Goal: Task Accomplishment & Management: Complete application form

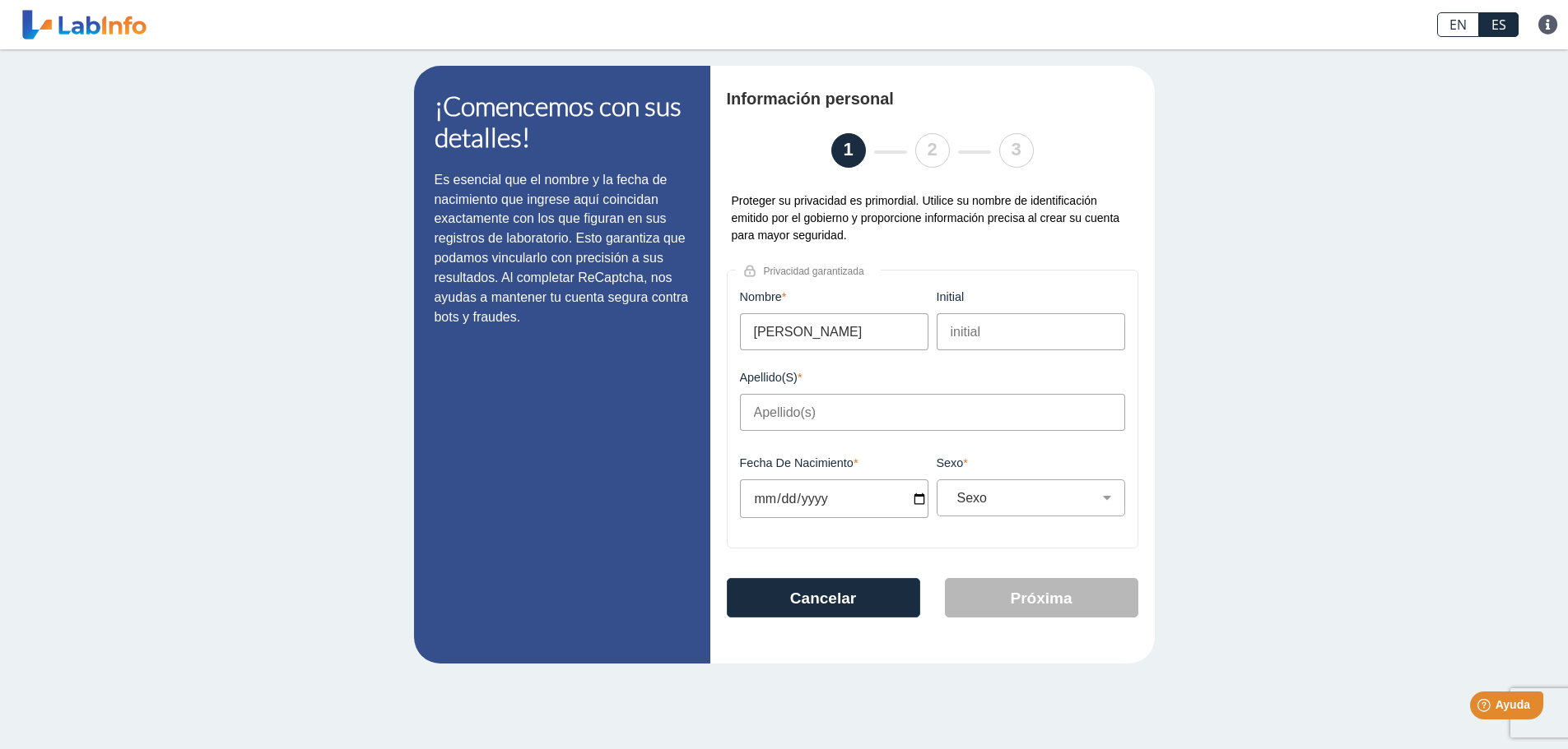
drag, startPoint x: 802, startPoint y: 405, endPoint x: 788, endPoint y: 395, distance: 17.2
click at [802, 405] on input "Apellido(s)" at bounding box center [932, 413] width 385 height 37
type input "H"
type input "[PERSON_NAME]"
click at [806, 604] on button "Cancelar" at bounding box center [823, 597] width 194 height 39
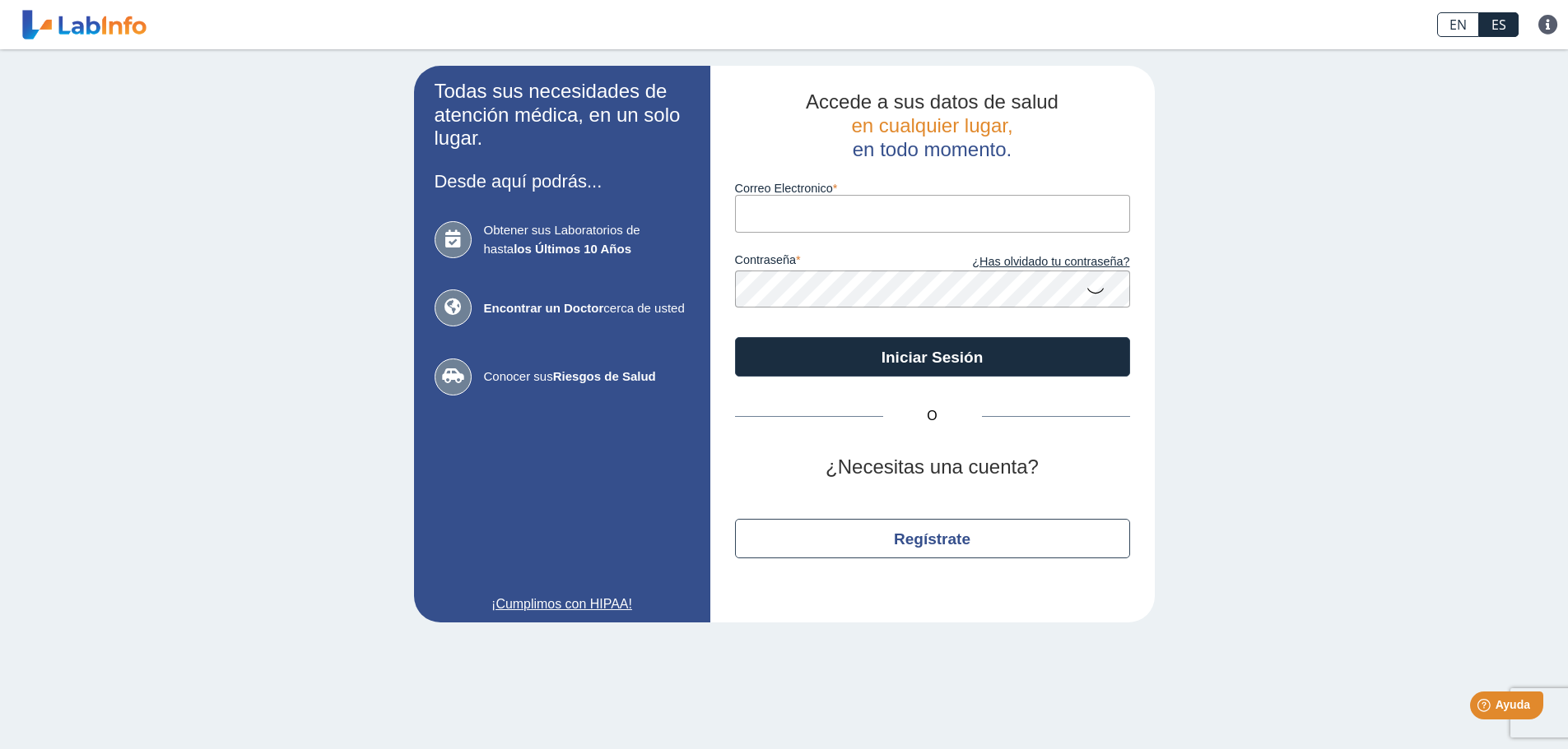
click at [758, 219] on input "Correo Electronico" at bounding box center [932, 214] width 395 height 37
type input "[EMAIL_ADDRESS][DOMAIN_NAME]"
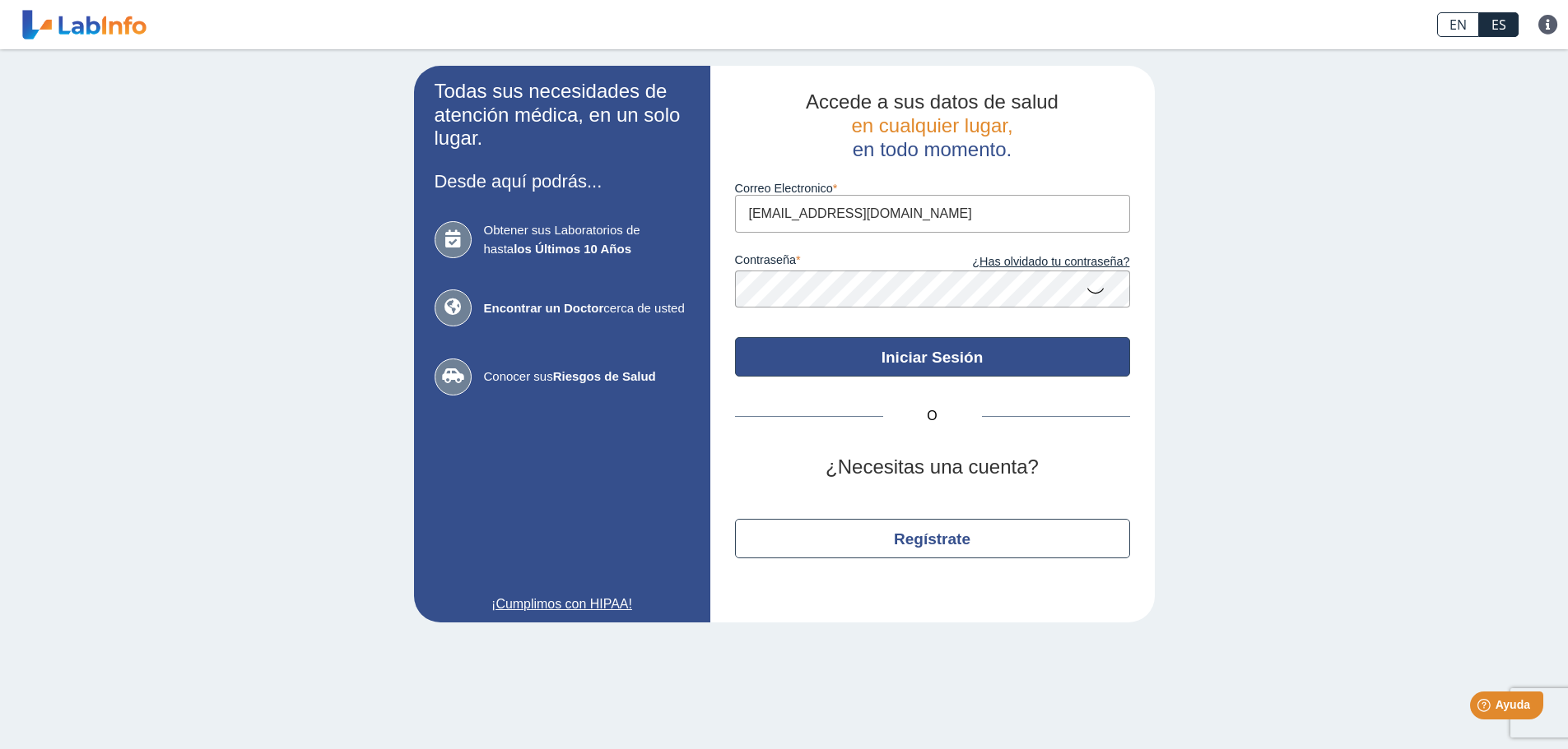
click at [914, 367] on button "Iniciar Sesión" at bounding box center [932, 357] width 395 height 39
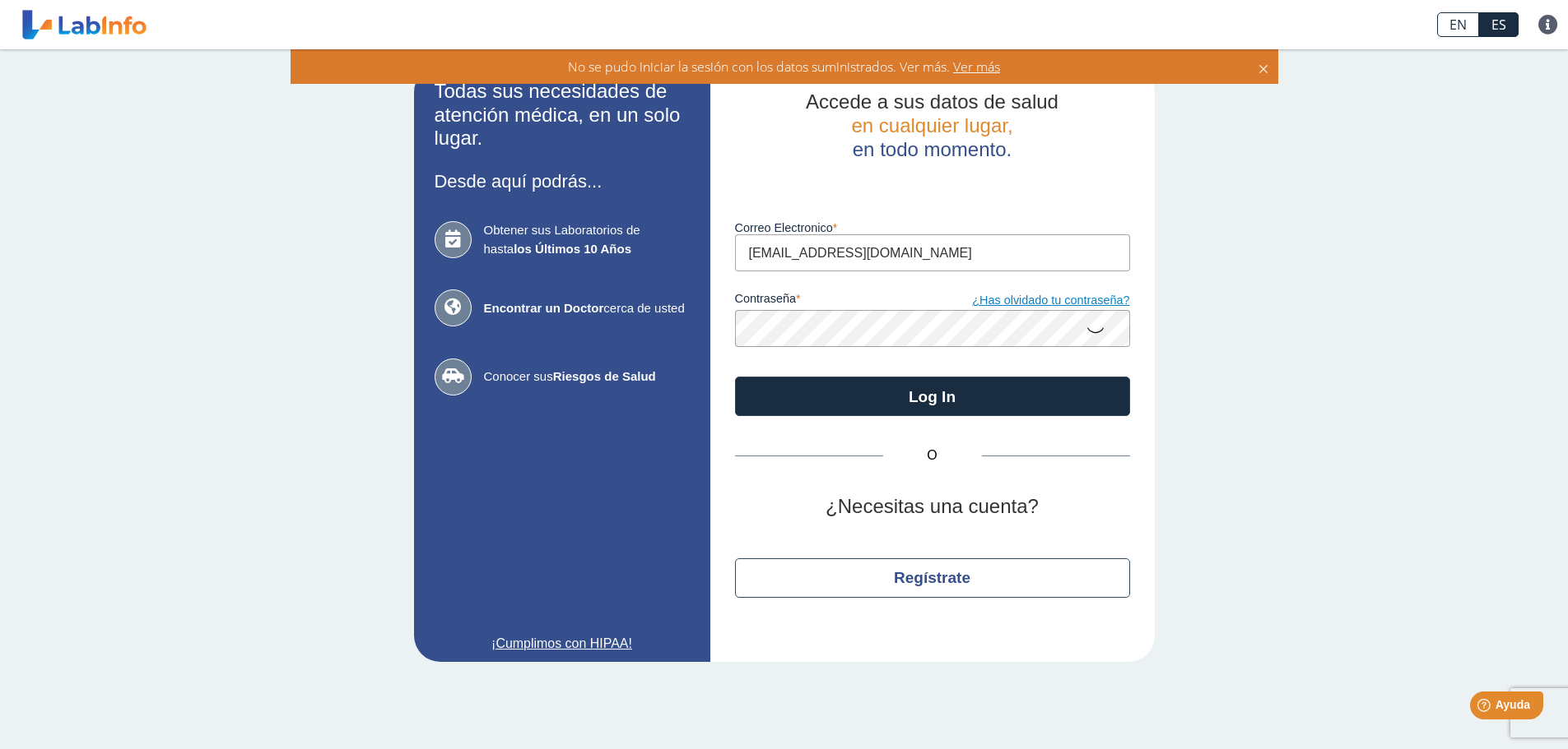
click at [1085, 303] on link "¿Has olvidado tu contraseña?" at bounding box center [1031, 300] width 197 height 18
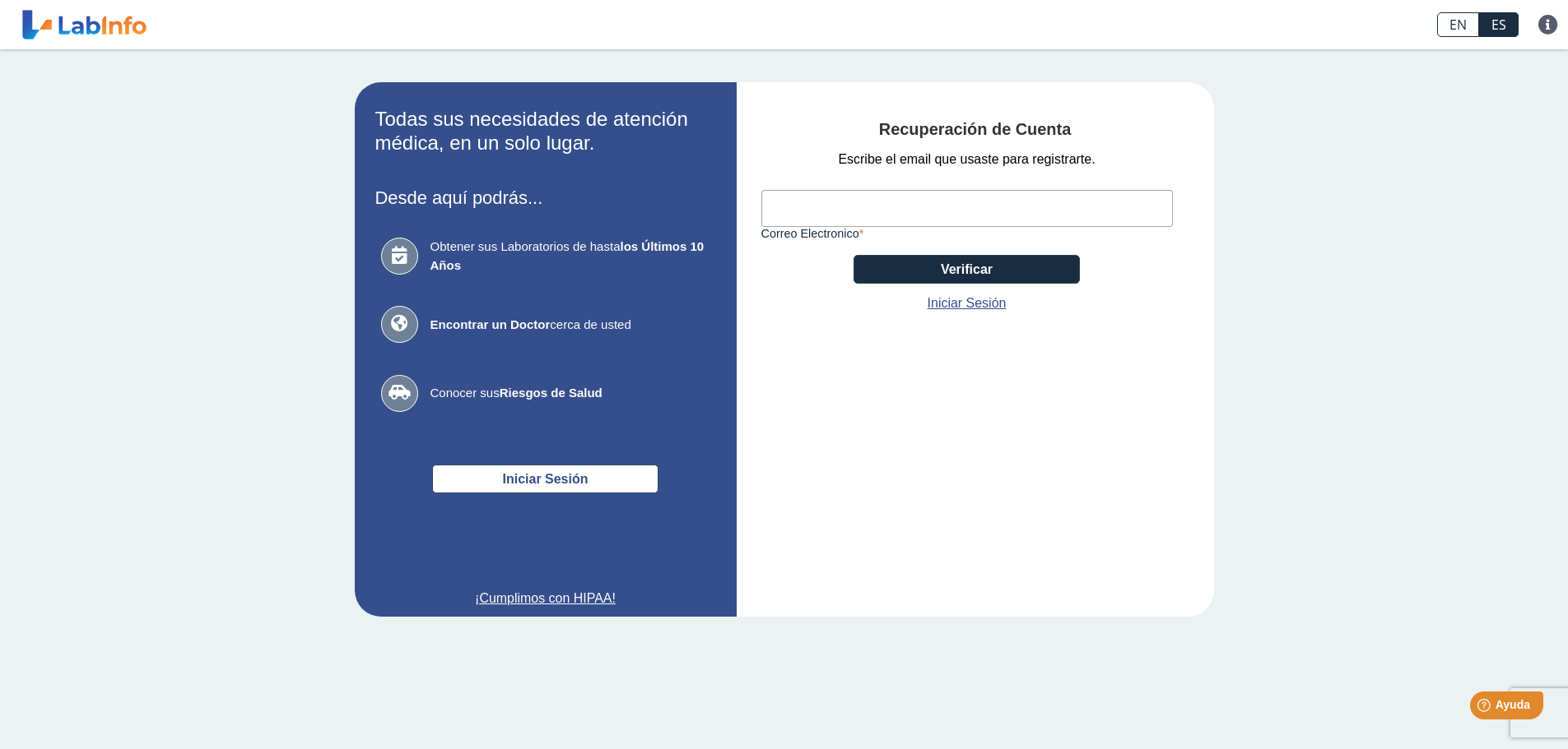
drag, startPoint x: 926, startPoint y: 208, endPoint x: 937, endPoint y: 193, distance: 18.6
click at [927, 206] on input "Correo Electronico" at bounding box center [967, 208] width 411 height 37
type input "[EMAIL_ADDRESS][DOMAIN_NAME]"
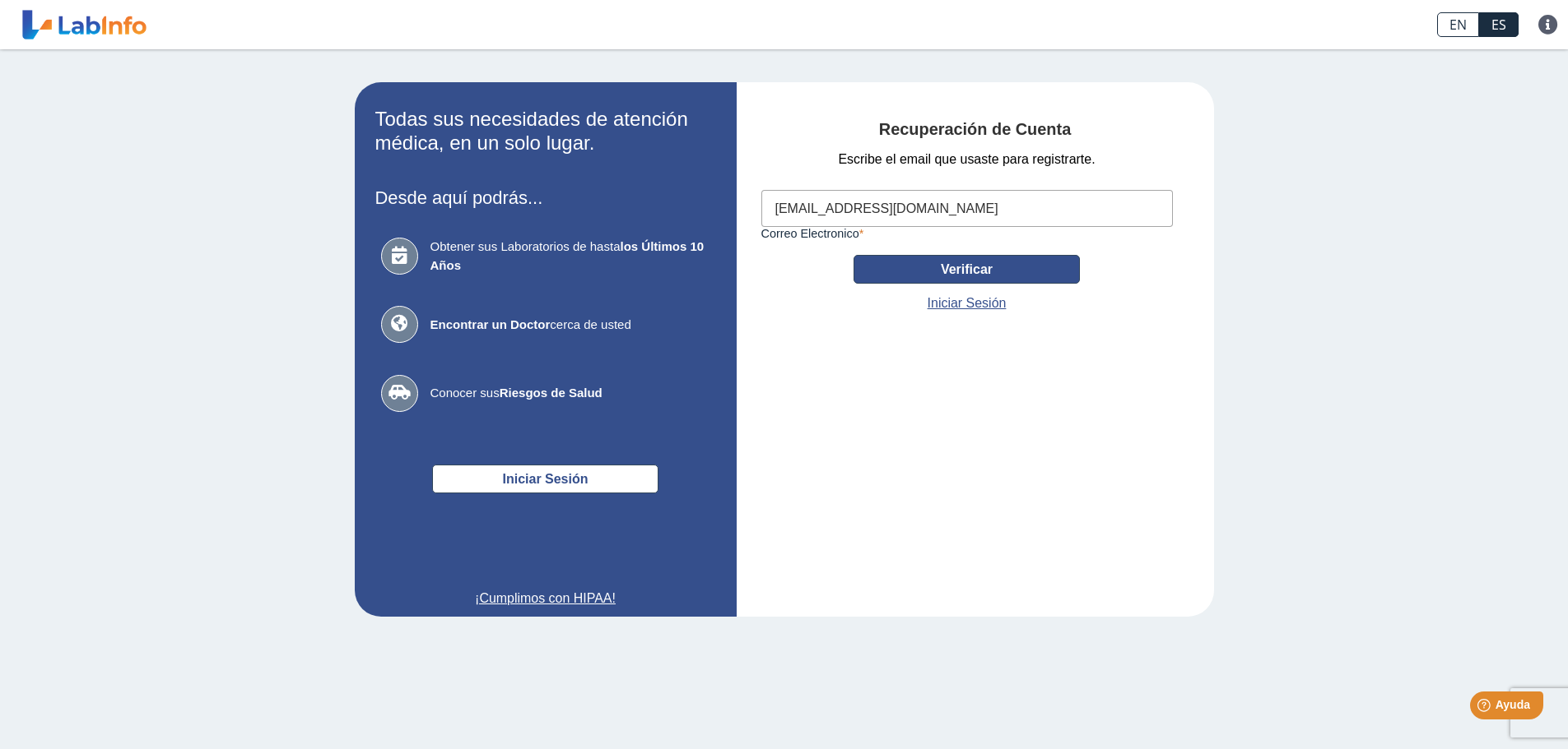
click at [1018, 273] on button "Verificar" at bounding box center [967, 269] width 226 height 29
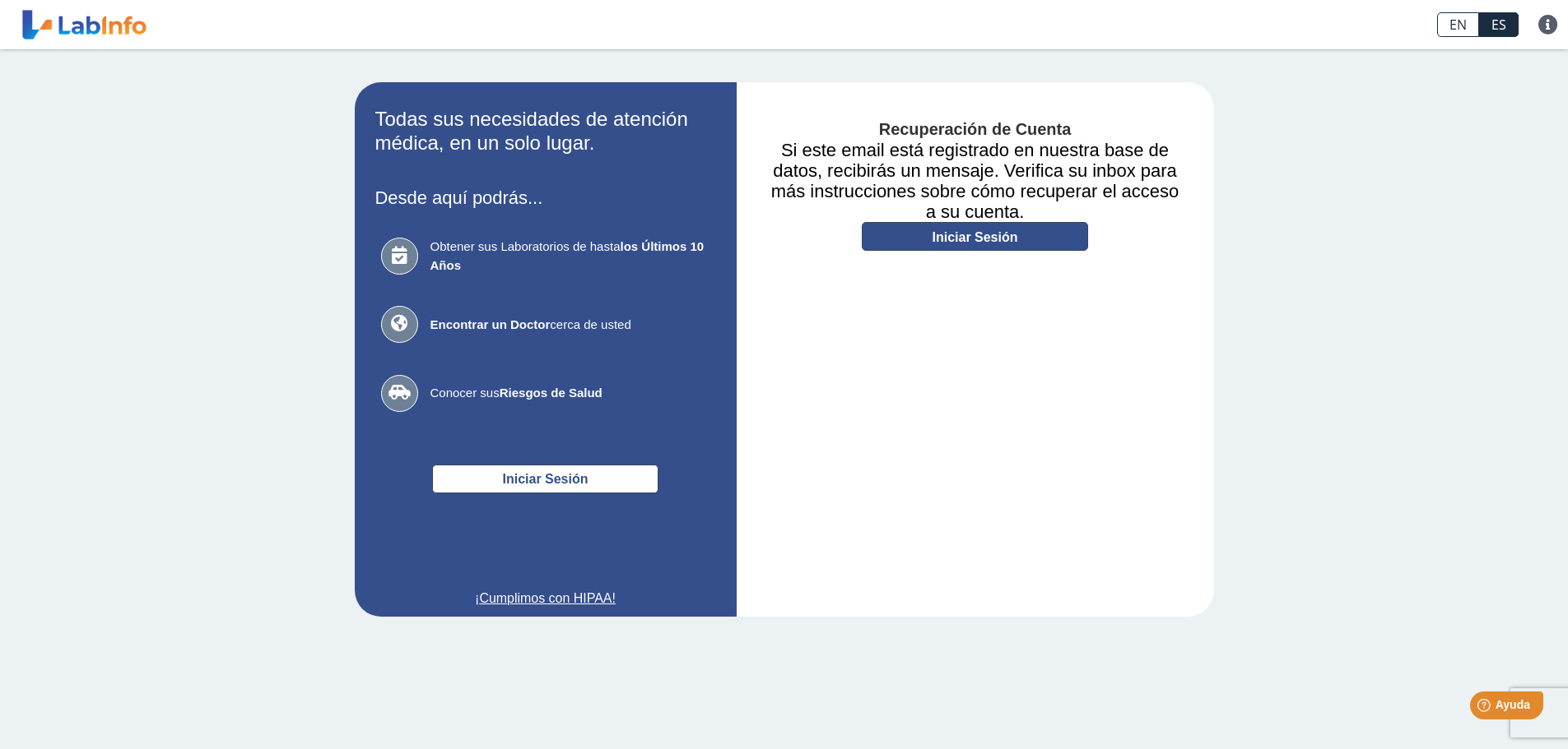
click at [976, 240] on link "Iniciar Sesión" at bounding box center [975, 237] width 226 height 29
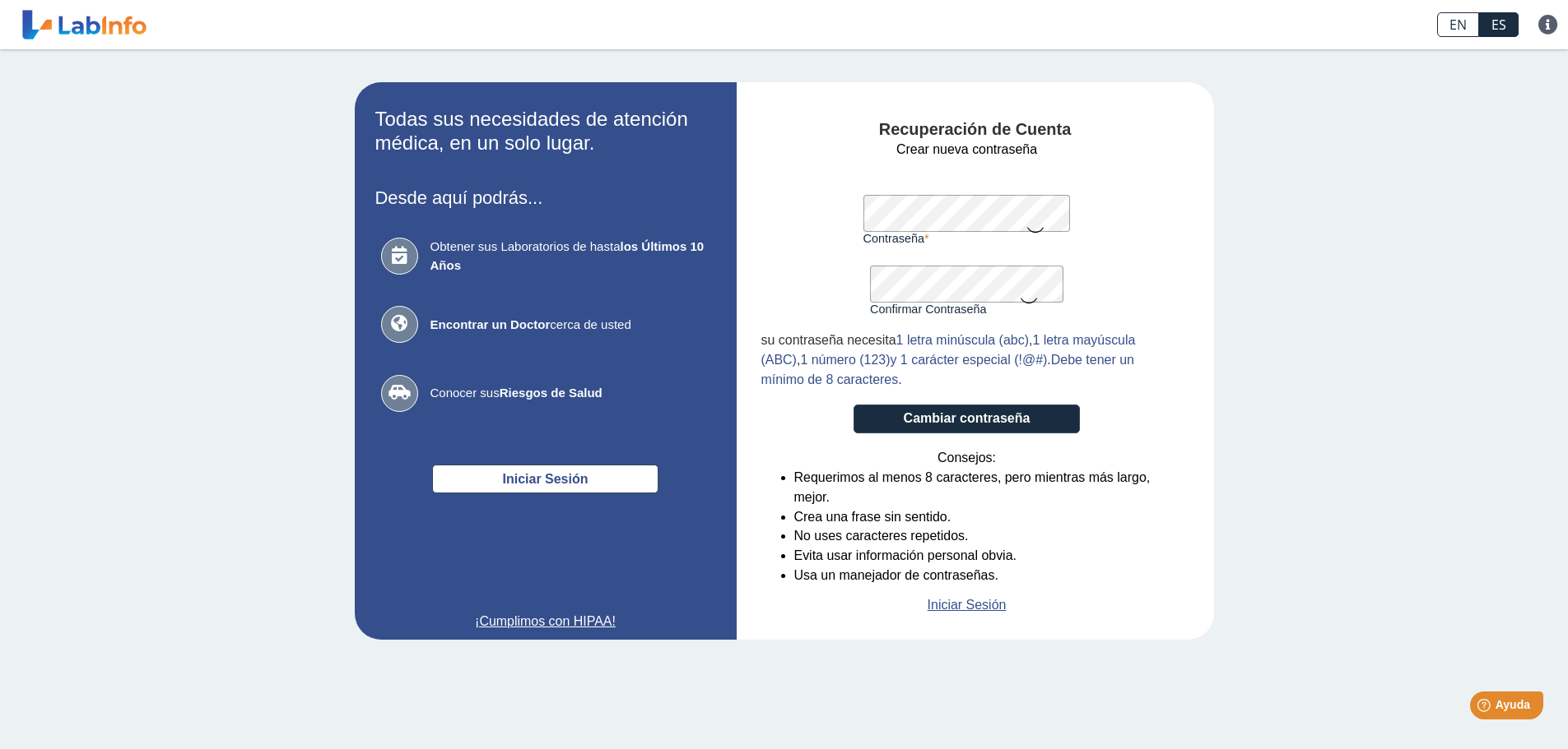
click at [854, 405] on button "Cambiar contraseña" at bounding box center [967, 419] width 226 height 29
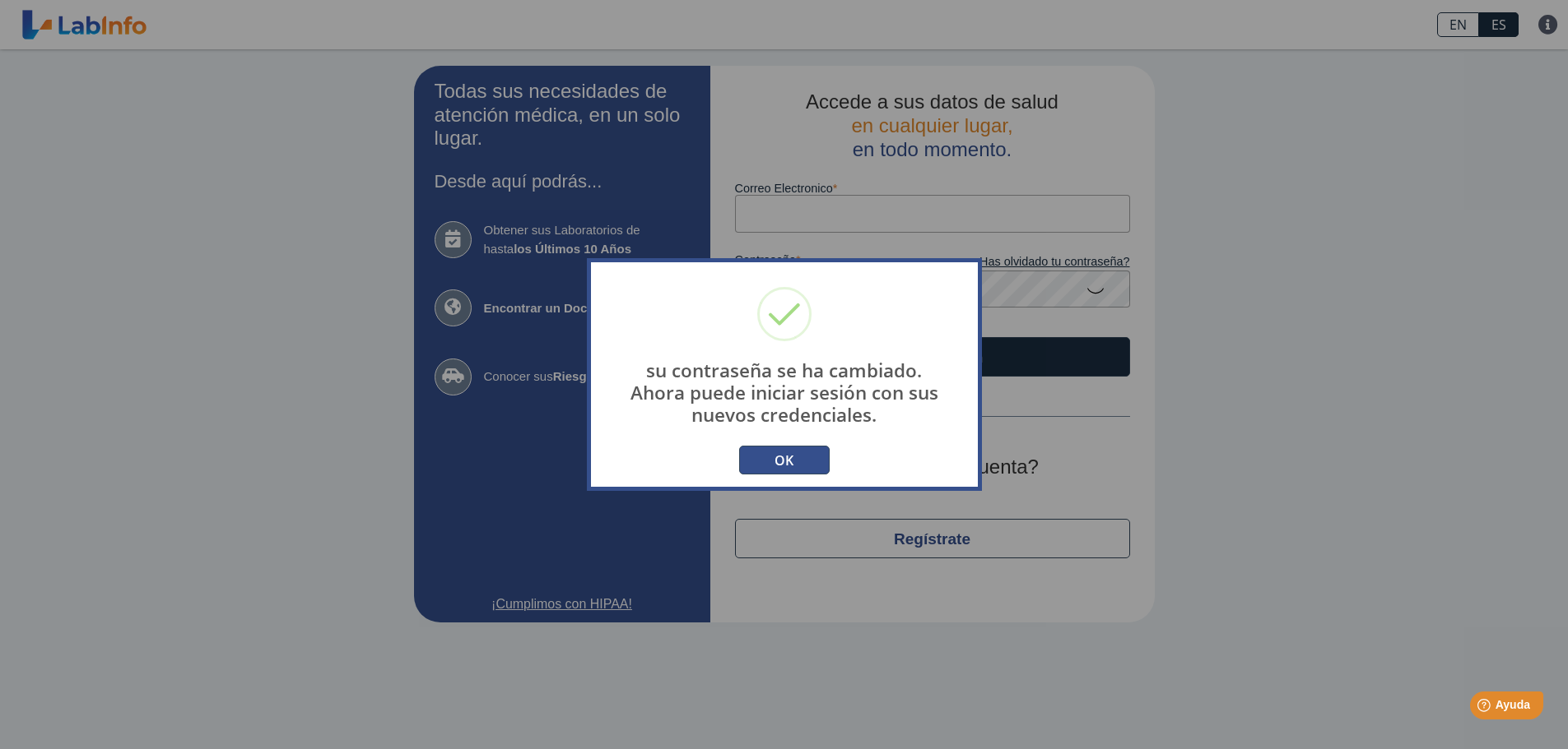
click at [784, 456] on button "OK" at bounding box center [784, 460] width 90 height 29
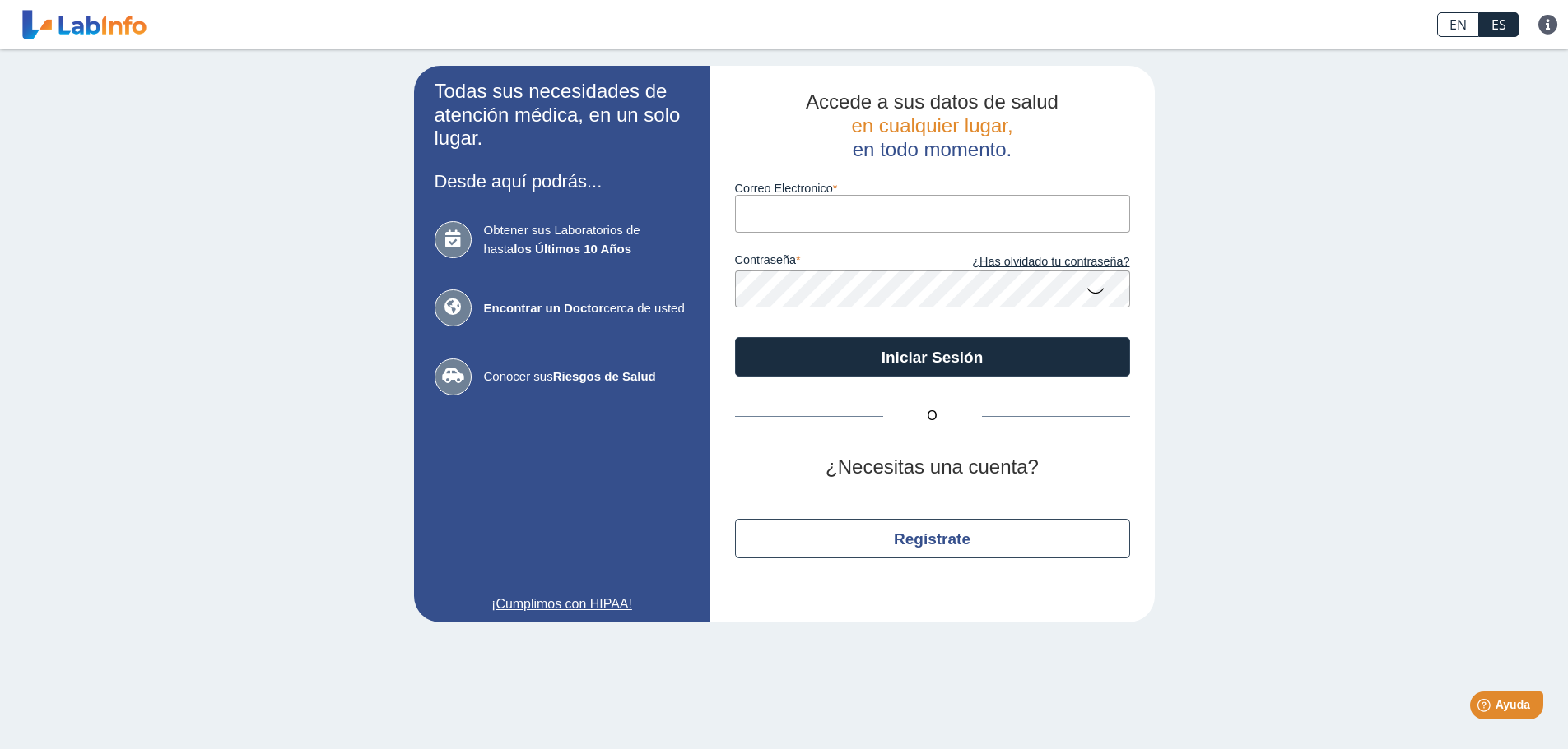
click at [869, 210] on input "Correo Electronico" at bounding box center [932, 214] width 395 height 37
type input "[EMAIL_ADDRESS][DOMAIN_NAME]"
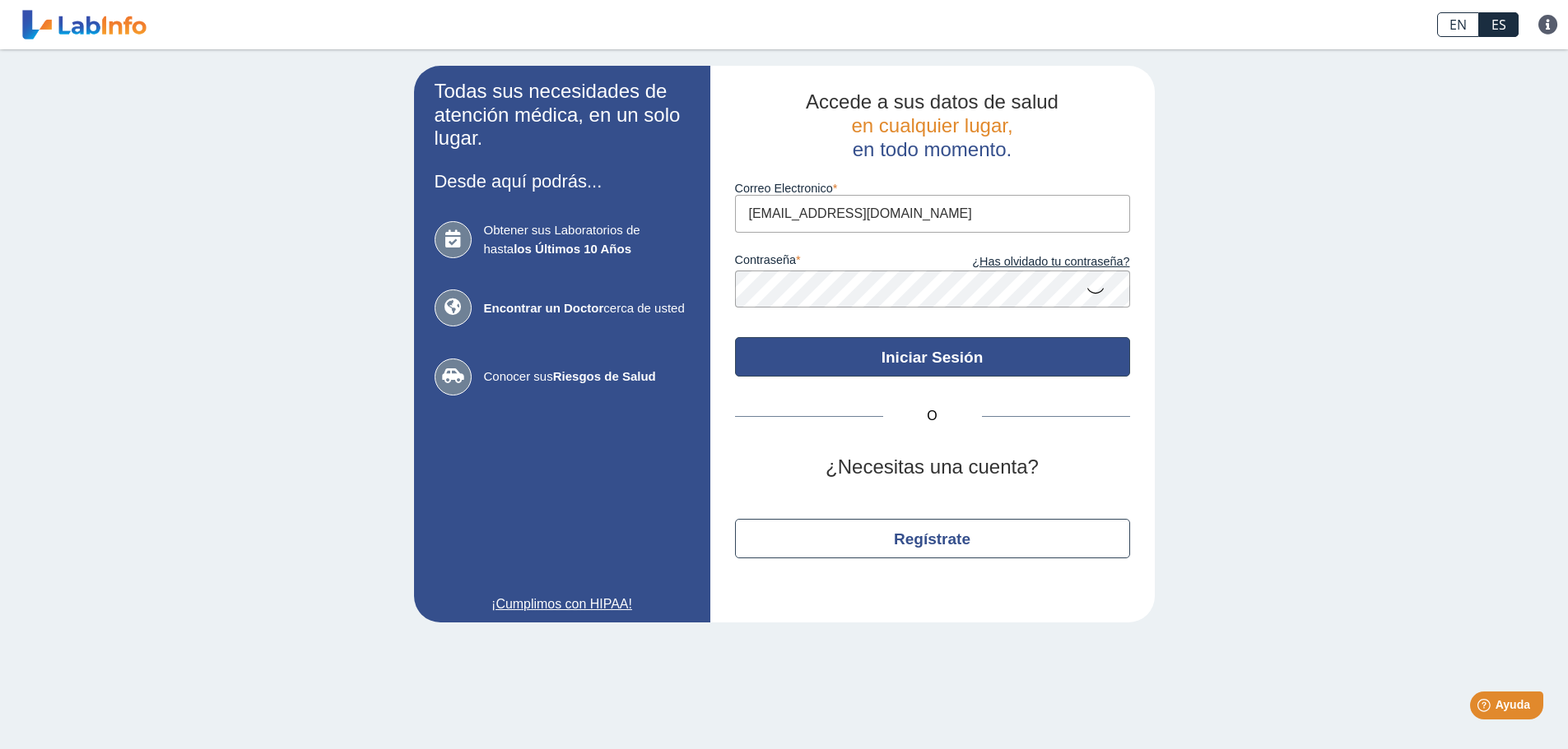
click at [951, 347] on button "Iniciar Sesión" at bounding box center [932, 357] width 395 height 39
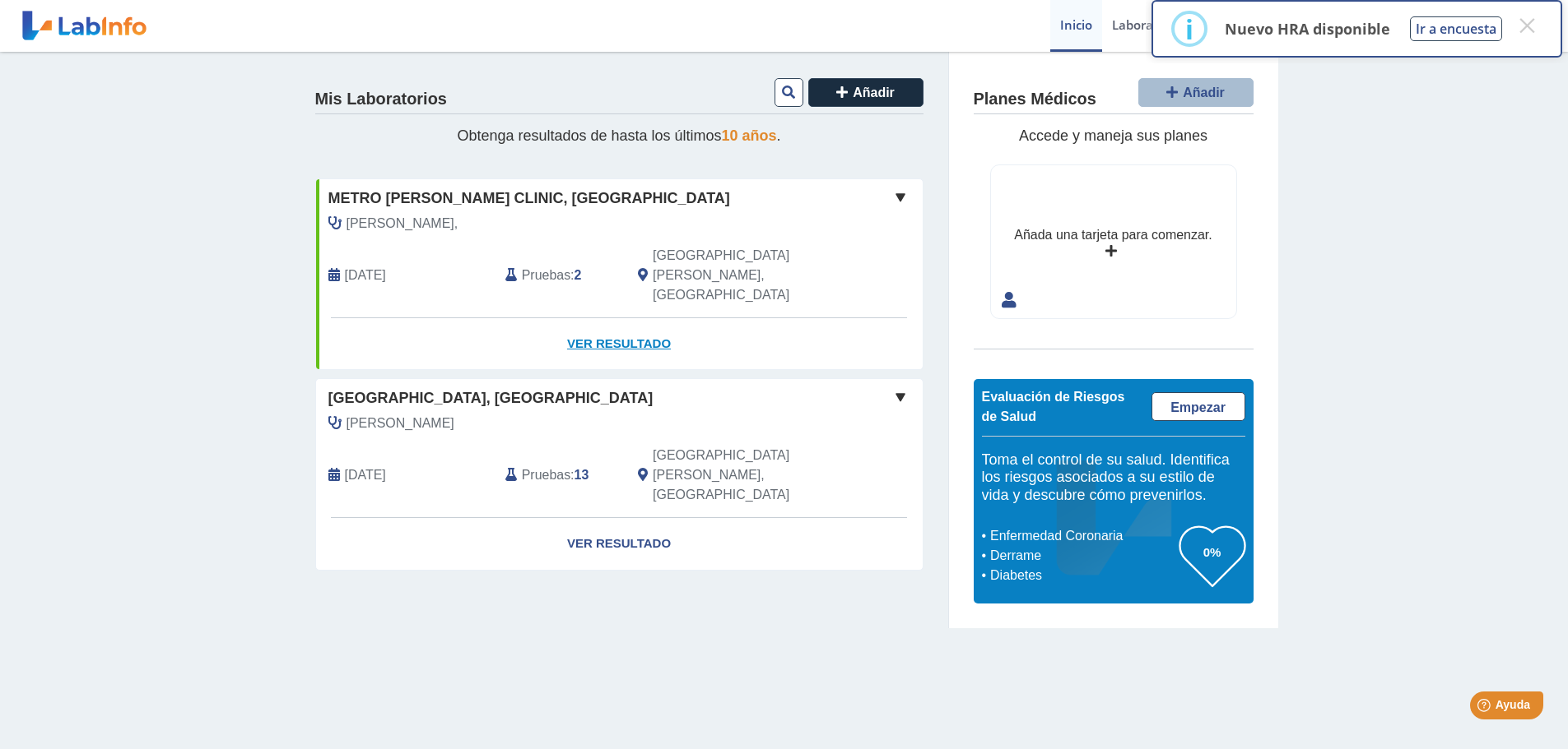
click at [647, 318] on link "Ver Resultado" at bounding box center [620, 343] width 607 height 52
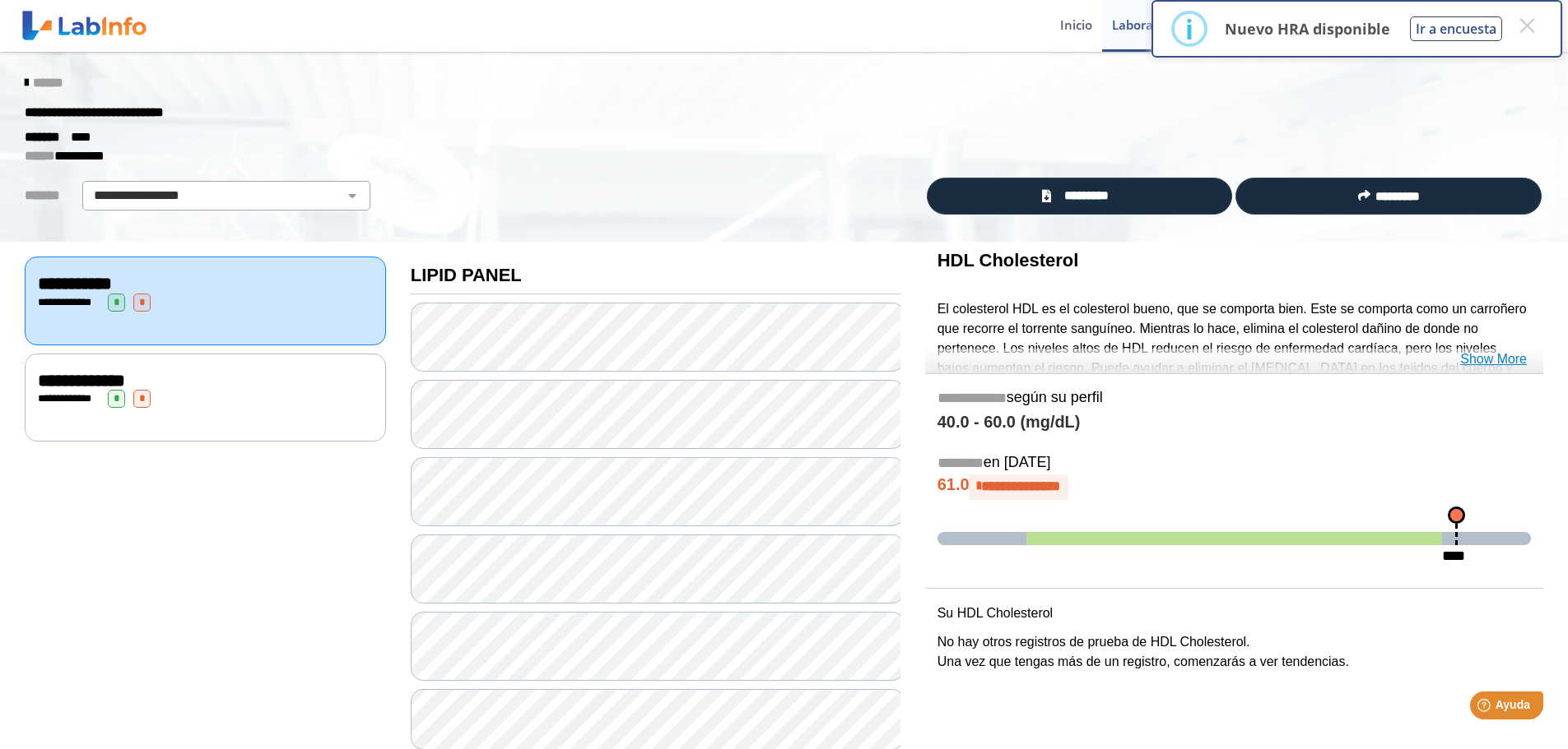
click at [1483, 361] on link "Show More" at bounding box center [1494, 359] width 67 height 20
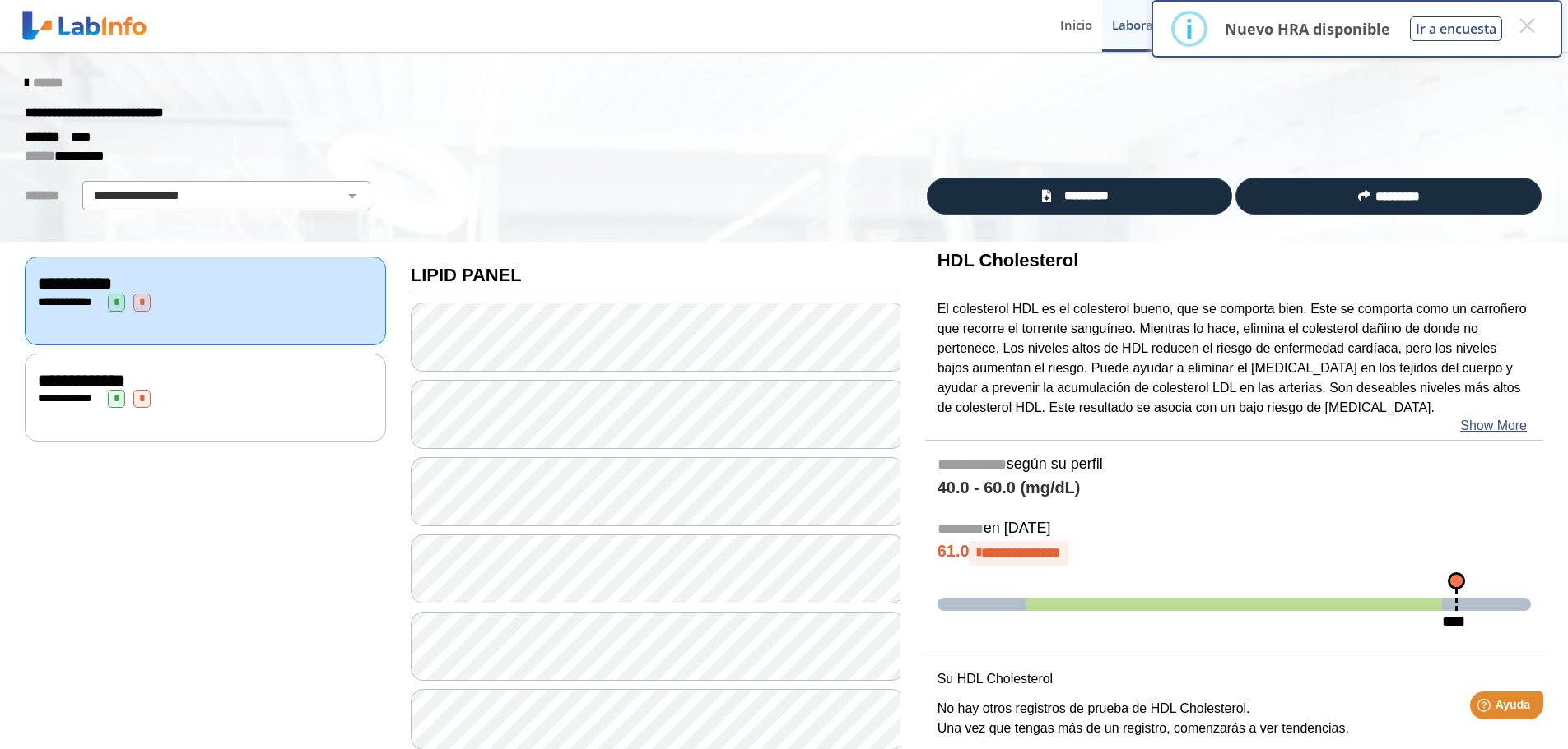
drag, startPoint x: 1027, startPoint y: 411, endPoint x: 1224, endPoint y: 415, distance: 197.0
click at [1224, 415] on div "HDL Cholesterol El colesterol HDL es el colesterol bueno, que se comporta bien.…" at bounding box center [1233, 340] width 618 height 197
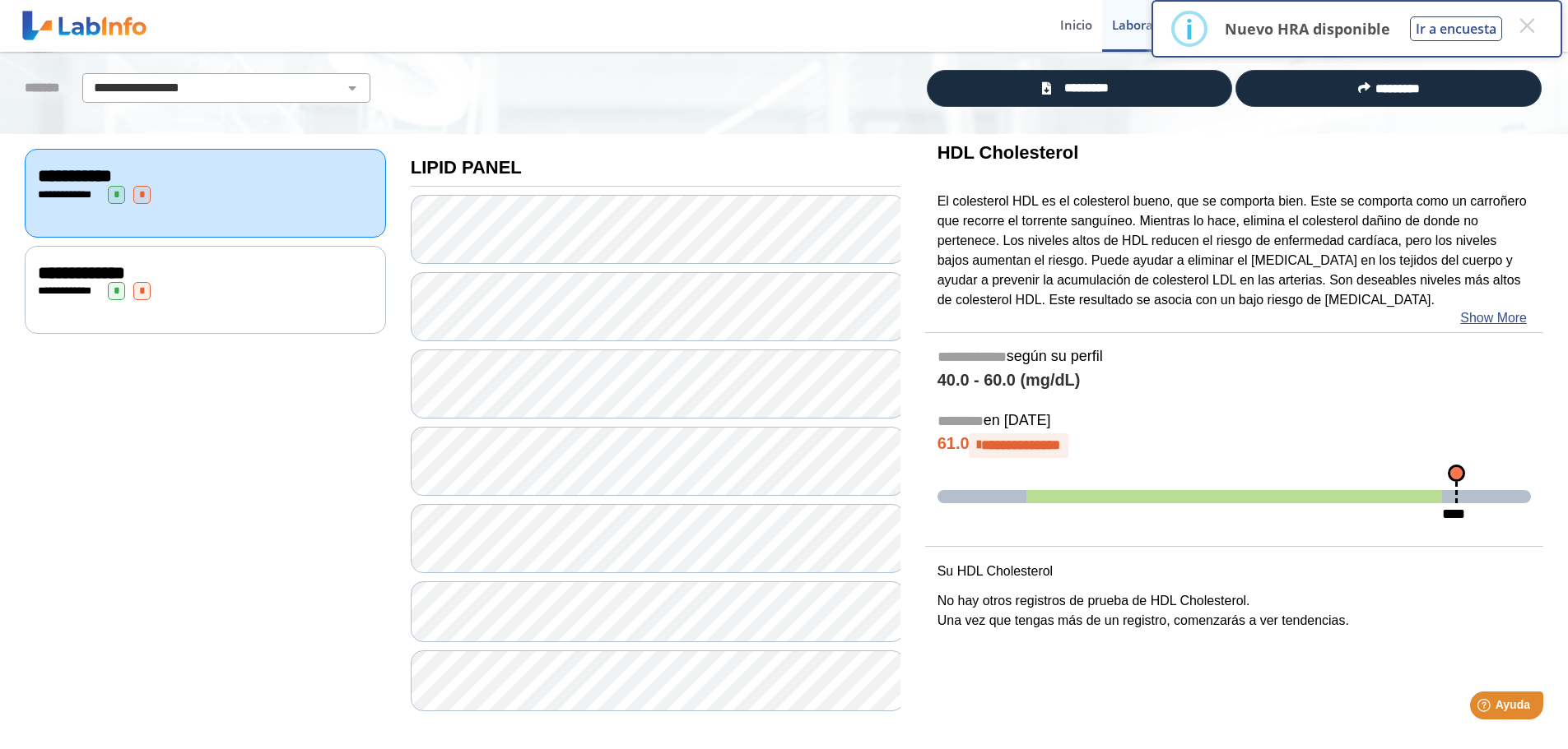
scroll to position [111, 0]
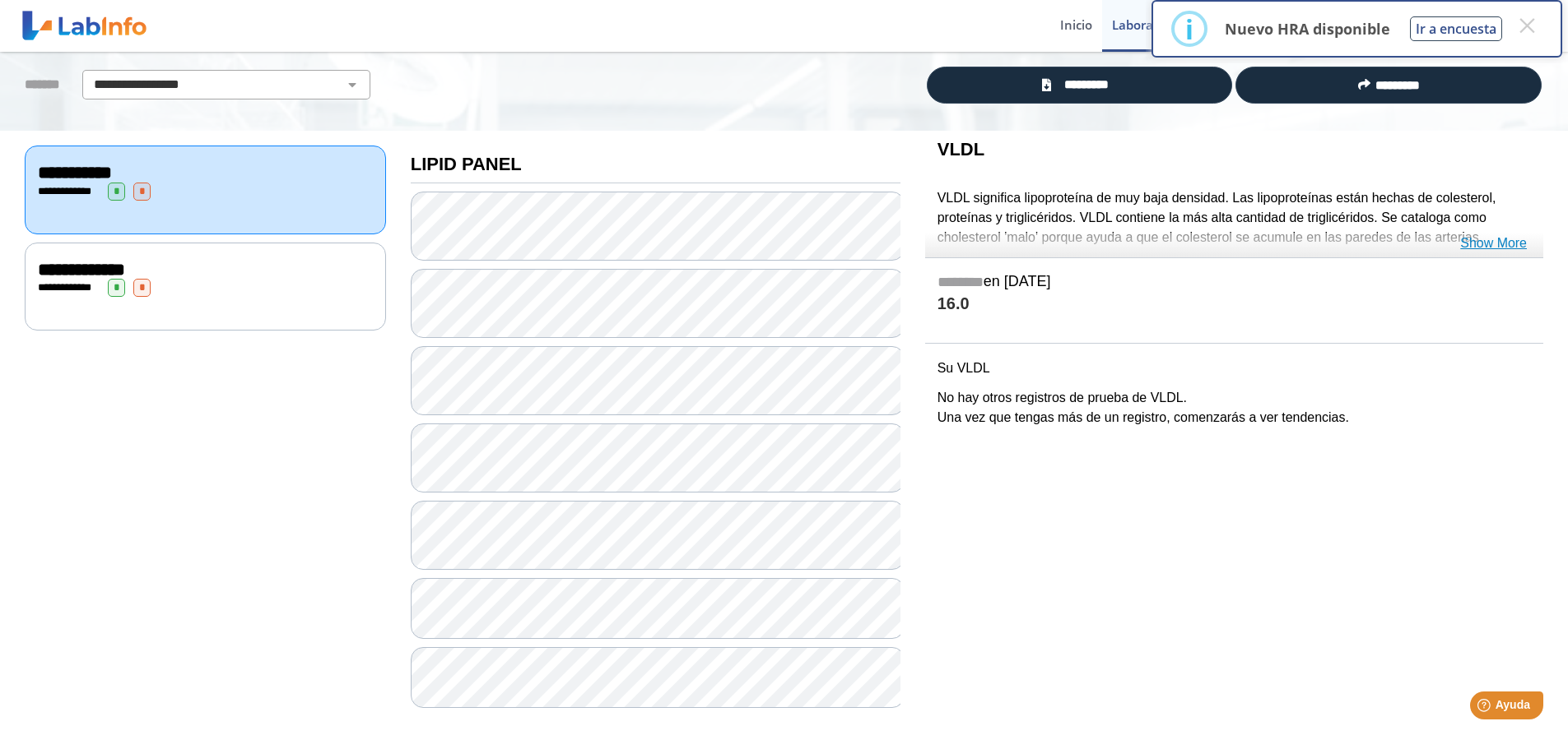
click at [1501, 244] on link "Show More" at bounding box center [1494, 244] width 67 height 20
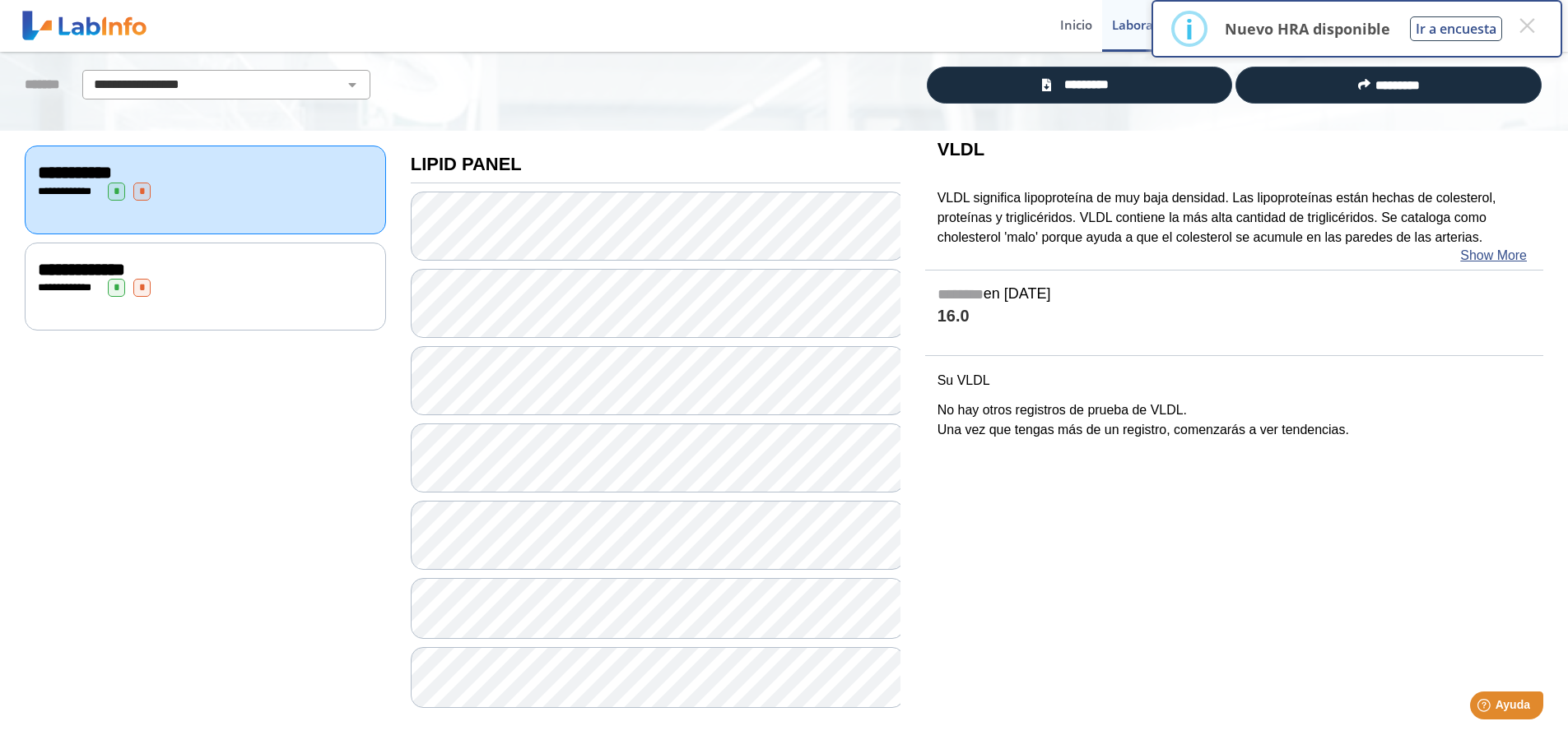
click at [236, 276] on div "**********" at bounding box center [205, 270] width 335 height 20
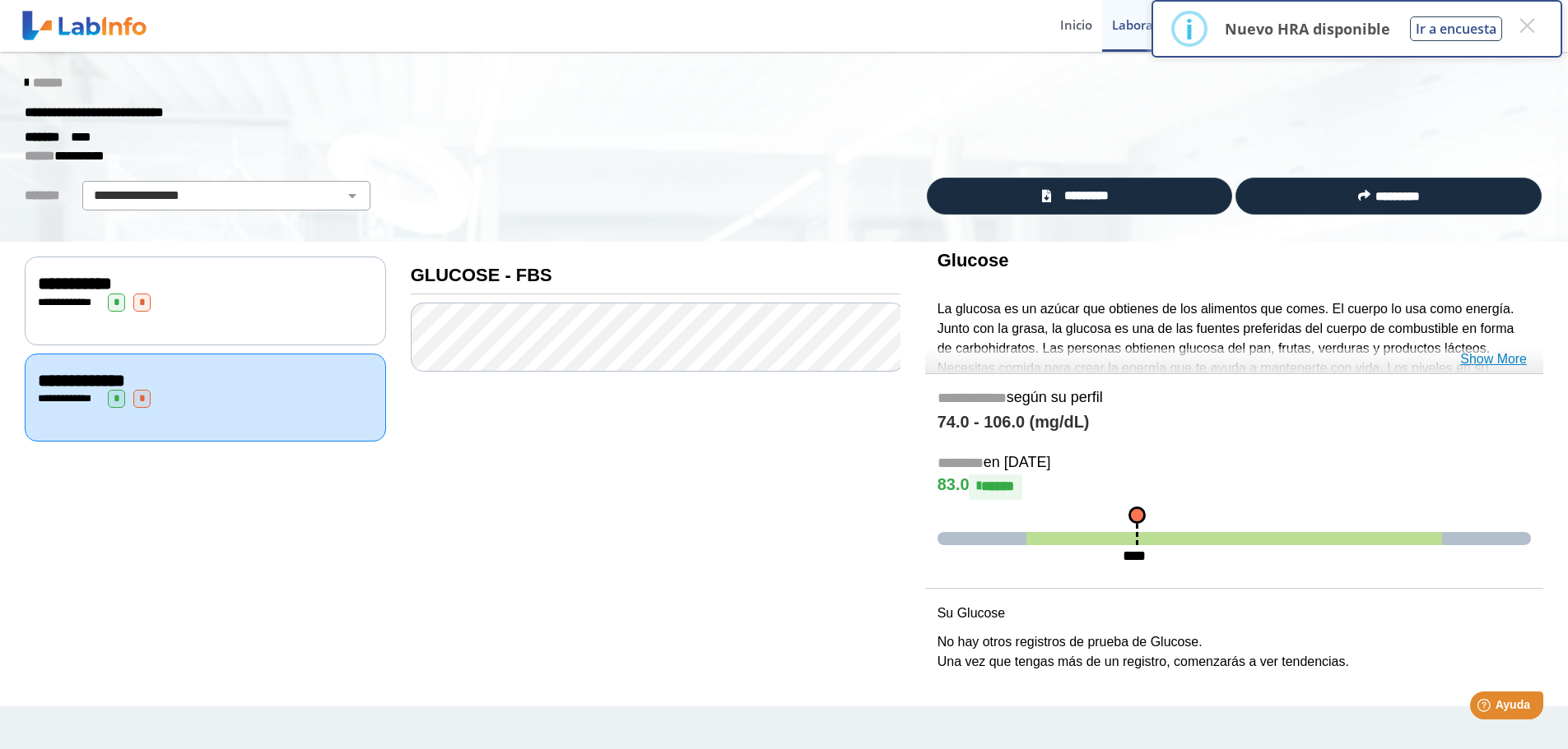
click at [1503, 362] on link "Show More" at bounding box center [1494, 359] width 67 height 20
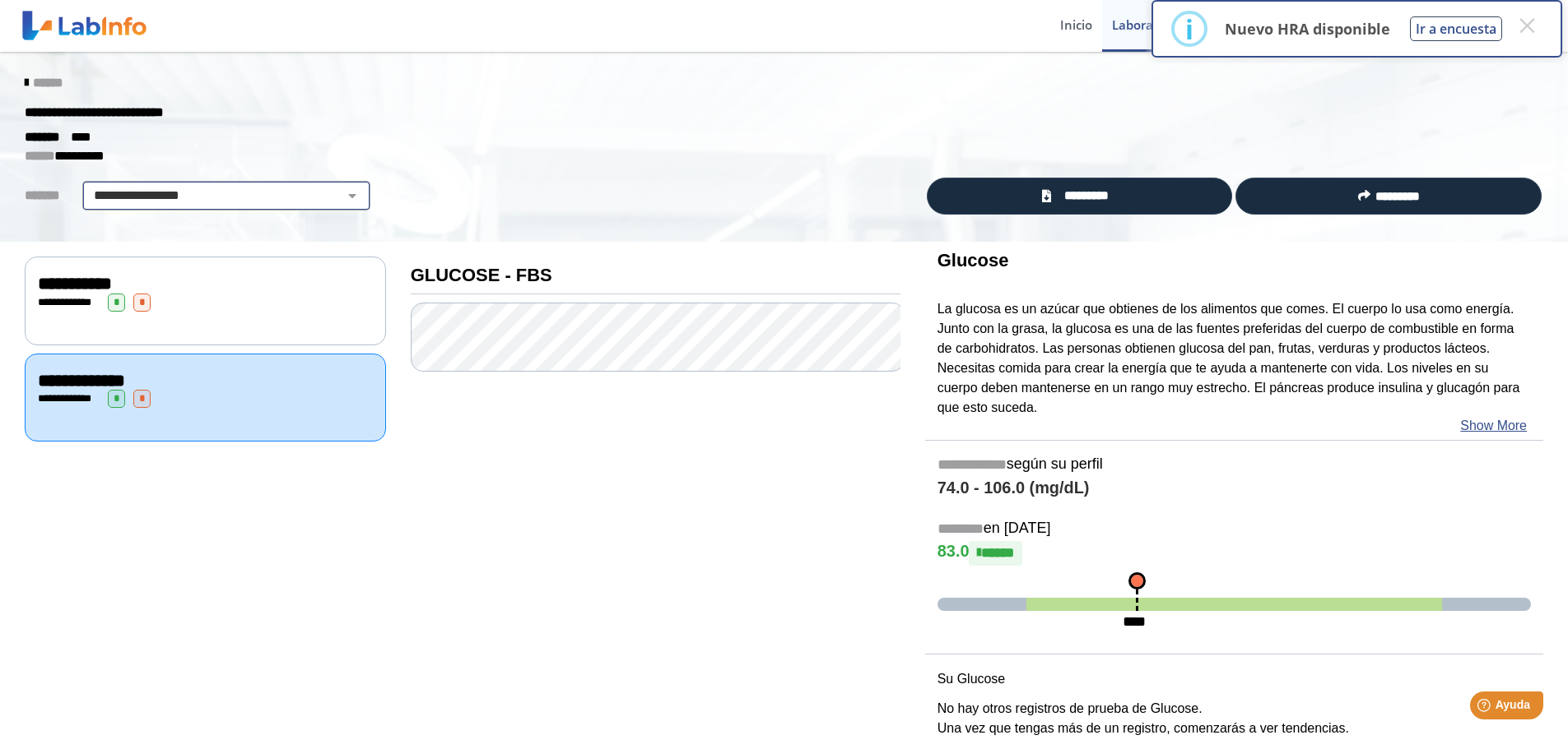
click at [193, 200] on select "**********" at bounding box center [226, 195] width 278 height 20
select select "**********"
click at [88, 186] on select "**********" at bounding box center [226, 195] width 278 height 20
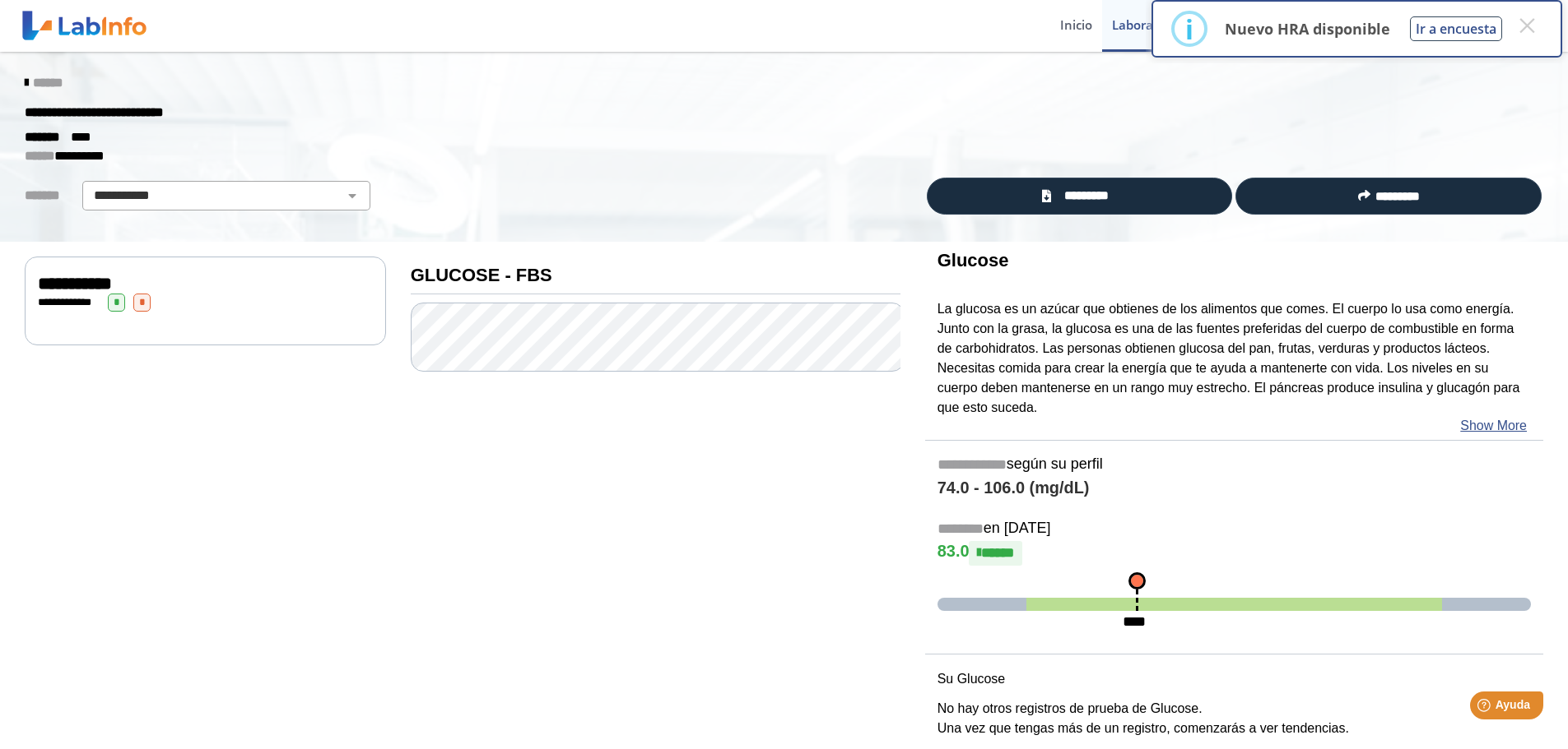
click at [268, 314] on div "**********" at bounding box center [205, 300] width 361 height 88
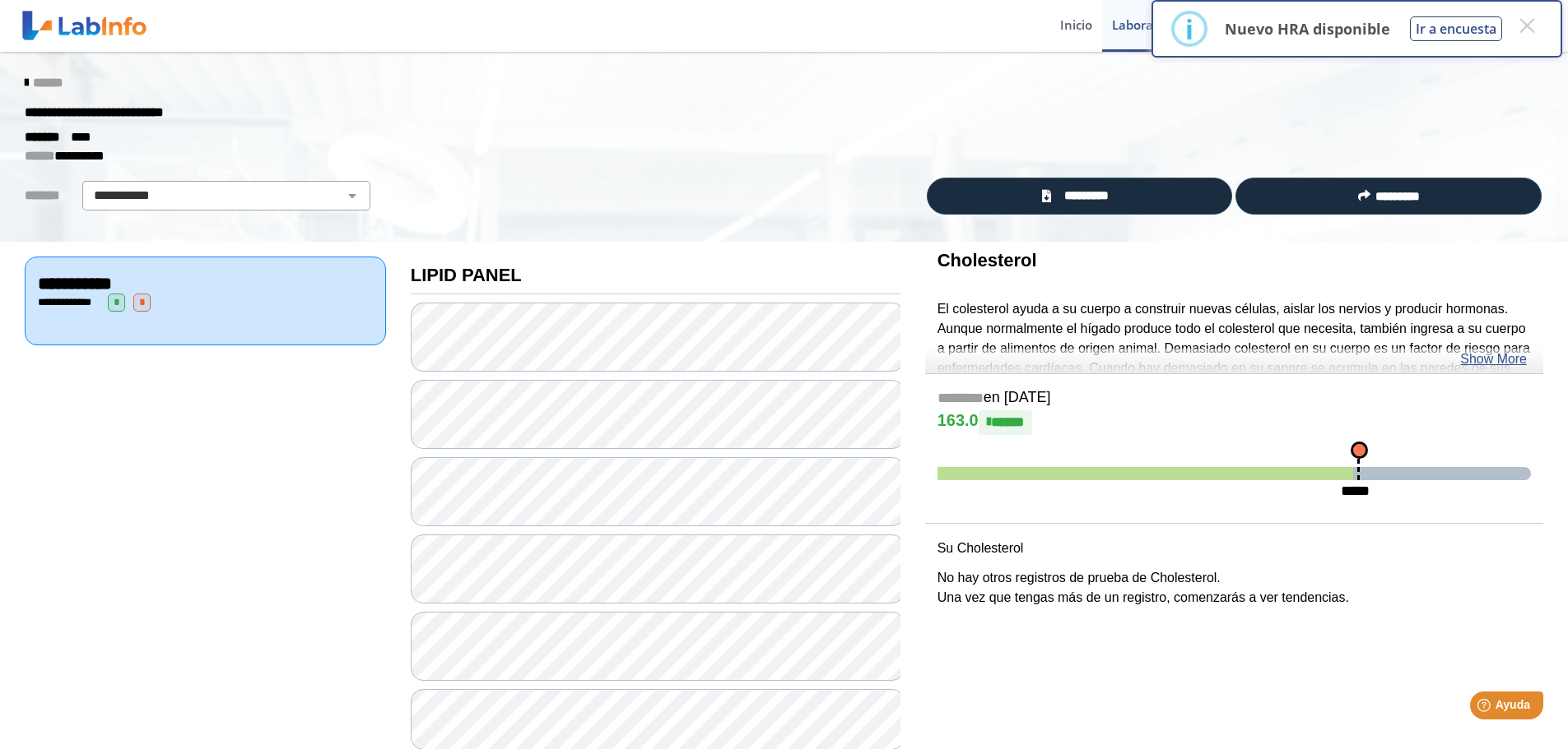
click at [287, 214] on div "**********" at bounding box center [784, 147] width 1568 height 191
click at [294, 203] on select "**********" at bounding box center [226, 195] width 278 height 20
select select
click at [88, 186] on select "**********" at bounding box center [226, 195] width 278 height 20
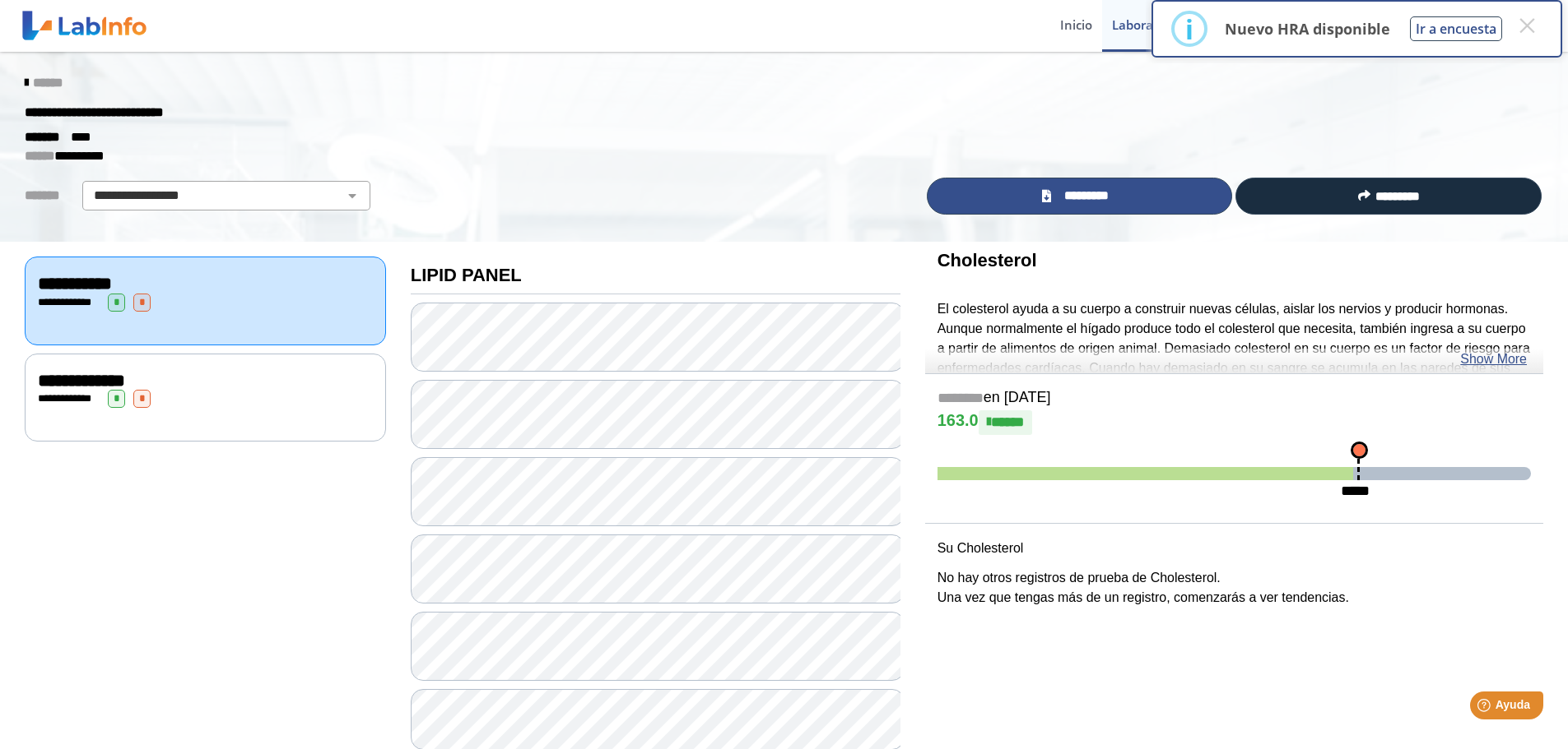
click at [1126, 208] on link "*********" at bounding box center [1079, 196] width 306 height 37
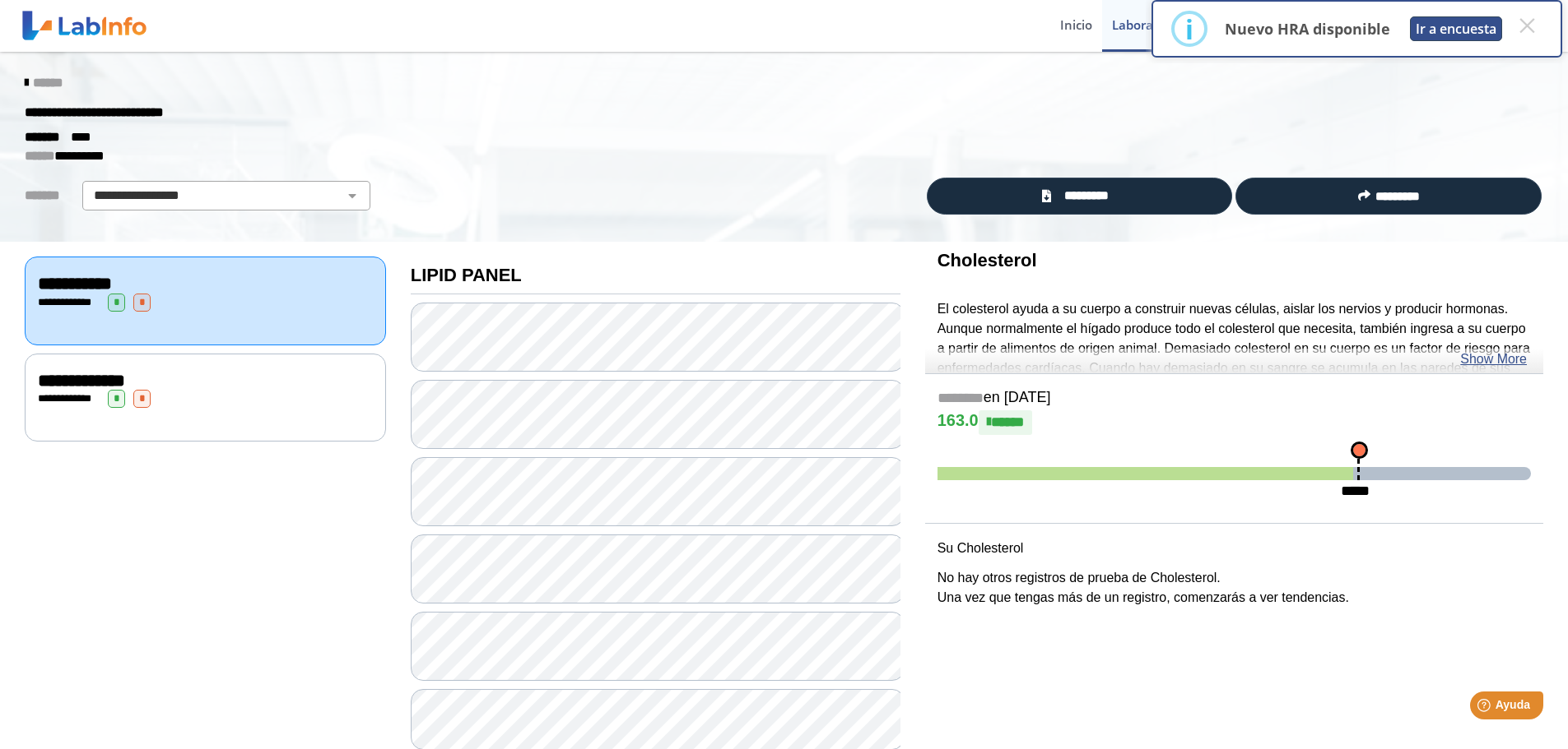
click at [1484, 25] on button "Ir a encuesta" at bounding box center [1455, 29] width 92 height 25
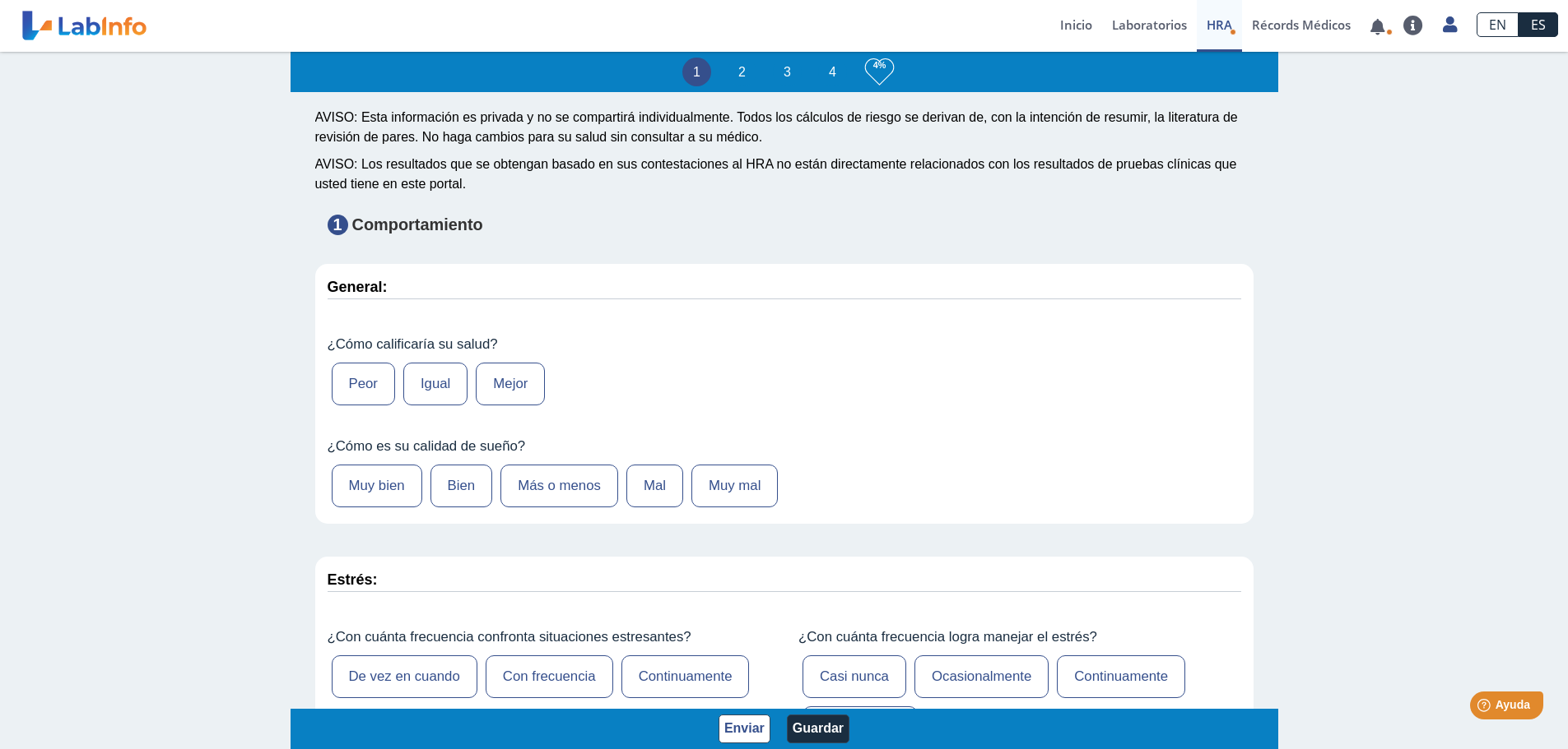
scroll to position [82, 0]
click at [444, 388] on label "Igual" at bounding box center [435, 385] width 64 height 43
click at [0, 0] on input "Igual" at bounding box center [0, 0] width 0 height 0
click at [465, 486] on label "Bien" at bounding box center [461, 487] width 62 height 43
click at [0, 0] on input "Bien" at bounding box center [0, 0] width 0 height 0
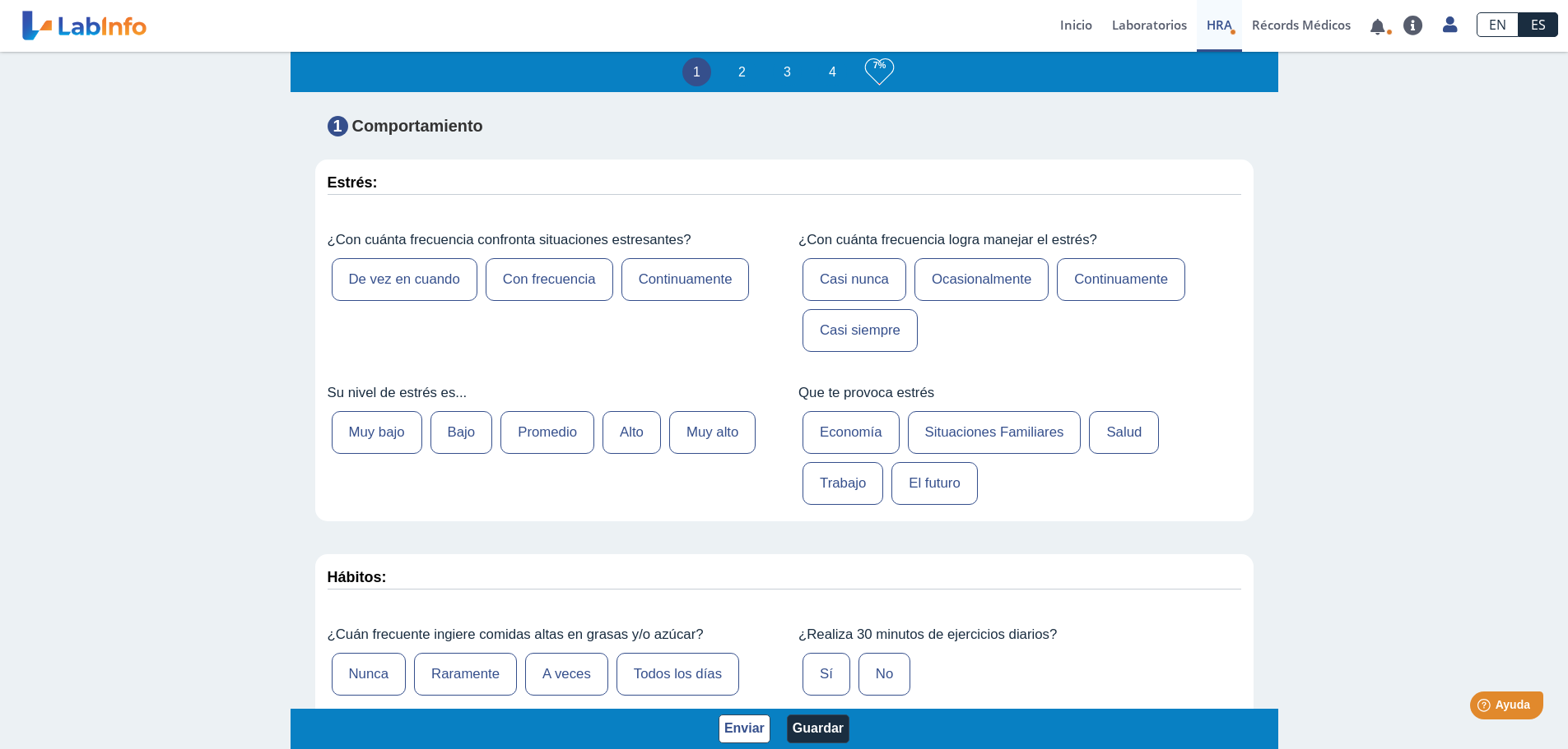
scroll to position [493, 0]
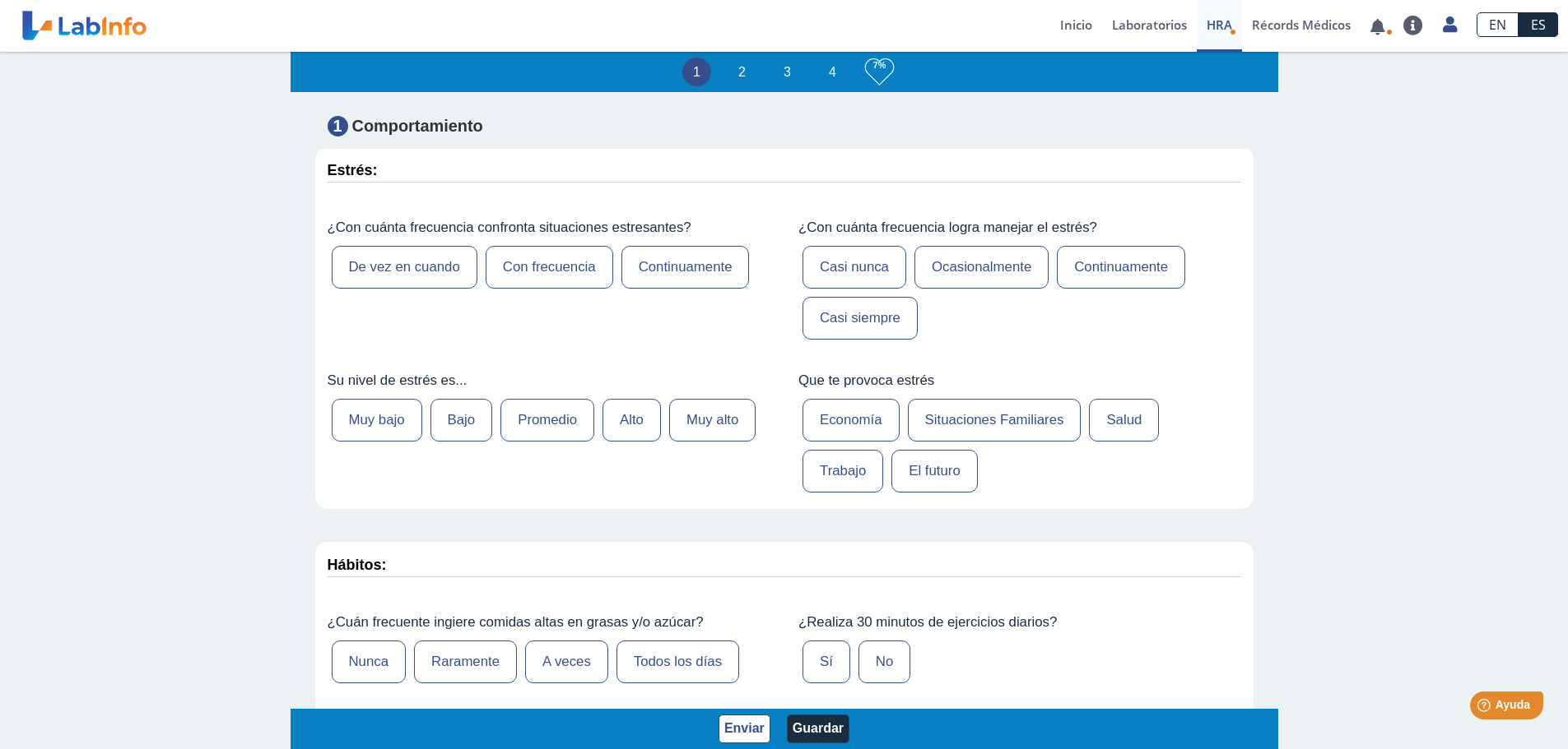
click at [376, 272] on label "De vez en cuando" at bounding box center [404, 267] width 145 height 43
click at [0, 0] on input "De vez en cuando" at bounding box center [0, 0] width 0 height 0
click at [1100, 270] on label "Continuamente" at bounding box center [1121, 267] width 128 height 43
click at [0, 0] on input "Continuamente" at bounding box center [0, 0] width 0 height 0
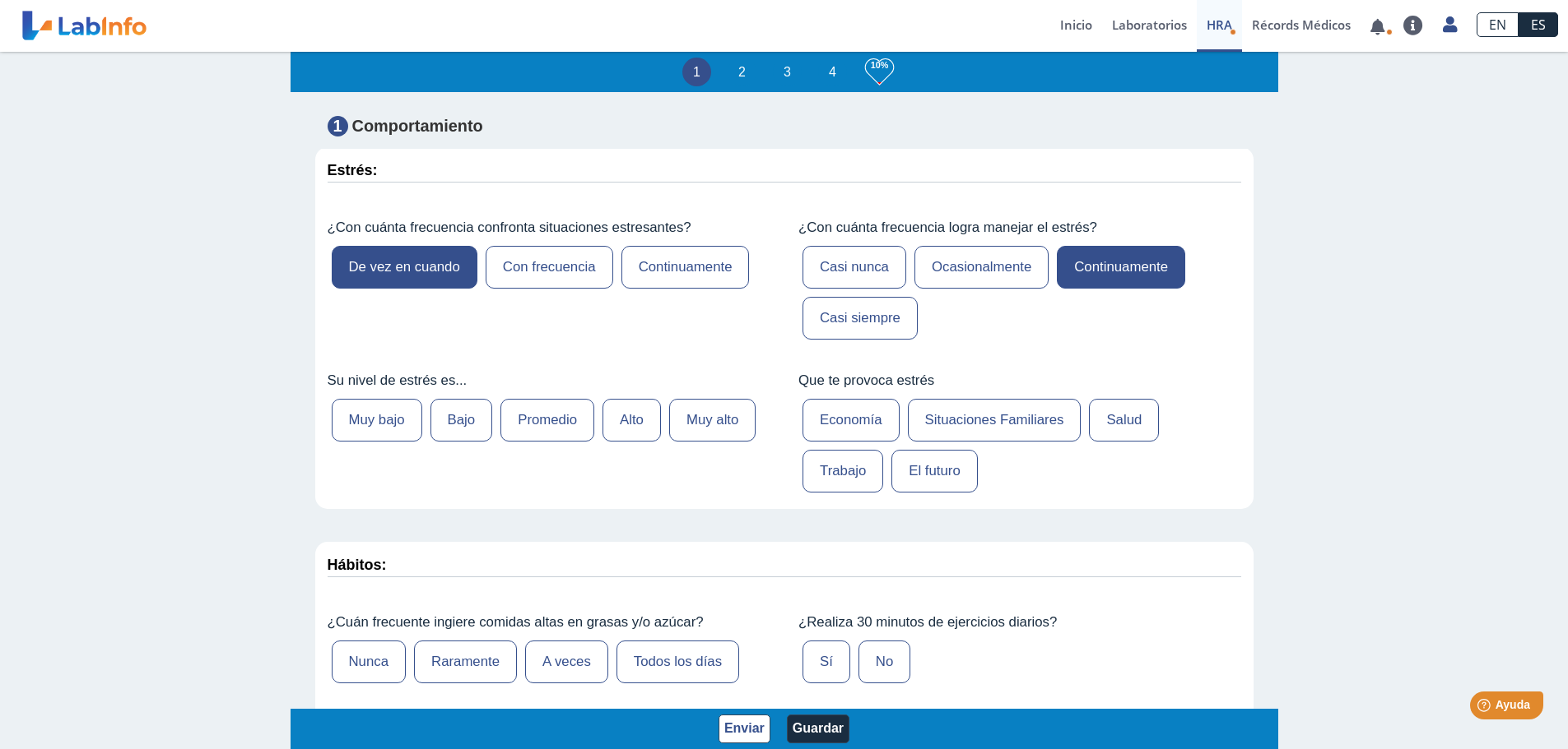
click at [529, 429] on label "Promedio" at bounding box center [547, 420] width 94 height 43
click at [0, 0] on input "Promedio" at bounding box center [0, 0] width 0 height 0
click at [862, 420] on label "Economía" at bounding box center [850, 420] width 97 height 43
click at [0, 0] on input "Economía" at bounding box center [0, 0] width 0 height 0
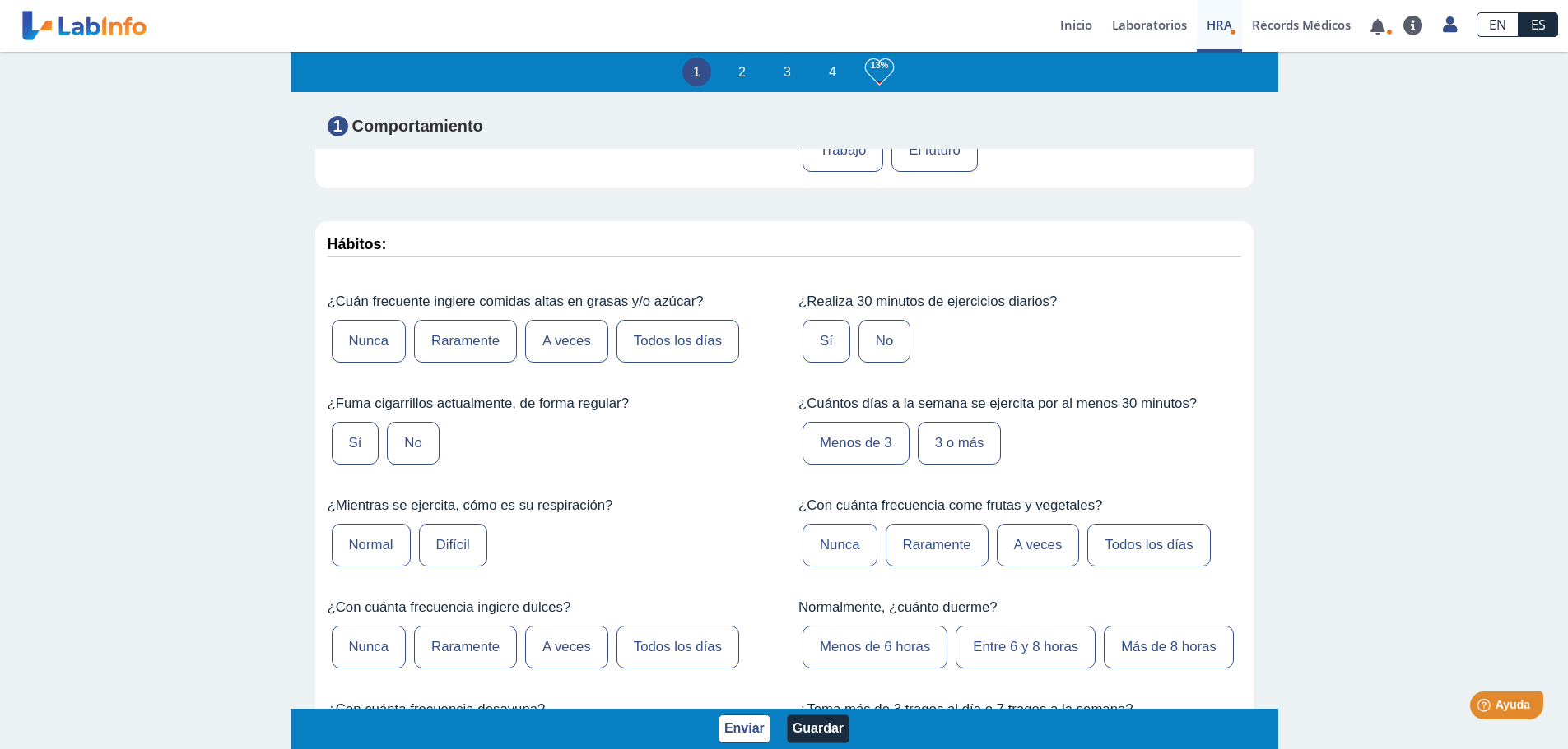
scroll to position [823, 0]
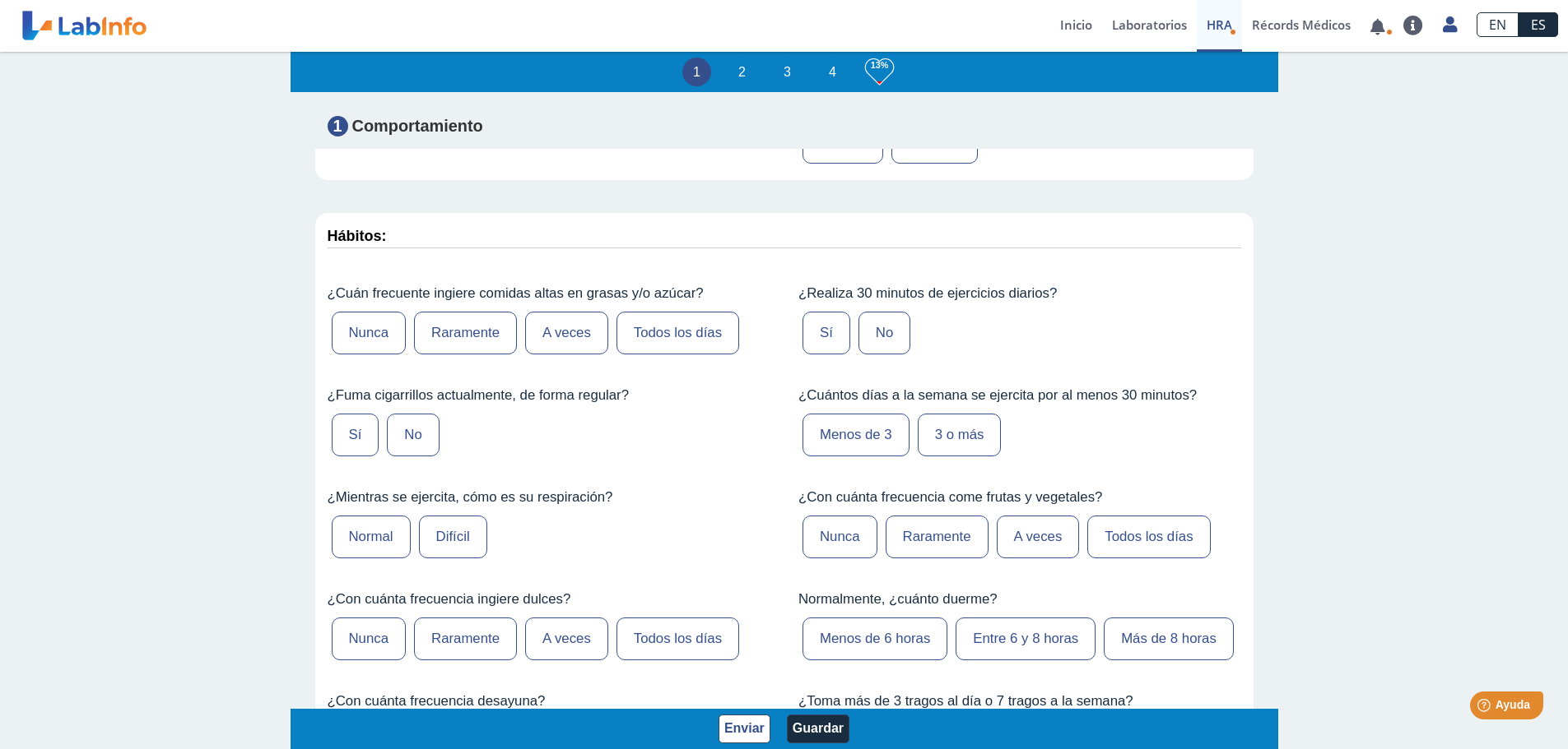
click at [560, 340] on label "A veces" at bounding box center [566, 333] width 83 height 43
click at [0, 0] on input "A veces" at bounding box center [0, 0] width 0 height 0
click at [869, 334] on label "No" at bounding box center [883, 333] width 52 height 43
click at [0, 0] on input "No" at bounding box center [0, 0] width 0 height 0
click at [403, 435] on label "No" at bounding box center [412, 435] width 52 height 43
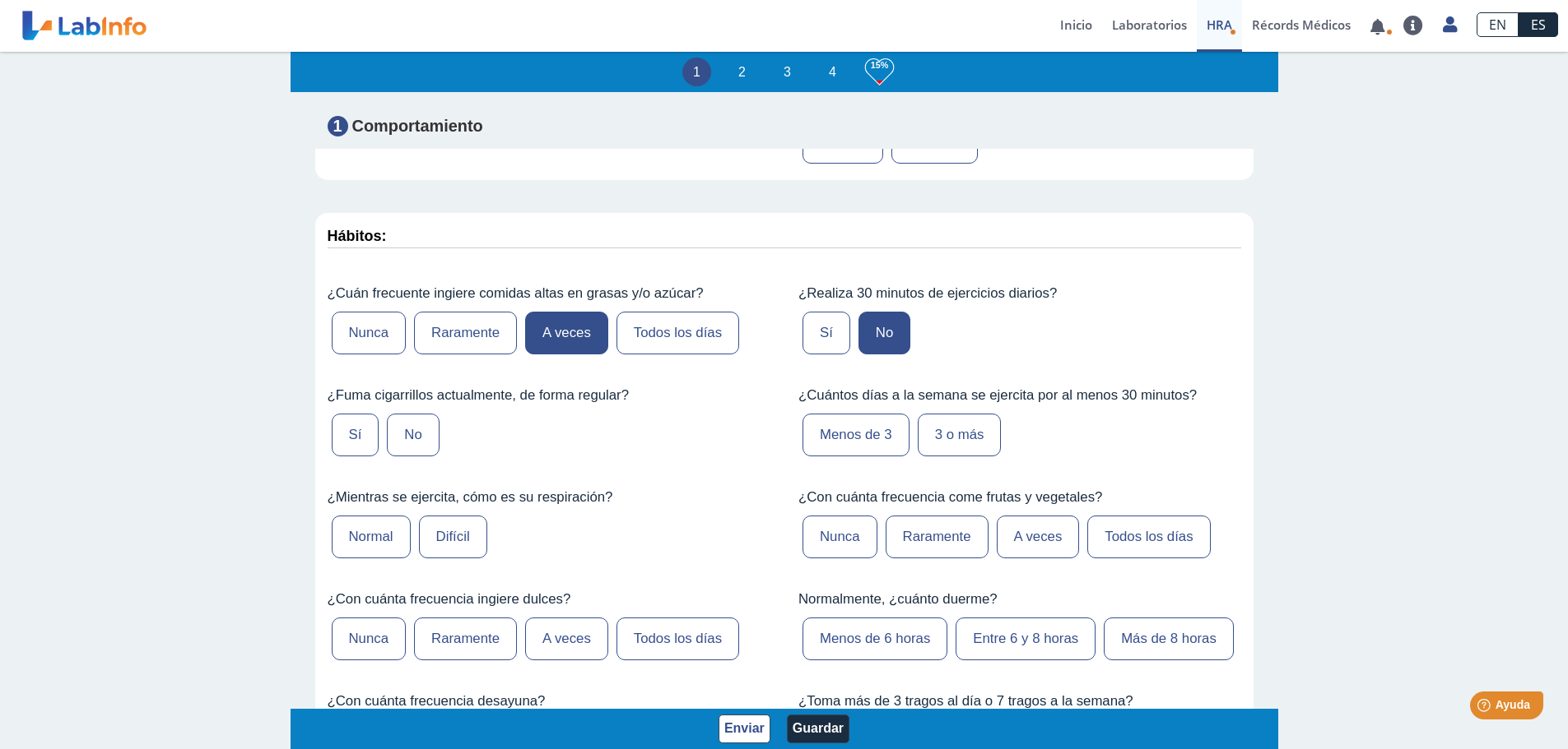
click at [0, 0] on input "No" at bounding box center [0, 0] width 0 height 0
click at [859, 438] on label "Menos de 3" at bounding box center [855, 435] width 107 height 43
click at [0, 0] on input "Menos de 3" at bounding box center [0, 0] width 0 height 0
click at [859, 438] on label "Menos de 3" at bounding box center [855, 435] width 107 height 43
click at [0, 0] on input "Menos de 3" at bounding box center [0, 0] width 0 height 0
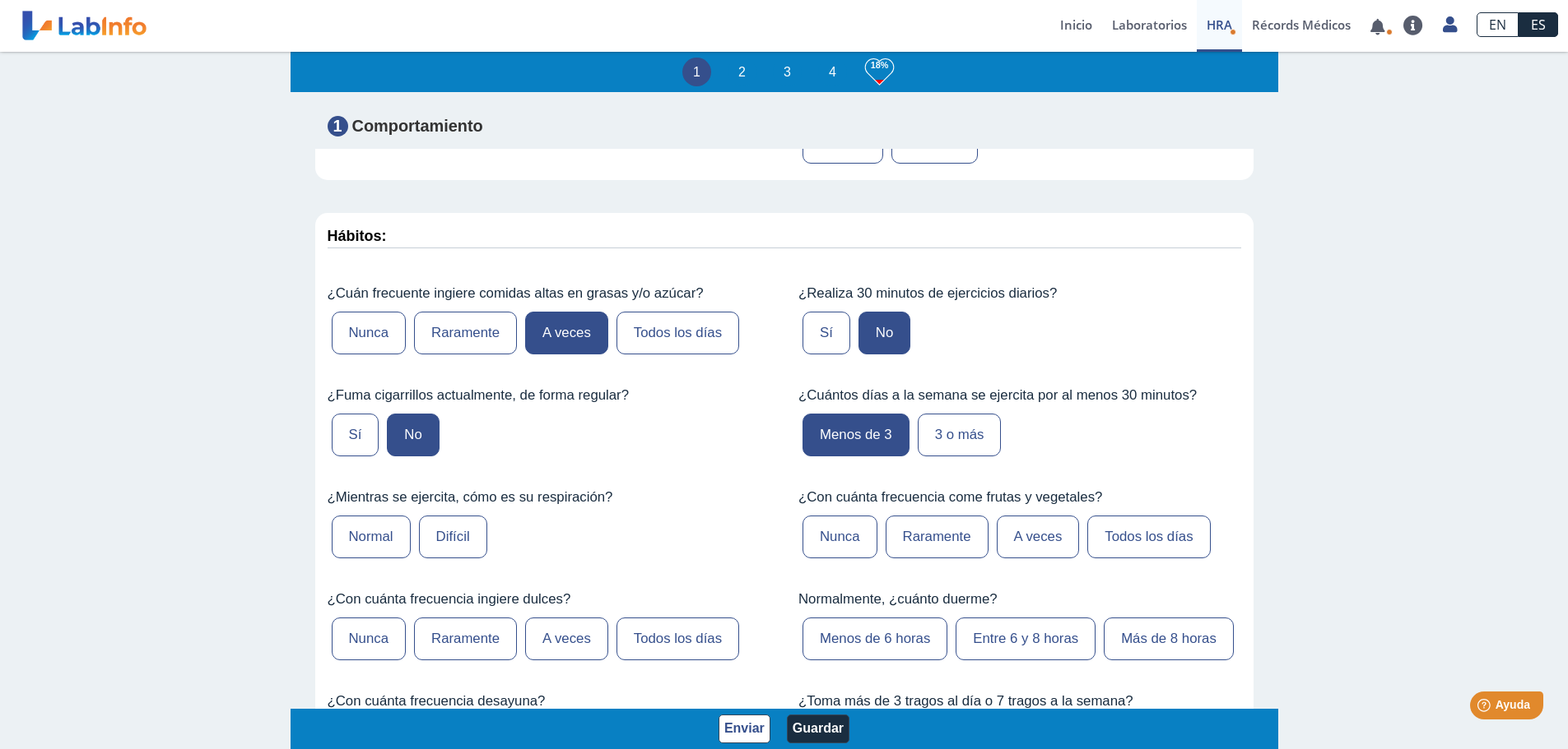
click at [451, 538] on label "Difícil" at bounding box center [453, 537] width 68 height 43
click at [0, 0] on input "Difícil" at bounding box center [0, 0] width 0 height 0
click at [1028, 540] on label "A veces" at bounding box center [1038, 537] width 83 height 43
click at [0, 0] on input "A veces" at bounding box center [0, 0] width 0 height 0
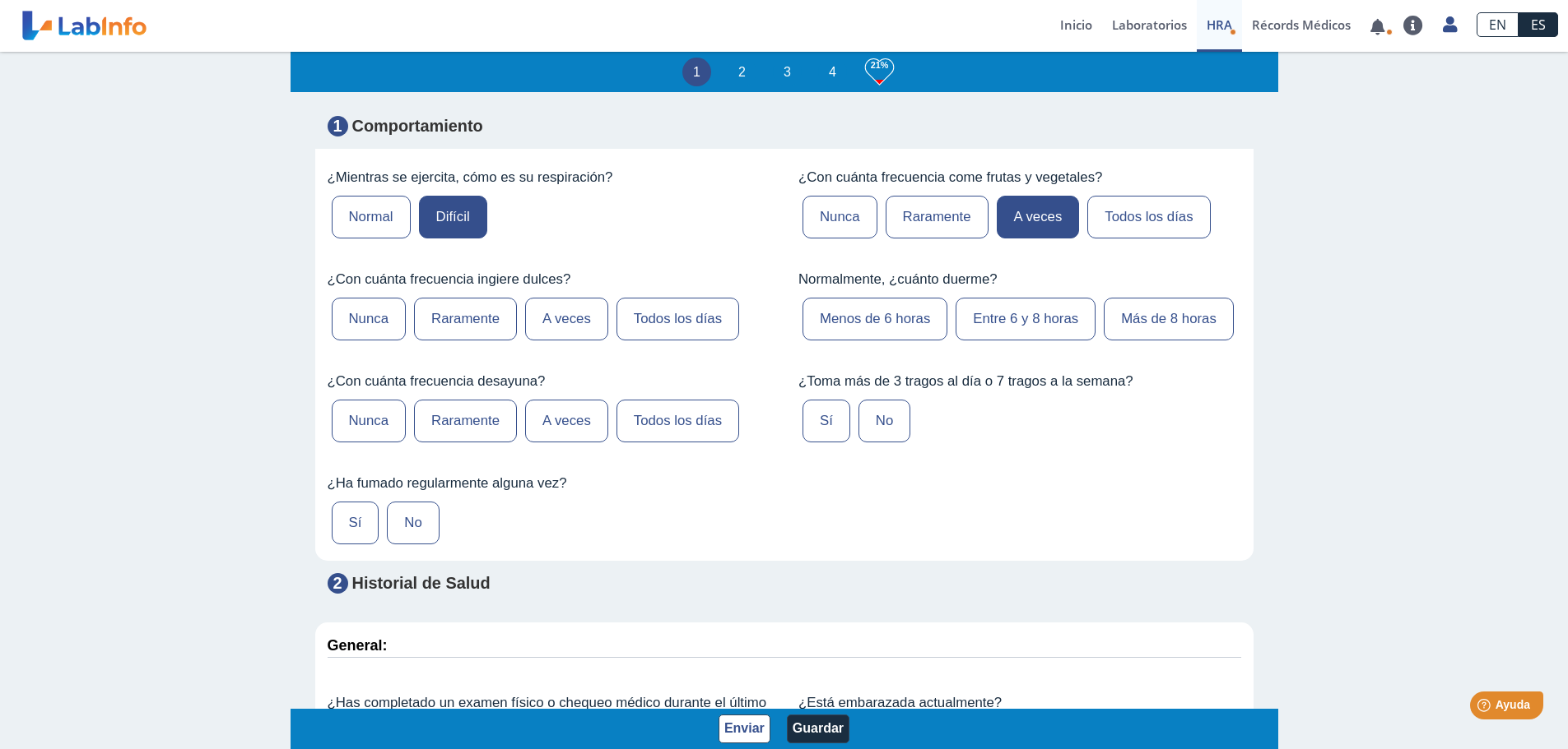
scroll to position [1152, 0]
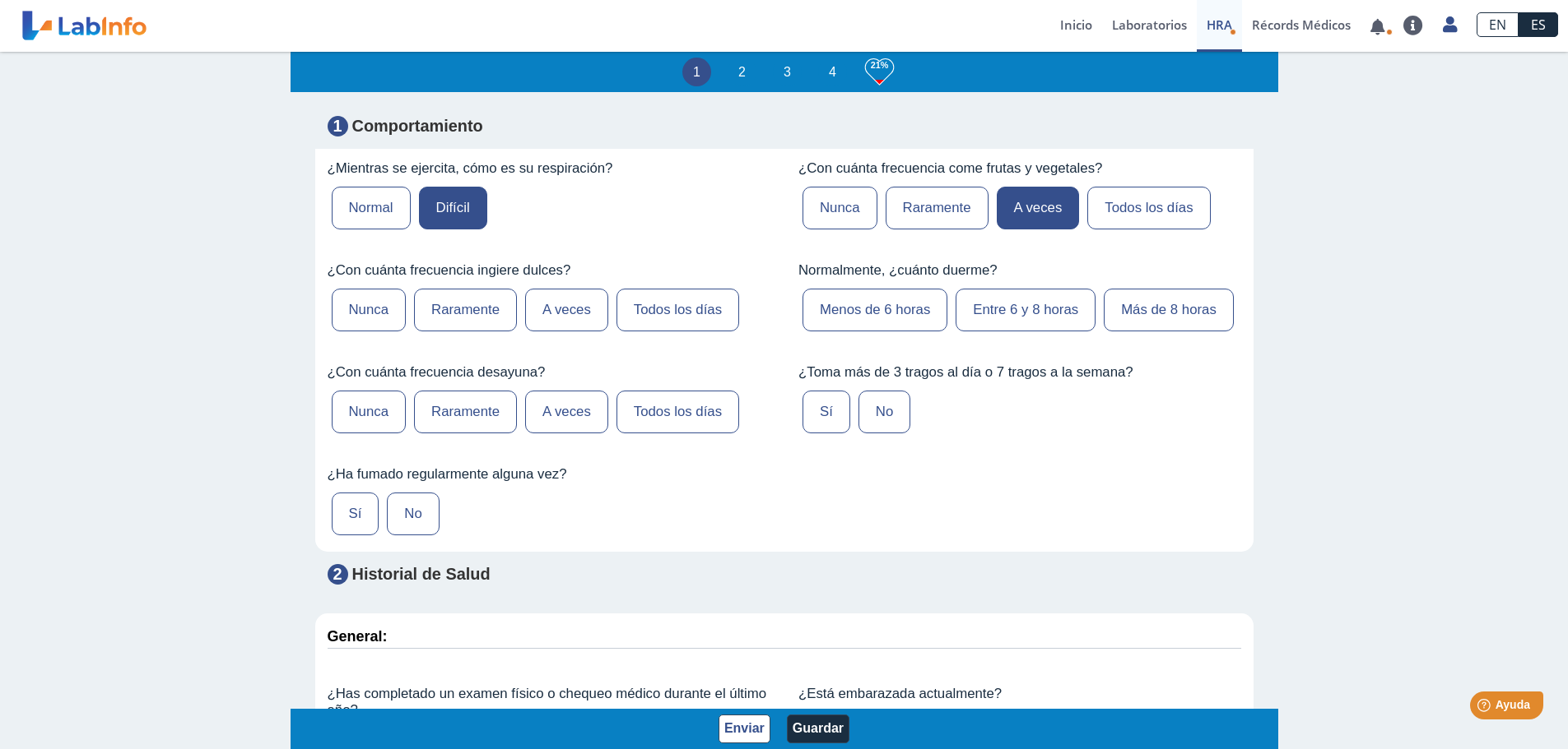
click at [564, 316] on label "A veces" at bounding box center [566, 310] width 83 height 43
click at [0, 0] on input "A veces" at bounding box center [0, 0] width 0 height 0
click at [993, 308] on label "Entre 6 y 8 horas" at bounding box center [1025, 310] width 140 height 43
click at [0, 0] on input "Entre 6 y 8 horas" at bounding box center [0, 0] width 0 height 0
click at [667, 434] on label "Todos los días" at bounding box center [678, 412] width 123 height 43
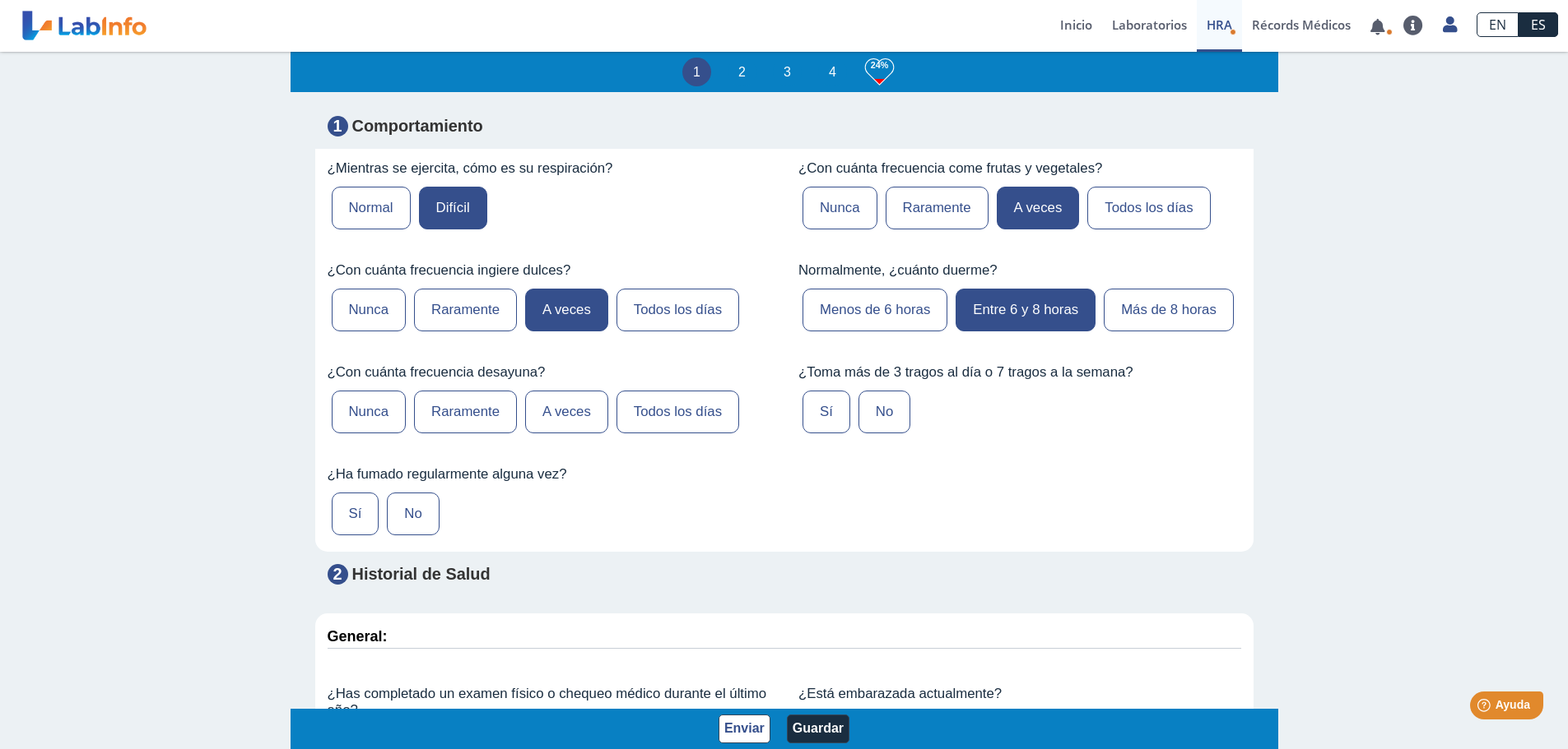
click at [0, 0] on input "Todos los días" at bounding box center [0, 0] width 0 height 0
click at [879, 434] on label "No" at bounding box center [883, 412] width 52 height 43
click at [0, 0] on input "No" at bounding box center [0, 0] width 0 height 0
click at [409, 535] on label "No" at bounding box center [412, 513] width 52 height 43
click at [0, 0] on input "No" at bounding box center [0, 0] width 0 height 0
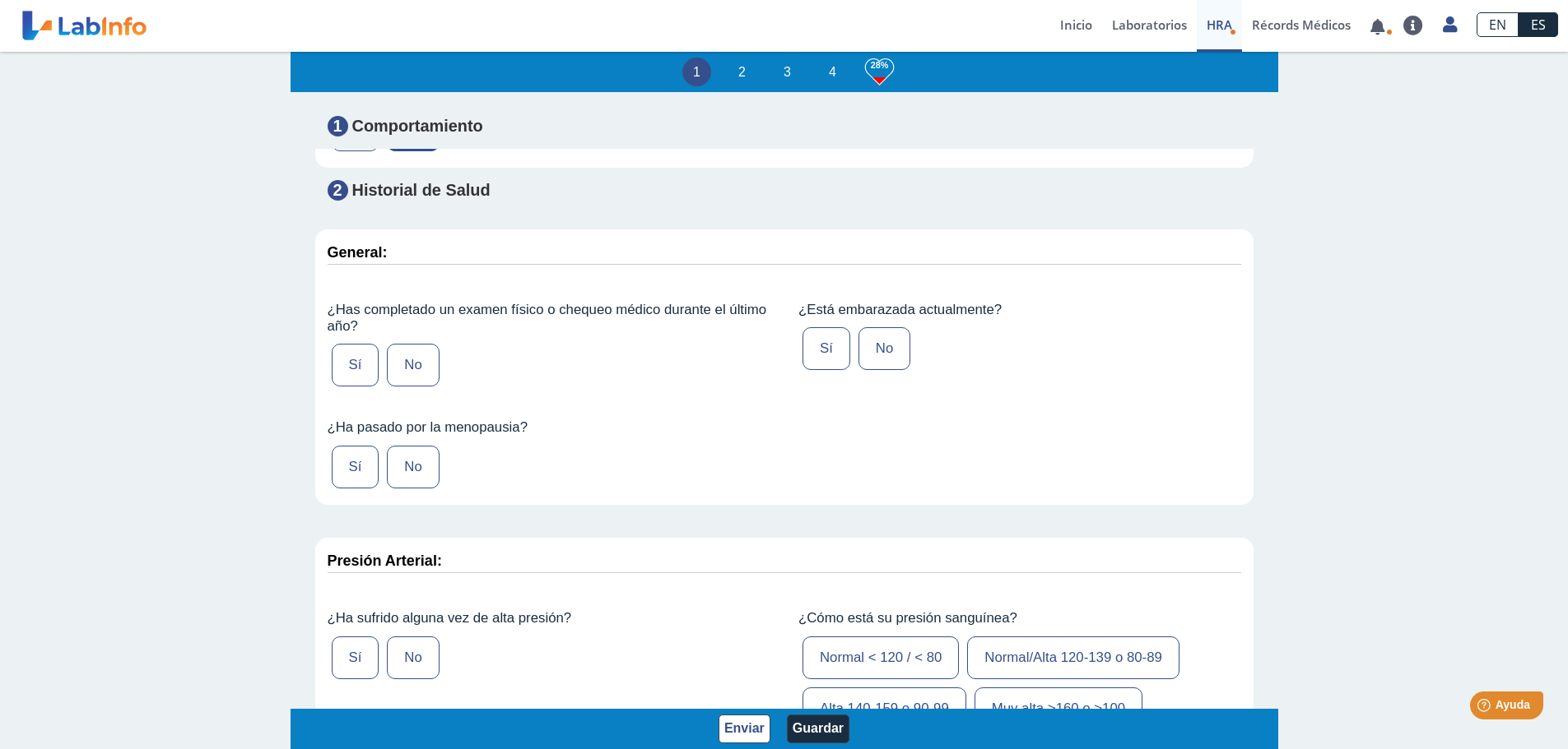
scroll to position [1563, 0]
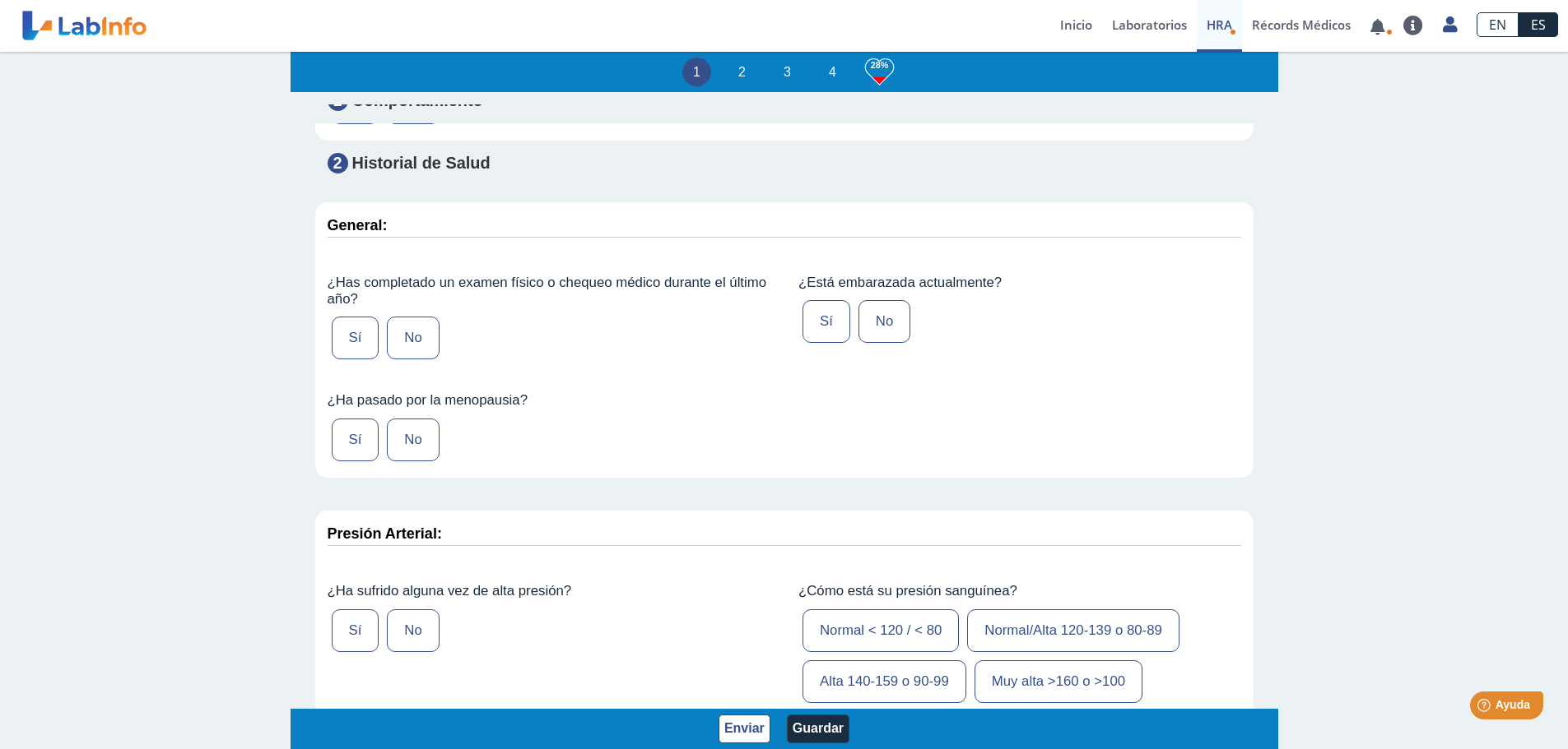
click at [355, 359] on label "Sí" at bounding box center [355, 337] width 47 height 43
click at [0, 0] on input "Sí" at bounding box center [0, 0] width 0 height 0
click at [888, 343] on label "No" at bounding box center [883, 322] width 52 height 43
click at [0, 0] on input "No" at bounding box center [0, 0] width 0 height 0
click at [410, 462] on label "No" at bounding box center [412, 440] width 52 height 43
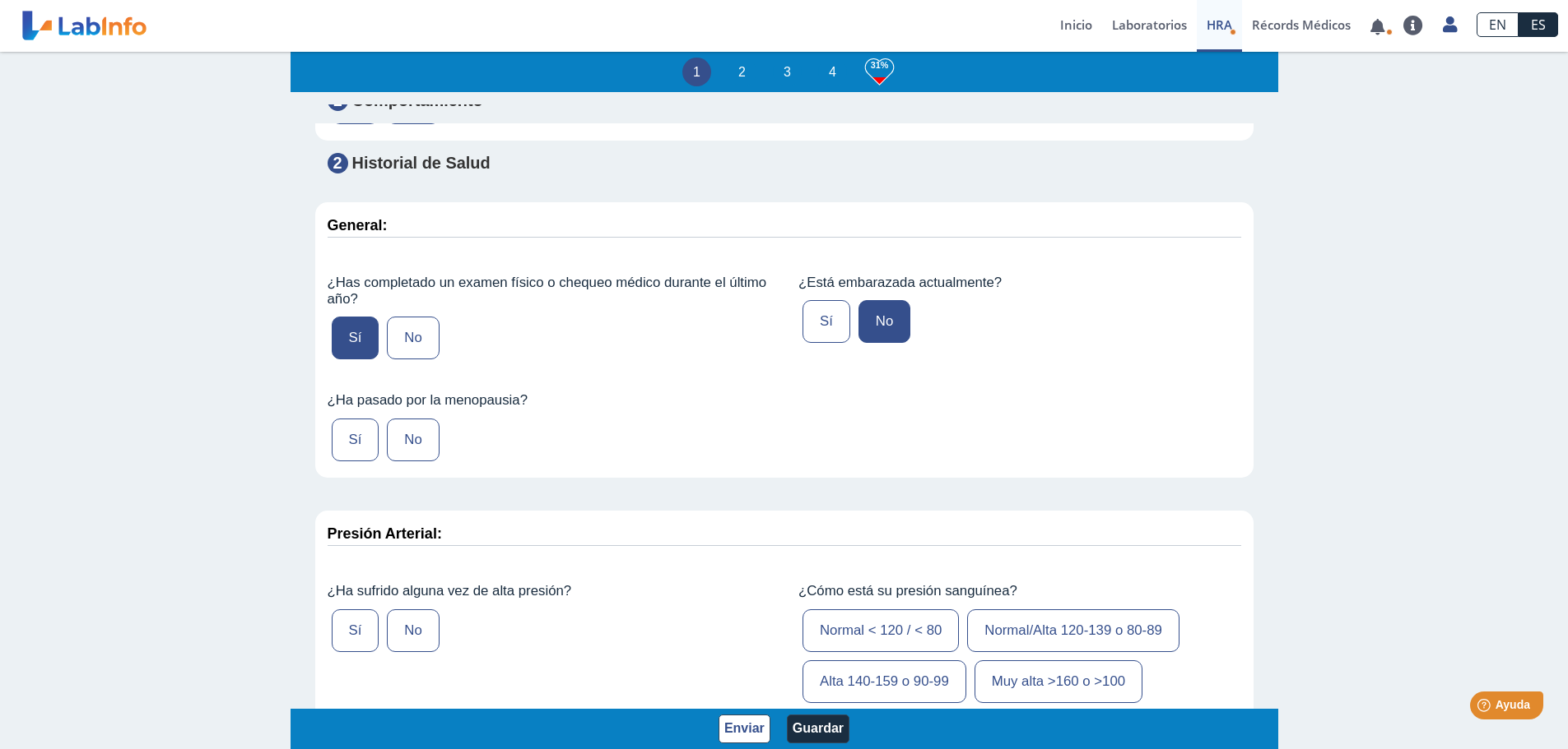
click at [0, 0] on input "No" at bounding box center [0, 0] width 0 height 0
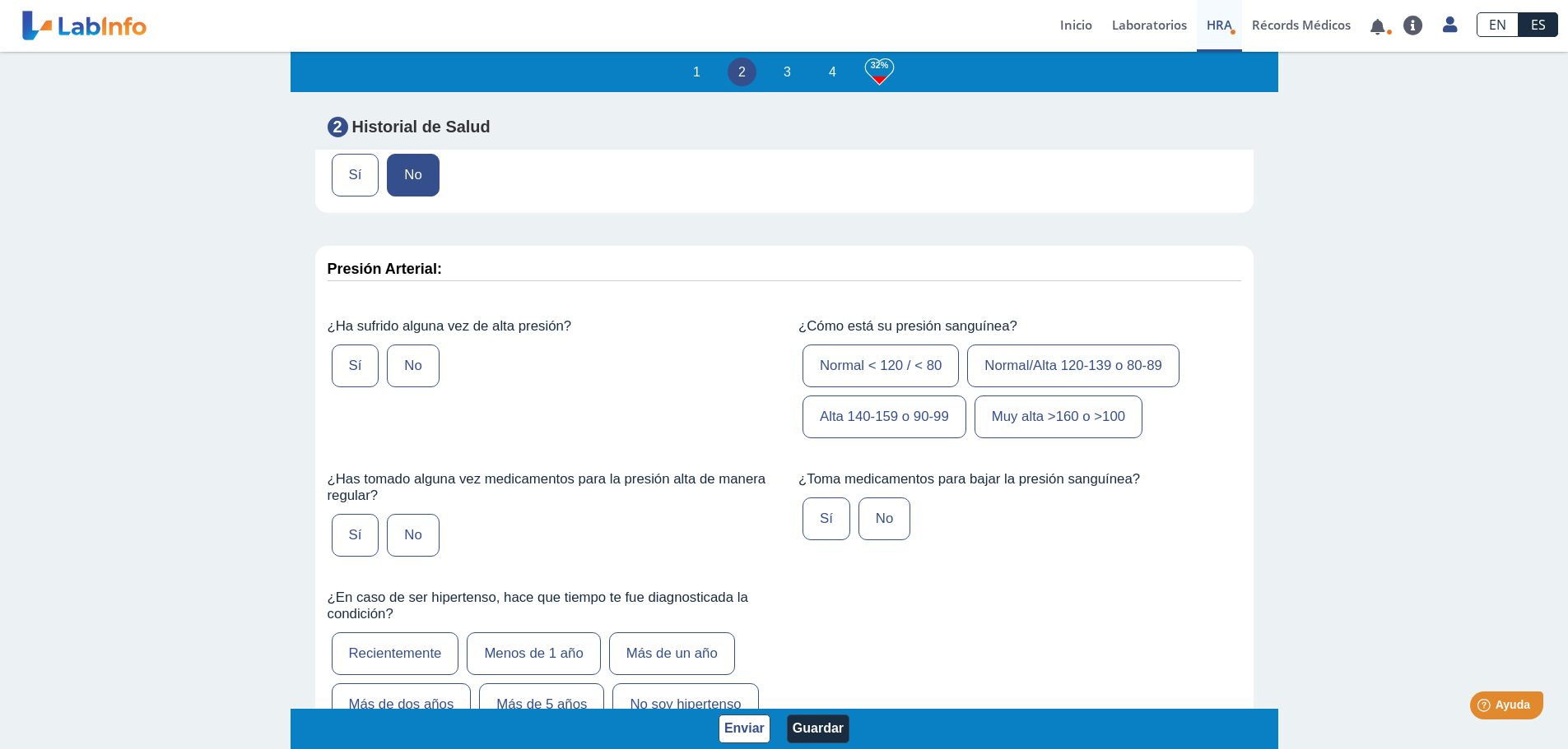
scroll to position [1892, 0]
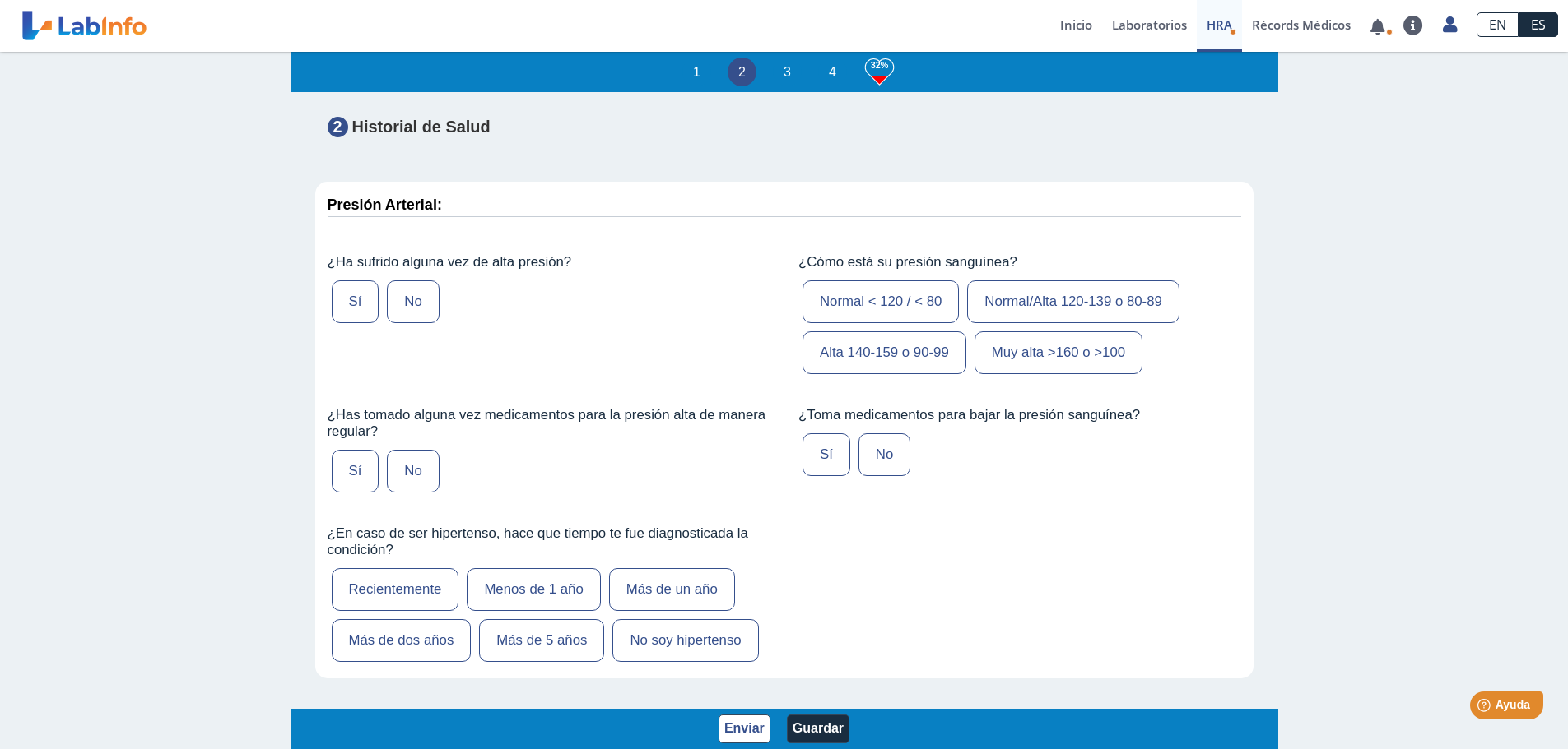
click at [408, 323] on label "No" at bounding box center [412, 301] width 52 height 43
click at [0, 0] on input "No" at bounding box center [0, 0] width 0 height 0
click at [869, 323] on label "Normal < 120 / < 80" at bounding box center [880, 301] width 156 height 43
click at [0, 0] on input "Normal < 120 / < 80" at bounding box center [0, 0] width 0 height 0
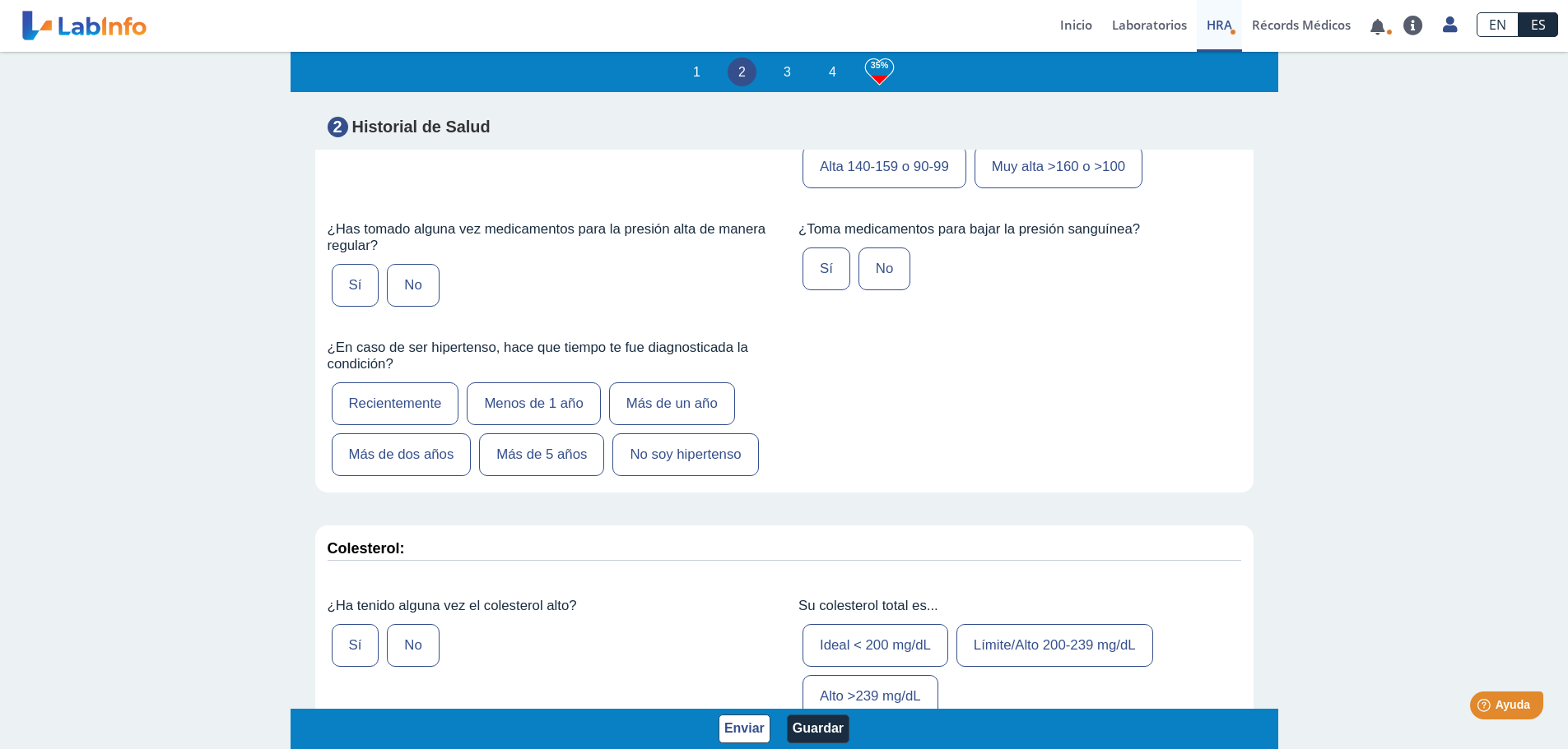
scroll to position [2138, 0]
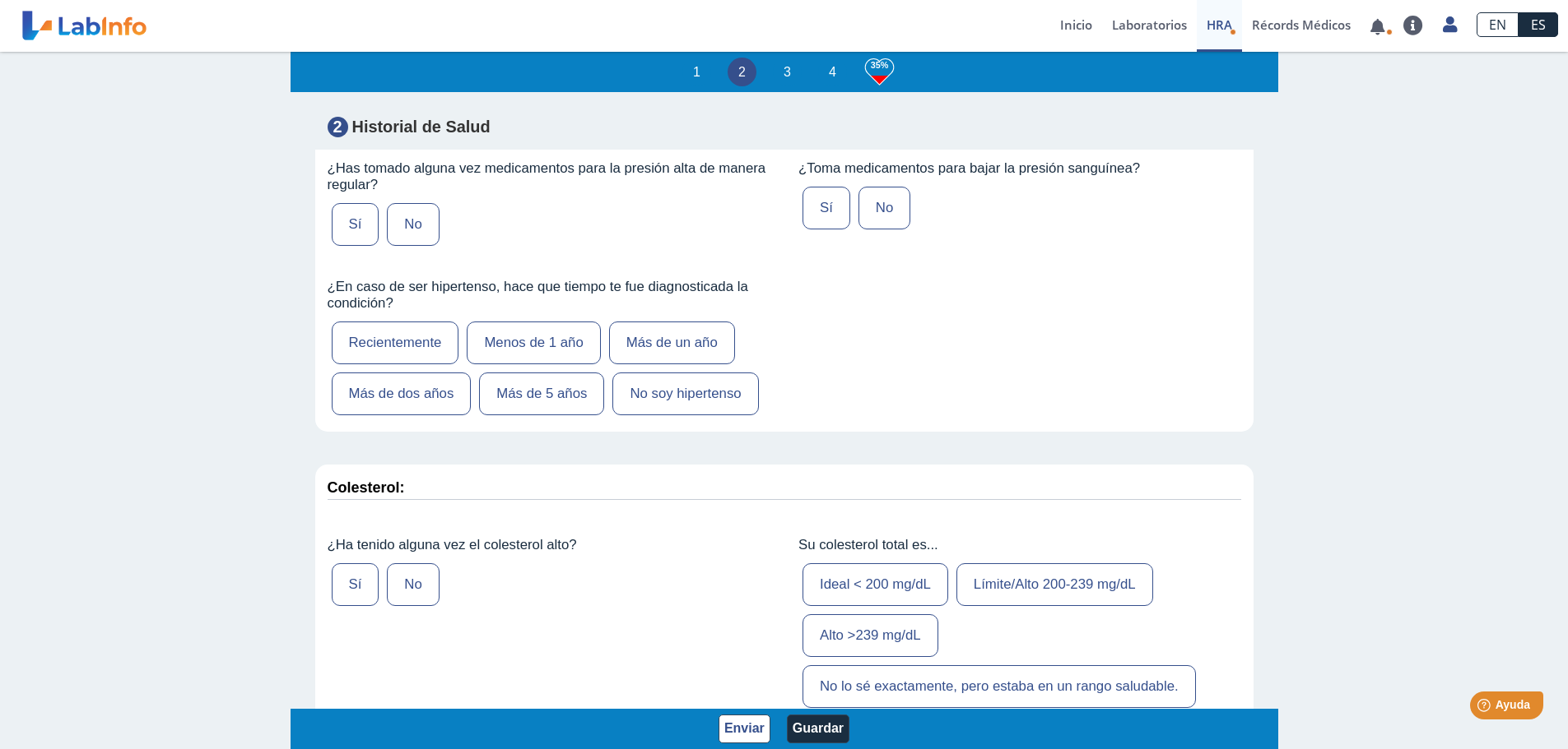
click at [428, 246] on label "No" at bounding box center [412, 224] width 52 height 43
click at [0, 0] on input "No" at bounding box center [0, 0] width 0 height 0
click at [867, 230] on label "No" at bounding box center [883, 208] width 52 height 43
click at [0, 0] on input "No" at bounding box center [0, 0] width 0 height 0
click at [663, 415] on label "No soy hipertenso" at bounding box center [685, 393] width 145 height 43
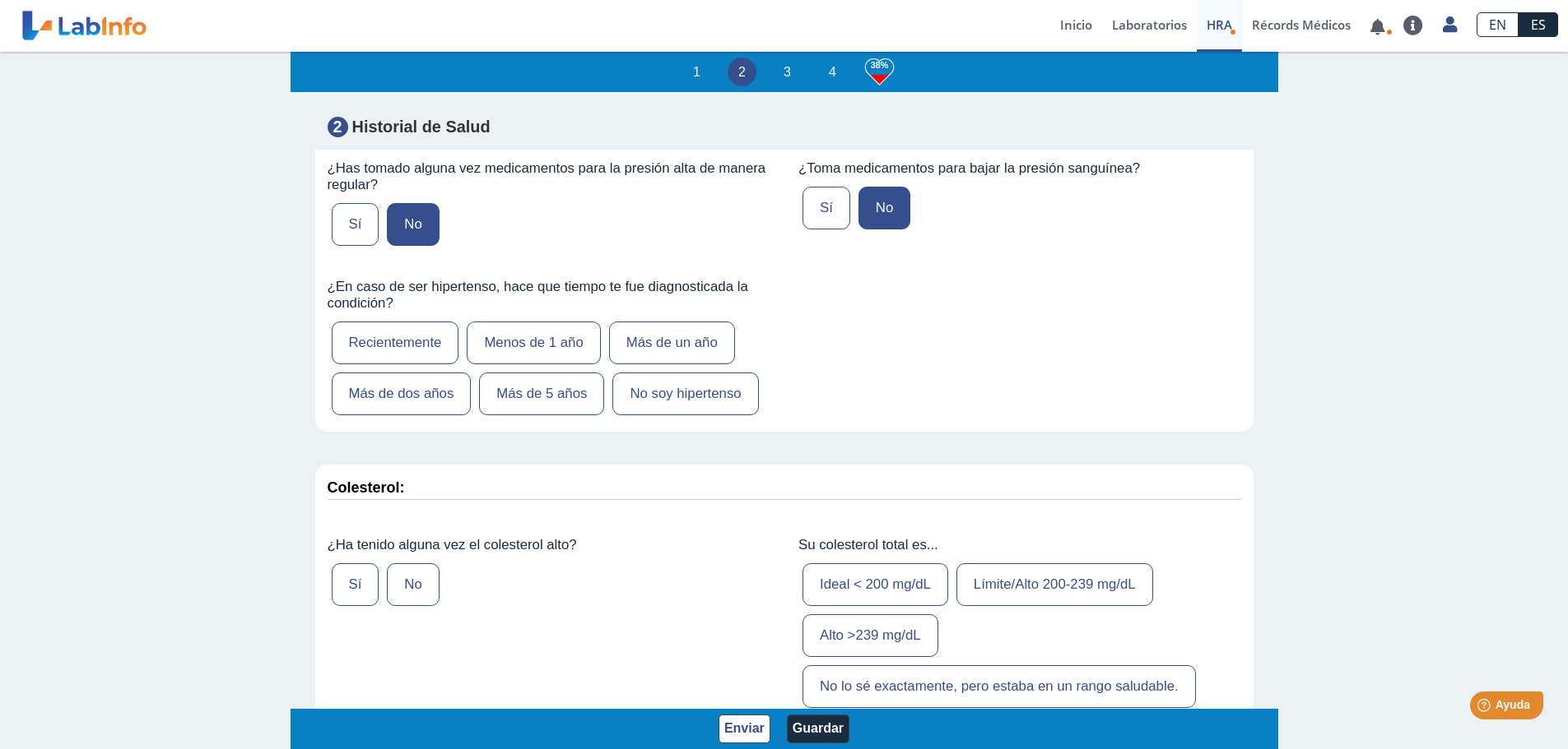
click at [0, 0] on input "No soy hipertenso" at bounding box center [0, 0] width 0 height 0
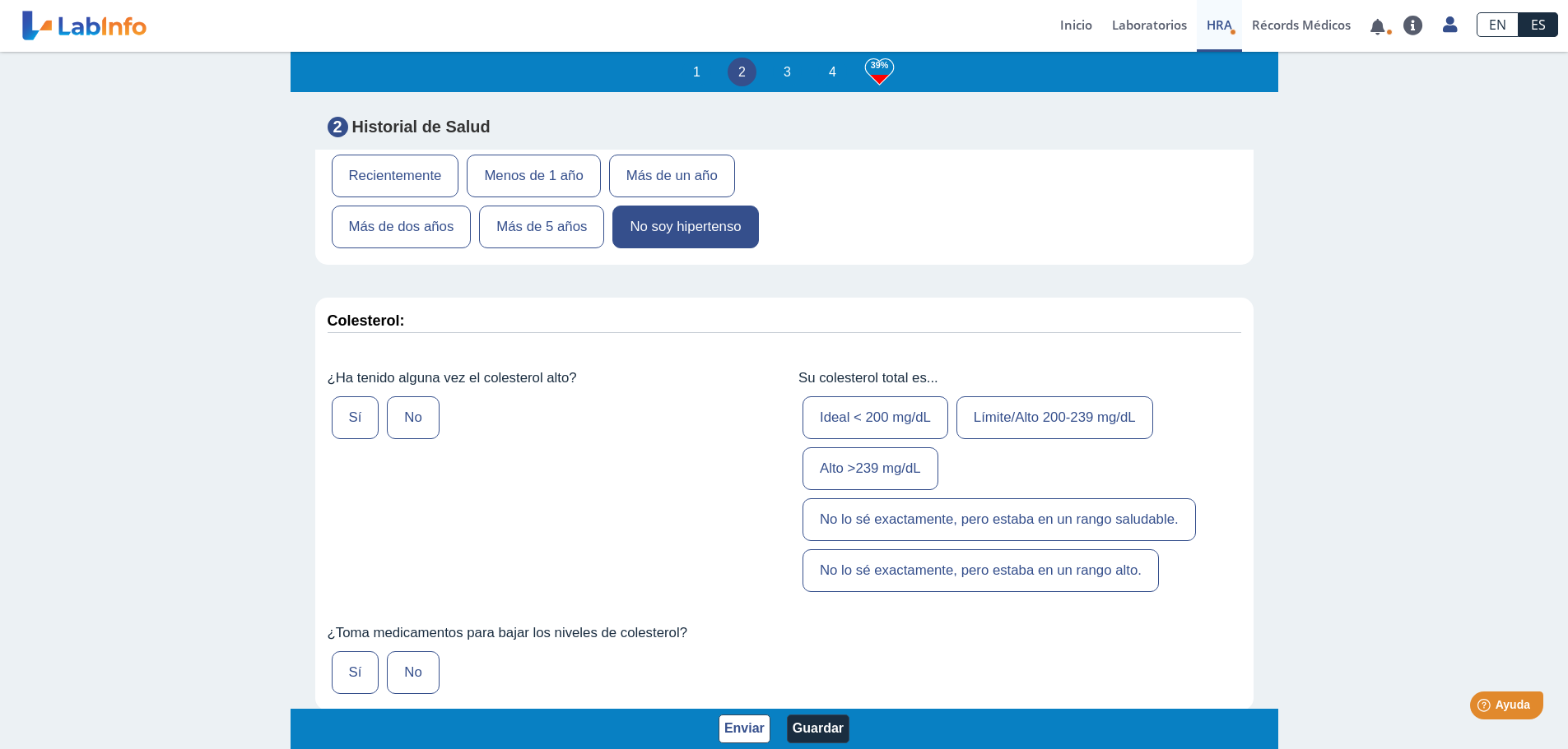
scroll to position [2468, 0]
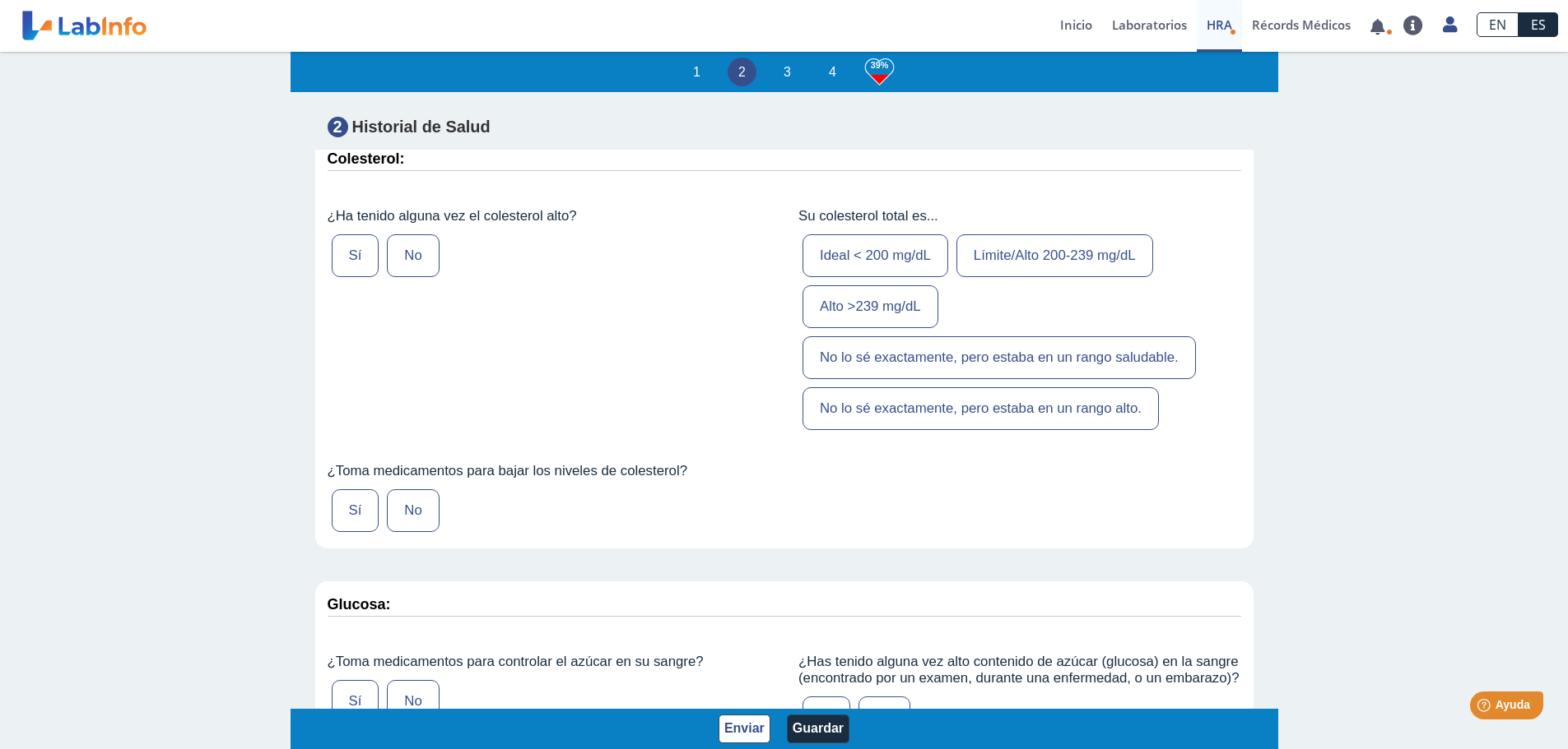
click at [411, 277] on label "No" at bounding box center [412, 256] width 52 height 43
click at [0, 0] on input "No" at bounding box center [0, 0] width 0 height 0
click at [989, 379] on label "No lo sé exactamente, pero estaba en un rango saludable." at bounding box center [998, 357] width 394 height 43
click at [0, 0] on input "No lo sé exactamente, pero estaba en un rango saludable." at bounding box center [0, 0] width 0 height 0
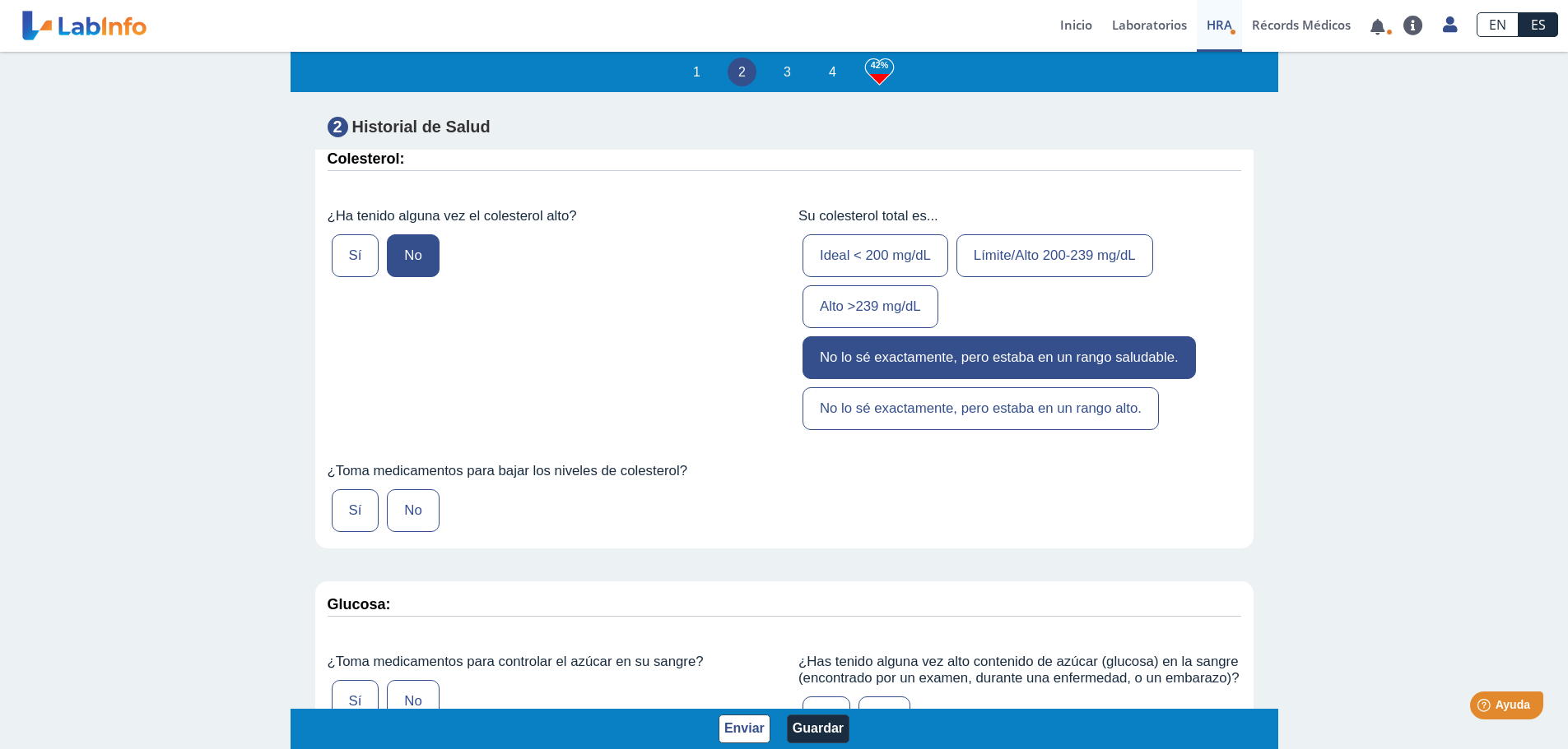
click at [410, 533] on label "No" at bounding box center [412, 511] width 52 height 43
click at [0, 0] on input "No" at bounding box center [0, 0] width 0 height 0
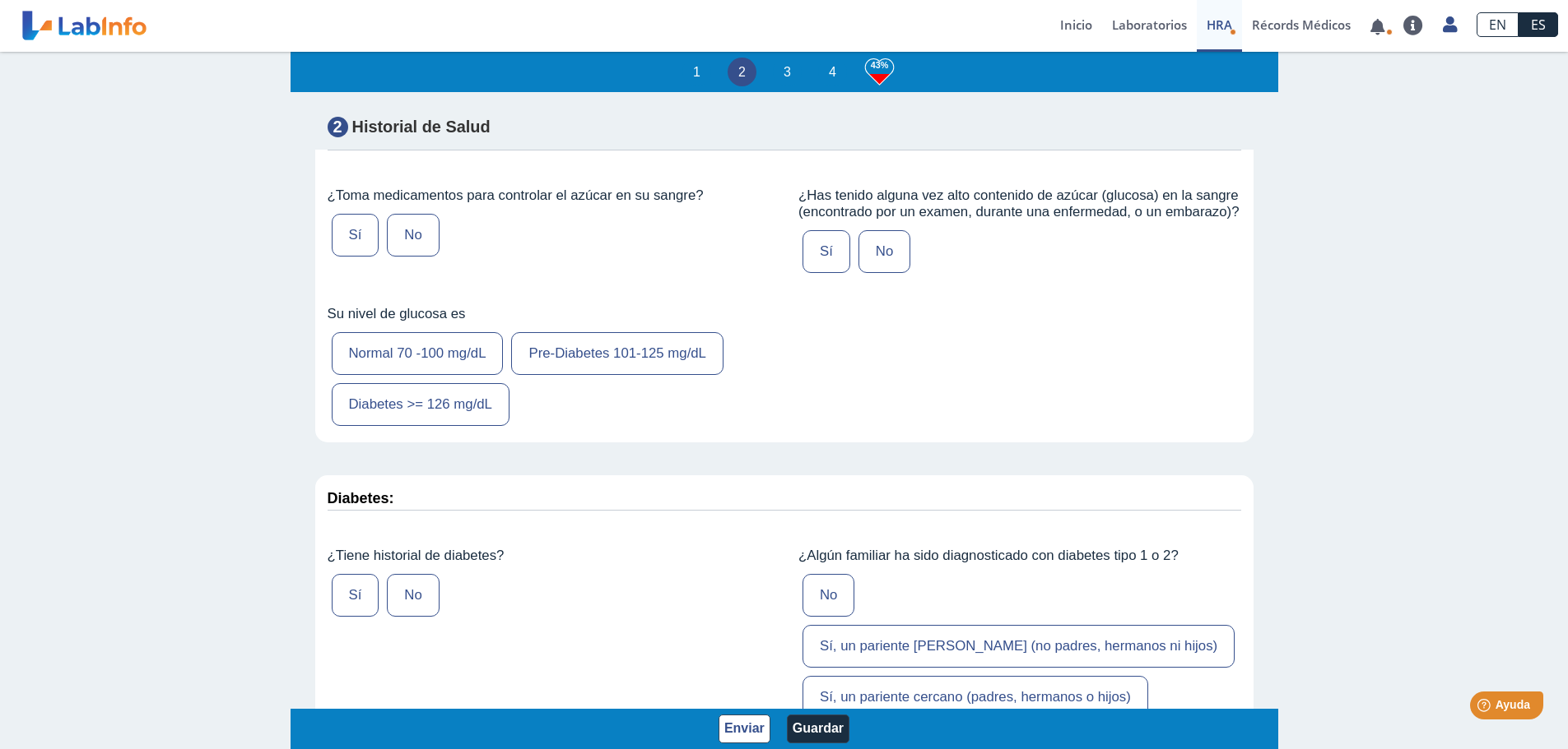
scroll to position [2961, 0]
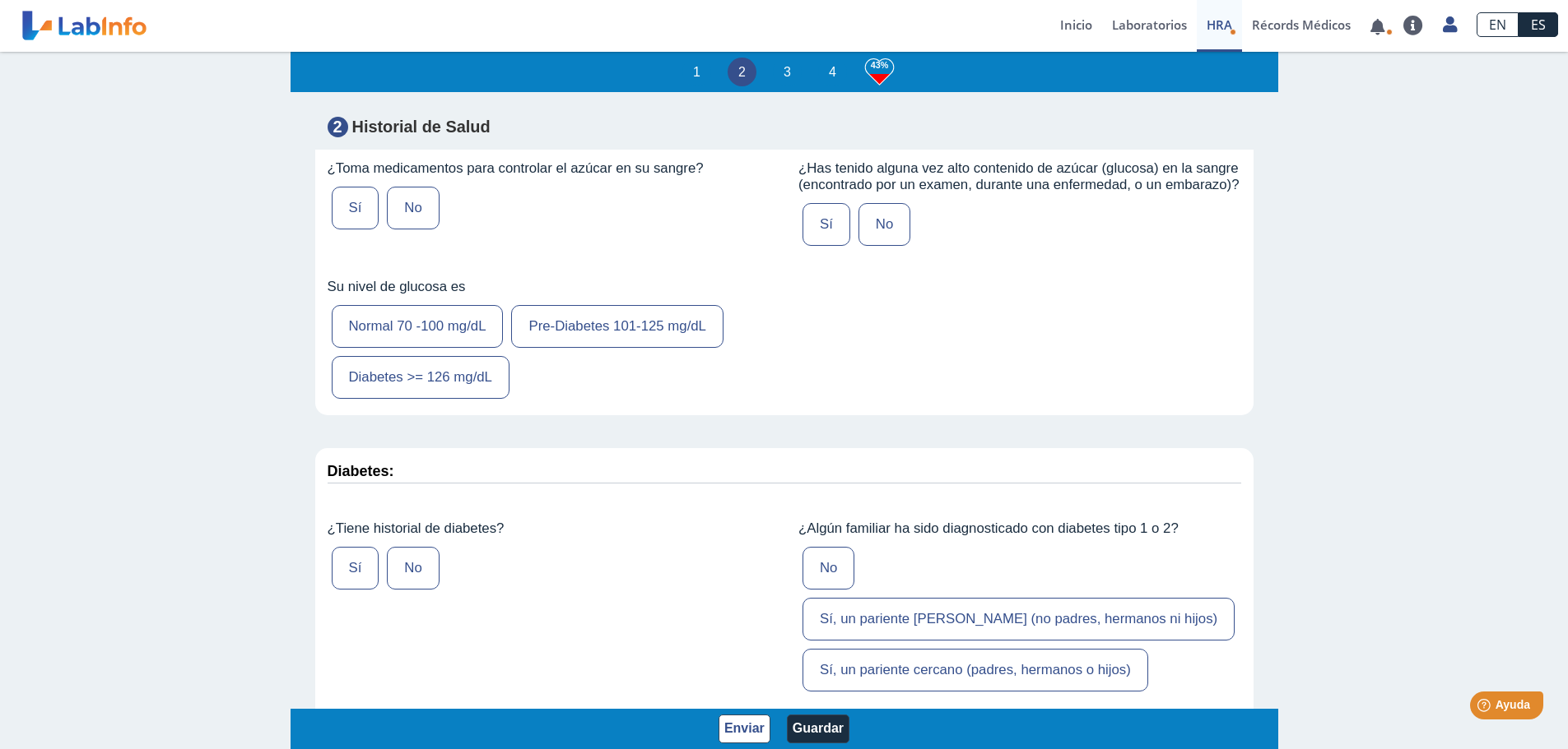
click at [411, 230] on label "No" at bounding box center [412, 208] width 52 height 43
click at [0, 0] on input "No" at bounding box center [0, 0] width 0 height 0
click at [878, 246] on label "No" at bounding box center [883, 224] width 52 height 43
click at [0, 0] on input "No" at bounding box center [0, 0] width 0 height 0
click at [445, 348] on label "Normal 70 -100 mg/dL" at bounding box center [417, 326] width 172 height 43
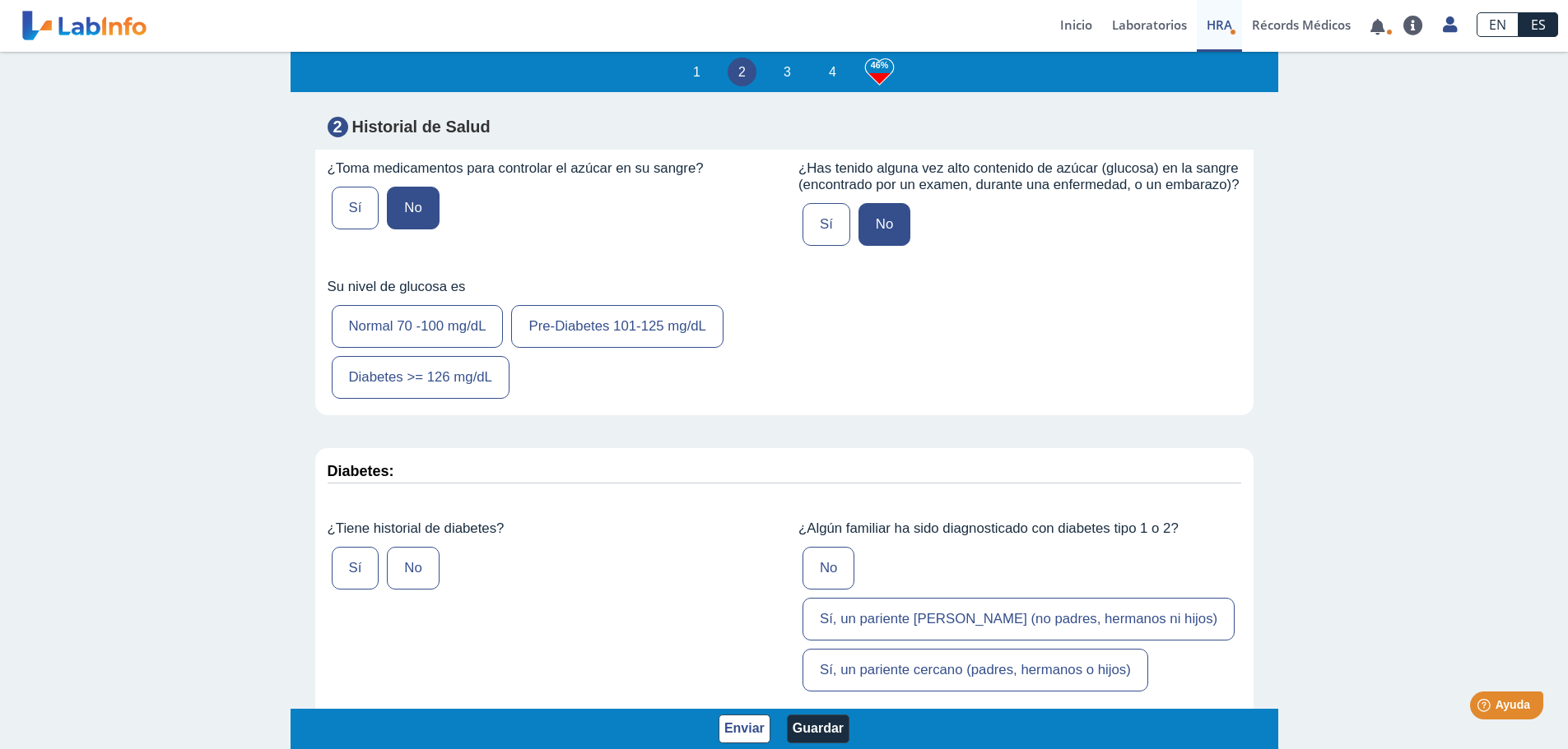
click at [0, 0] on input "Normal 70 -100 mg/dL" at bounding box center [0, 0] width 0 height 0
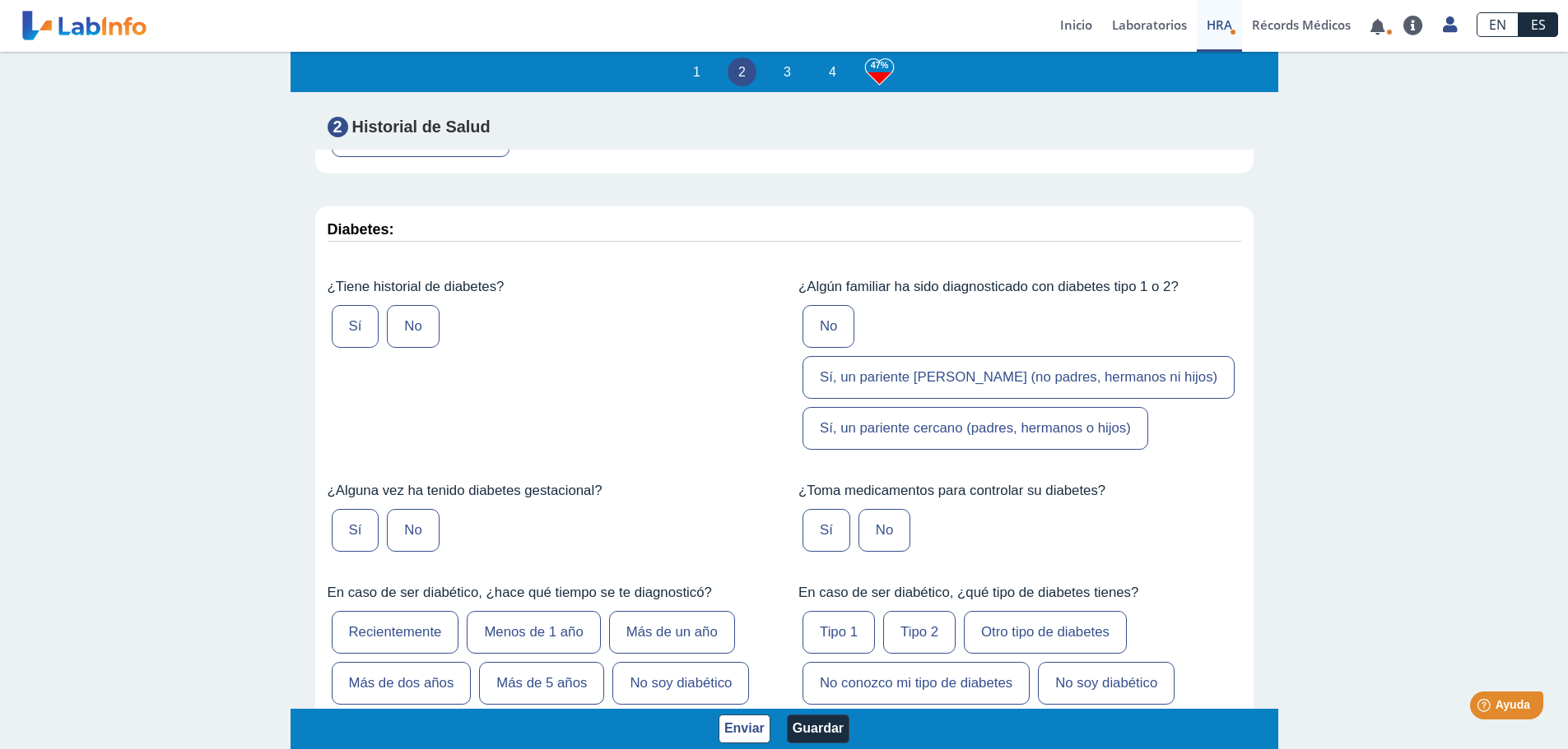
scroll to position [3208, 0]
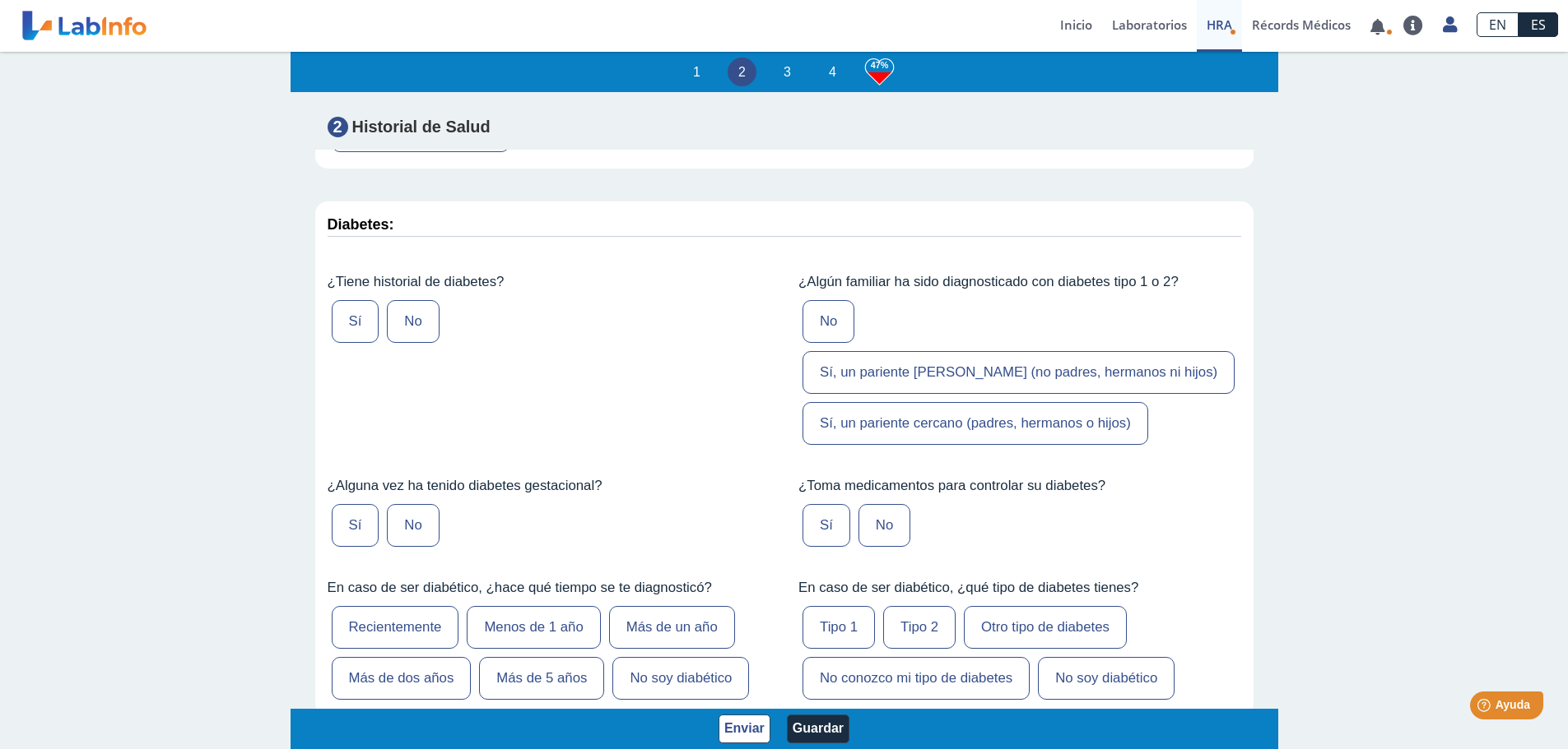
click at [416, 343] on label "No" at bounding box center [412, 322] width 52 height 43
click at [0, 0] on input "No" at bounding box center [0, 0] width 0 height 0
click at [802, 343] on label "No" at bounding box center [827, 322] width 52 height 43
click at [0, 0] on input "No" at bounding box center [0, 0] width 0 height 0
click at [422, 541] on label "No" at bounding box center [412, 526] width 52 height 43
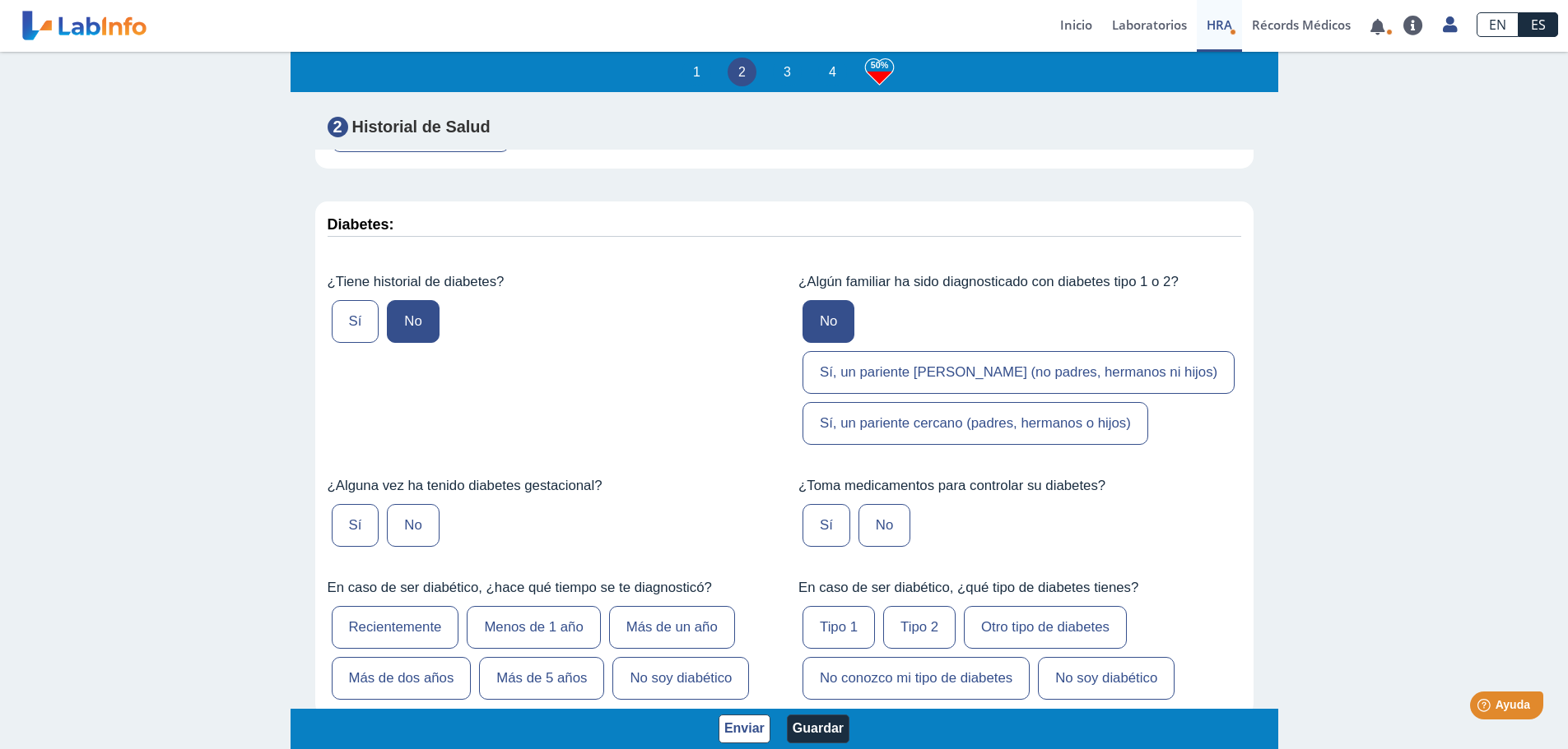
click at [0, 0] on input "No" at bounding box center [0, 0] width 0 height 0
click at [878, 547] on label "No" at bounding box center [883, 526] width 52 height 43
click at [0, 0] on input "No" at bounding box center [0, 0] width 0 height 0
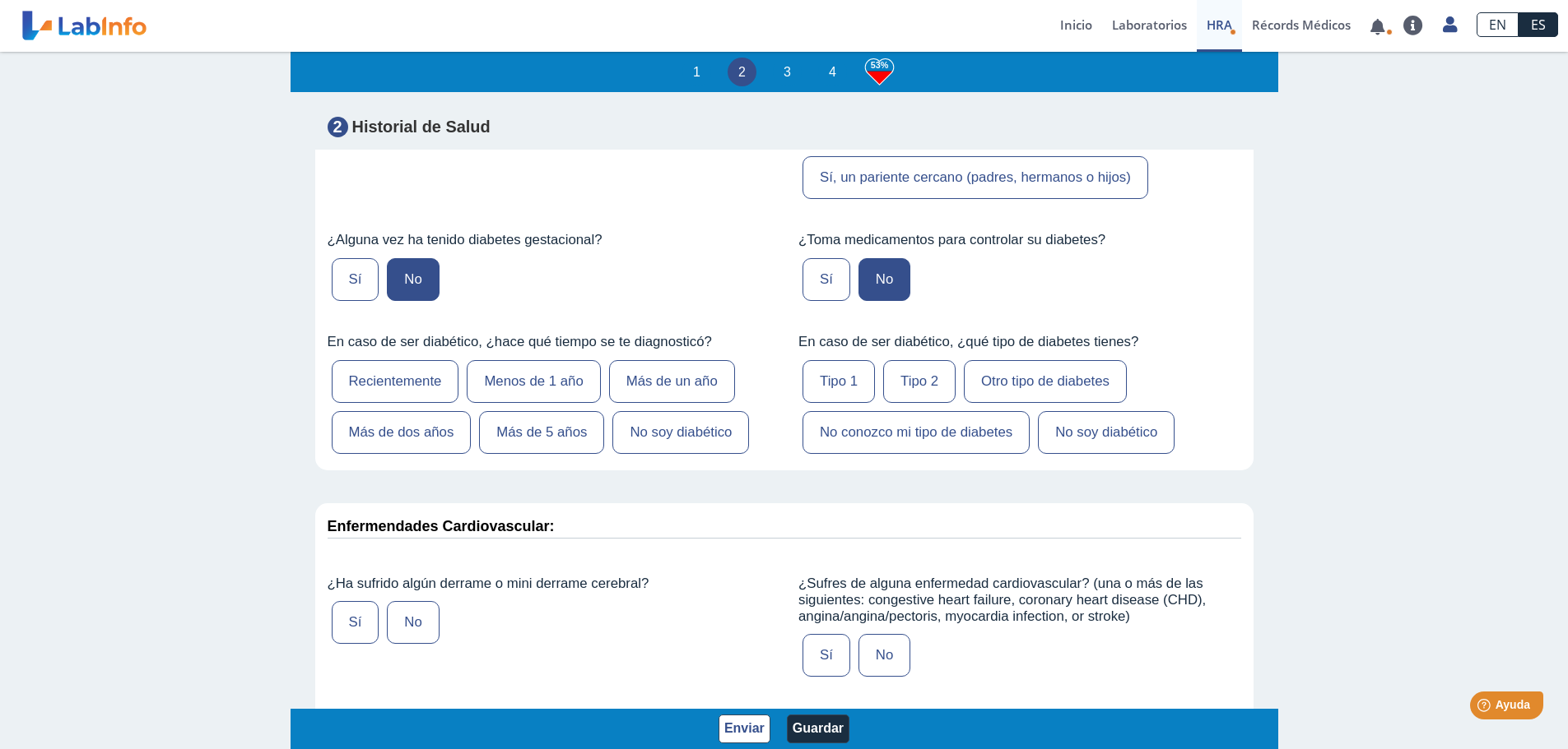
scroll to position [3455, 0]
click at [645, 447] on label "No soy diabético" at bounding box center [681, 432] width 137 height 43
click at [0, 0] on input "No soy diabético" at bounding box center [0, 0] width 0 height 0
click at [1079, 453] on label "No soy diabético" at bounding box center [1106, 432] width 137 height 43
click at [0, 0] on input "No soy diabético" at bounding box center [0, 0] width 0 height 0
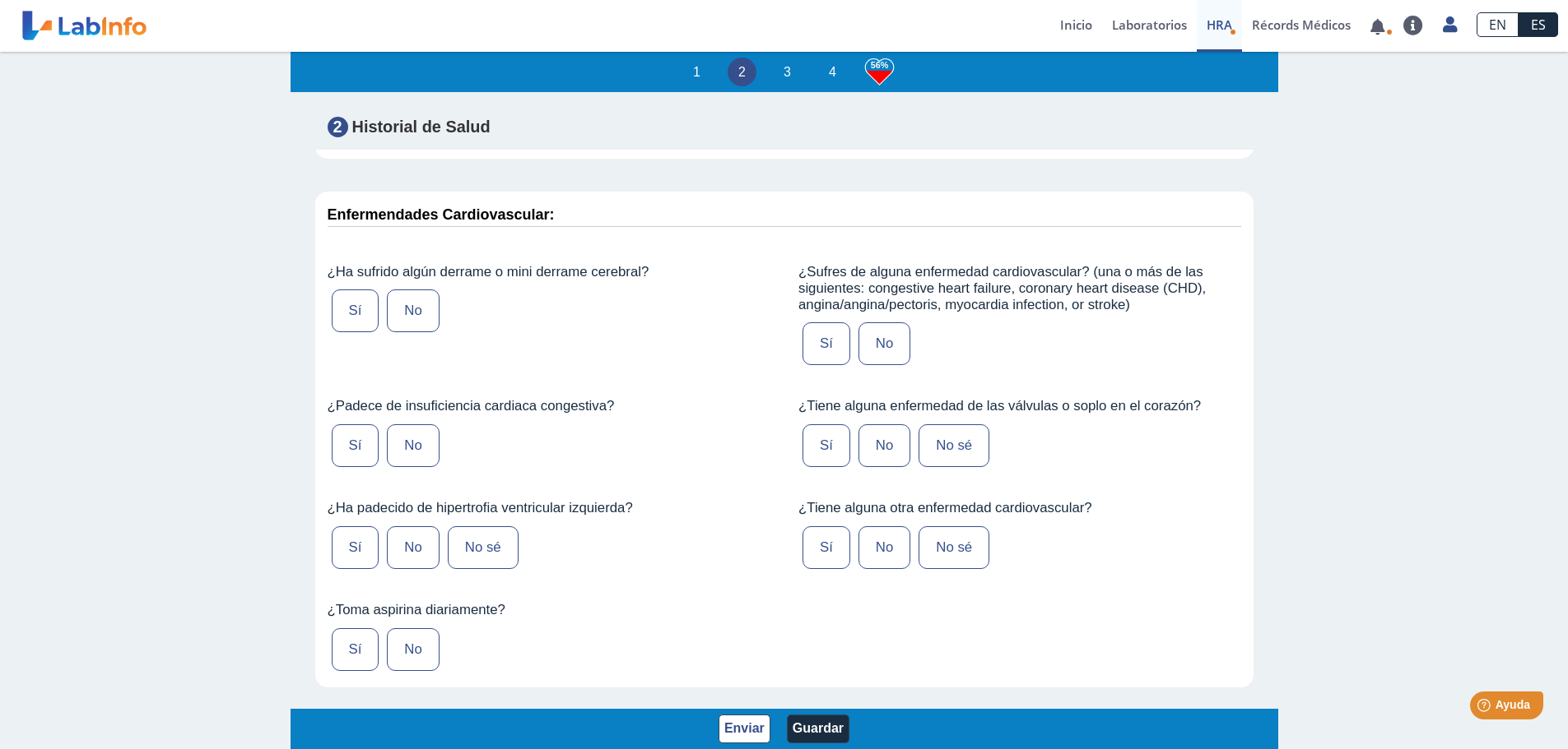
scroll to position [3784, 0]
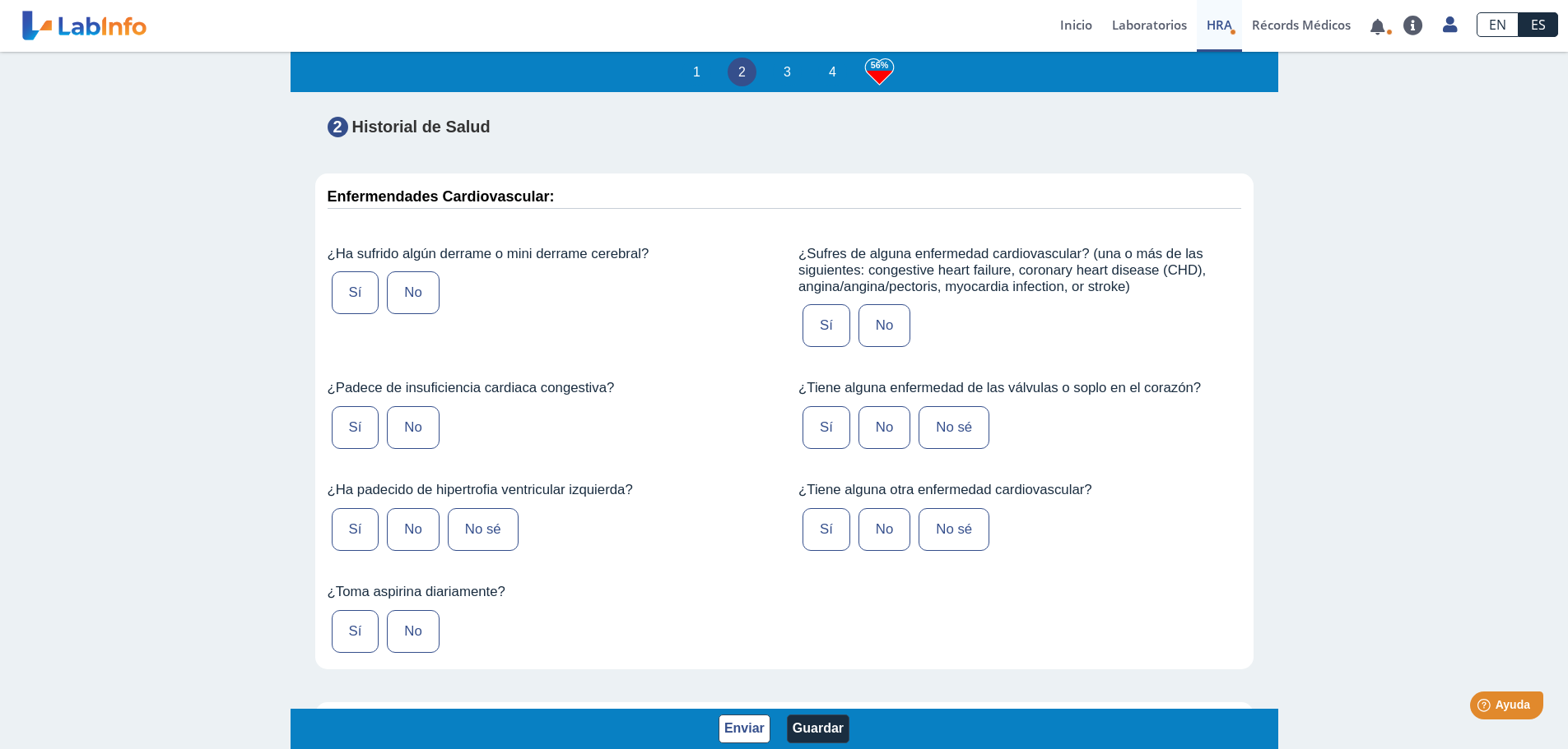
click at [419, 310] on label "No" at bounding box center [412, 293] width 52 height 43
click at [0, 0] on input "No" at bounding box center [0, 0] width 0 height 0
click at [880, 336] on label "No" at bounding box center [883, 325] width 52 height 43
click at [0, 0] on input "No" at bounding box center [0, 0] width 0 height 0
click at [954, 440] on label "No sé" at bounding box center [954, 427] width 71 height 43
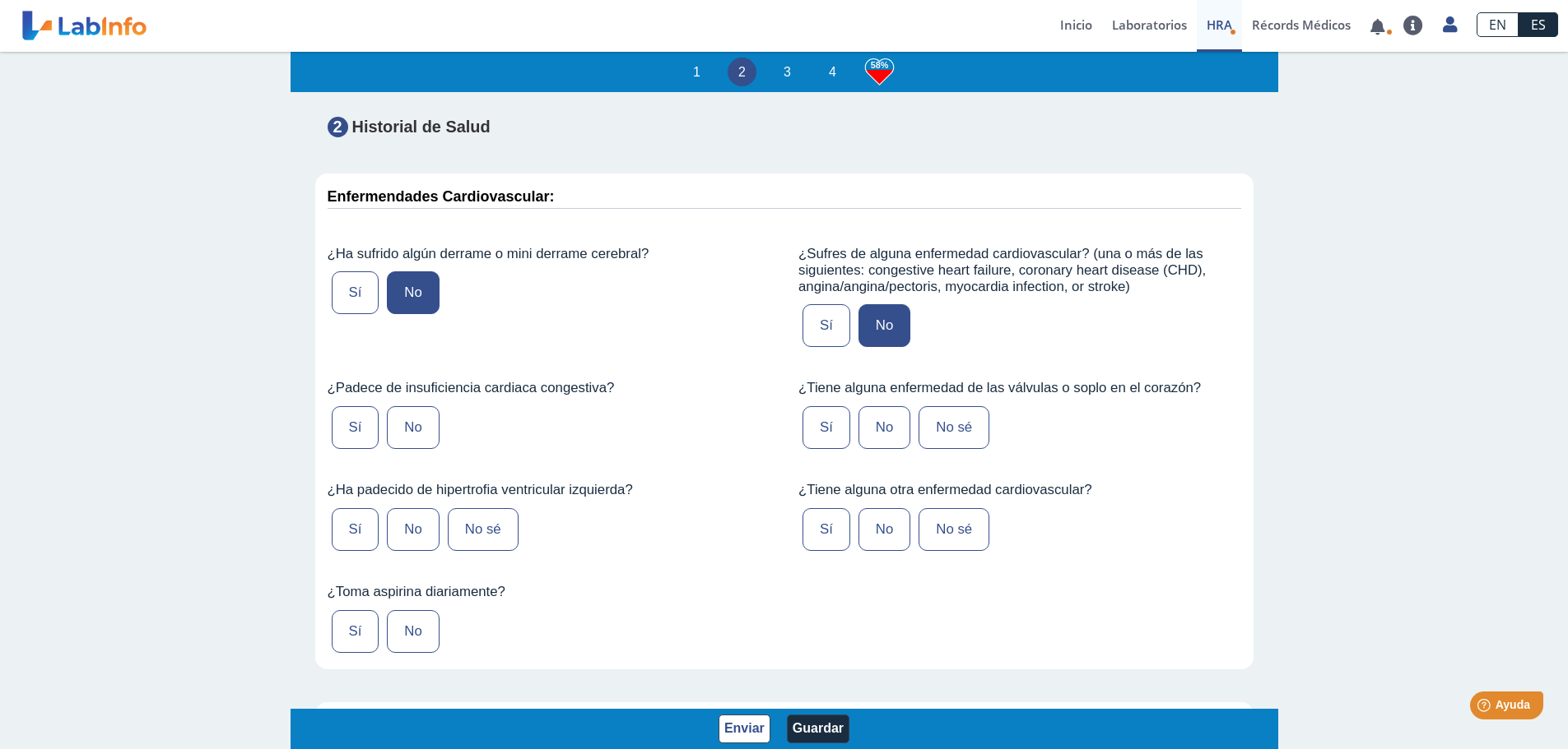
click at [0, 0] on input "No sé" at bounding box center [0, 0] width 0 height 0
click at [953, 541] on label "No sé" at bounding box center [954, 529] width 71 height 43
click at [0, 0] on input "No sé" at bounding box center [0, 0] width 0 height 0
click at [953, 541] on label "No sé" at bounding box center [954, 529] width 71 height 43
click at [0, 0] on input "No sé" at bounding box center [0, 0] width 0 height 0
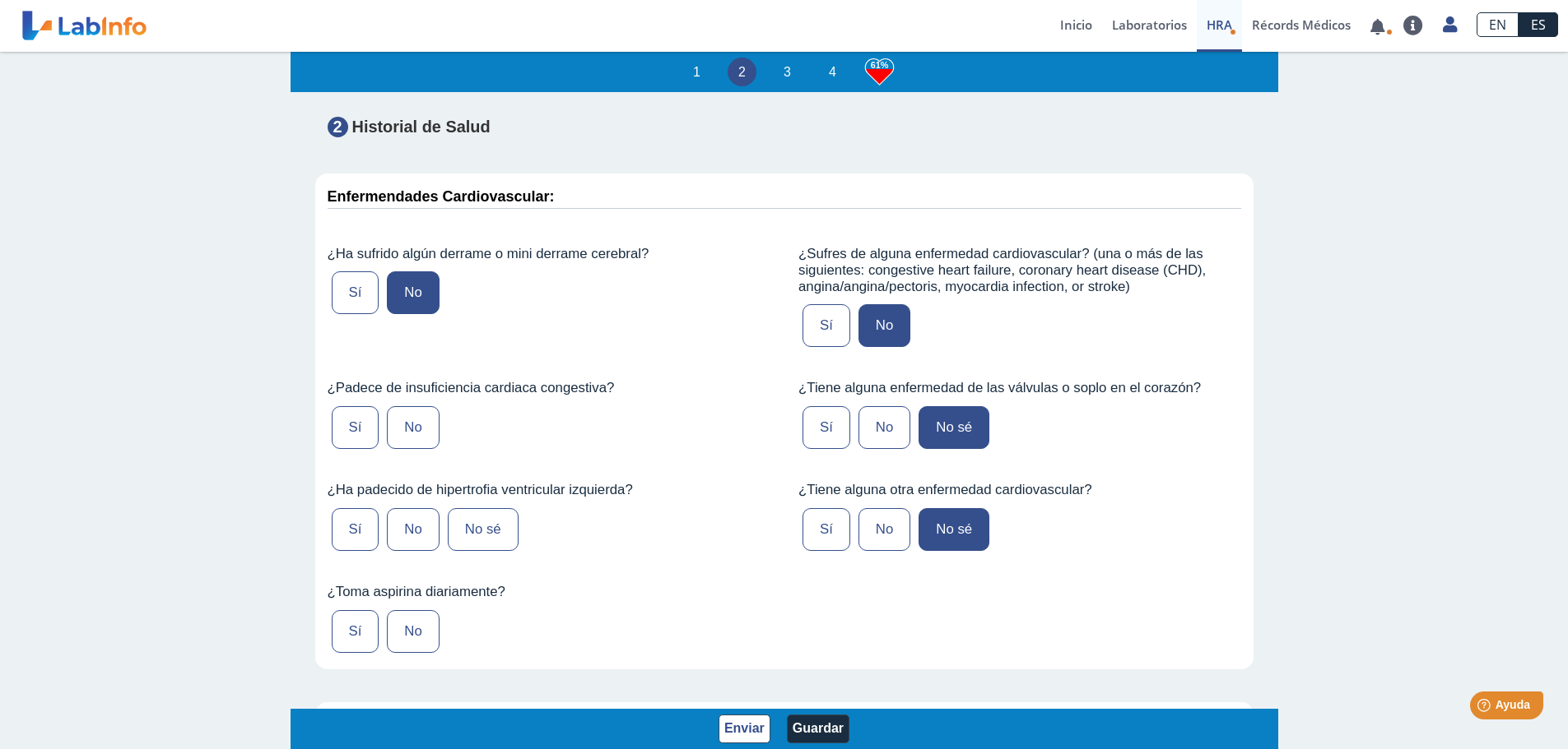
click at [884, 541] on label "No" at bounding box center [883, 529] width 52 height 43
click at [0, 0] on input "No" at bounding box center [0, 0] width 0 height 0
click at [862, 449] on label "No" at bounding box center [883, 427] width 52 height 43
click at [0, 0] on input "No" at bounding box center [0, 0] width 0 height 0
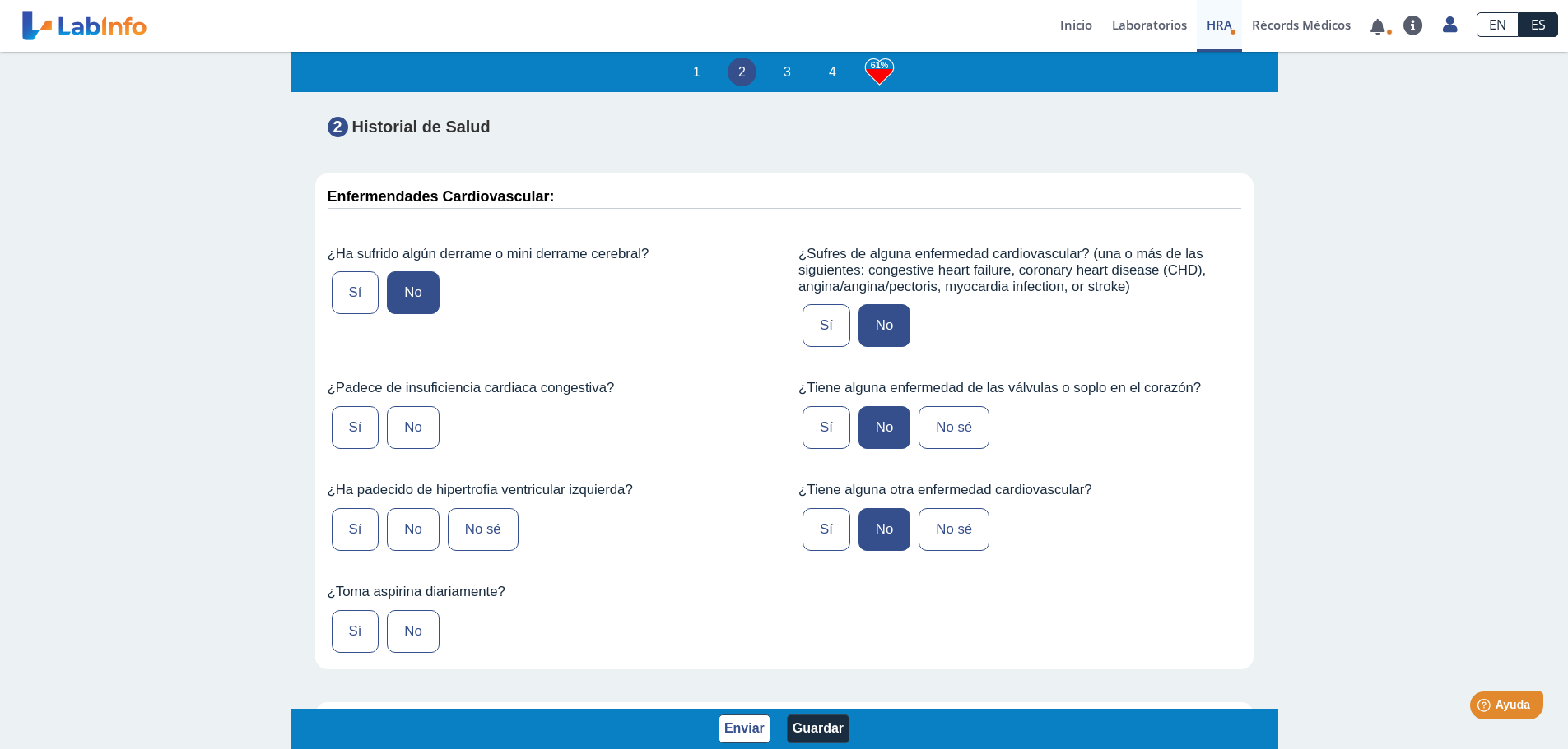
click at [862, 449] on label "No" at bounding box center [883, 427] width 52 height 43
click at [0, 0] on input "No" at bounding box center [0, 0] width 0 height 0
click at [407, 649] on label "No" at bounding box center [412, 632] width 52 height 43
click at [0, 0] on input "No" at bounding box center [0, 0] width 0 height 0
click at [400, 548] on label "No" at bounding box center [412, 529] width 52 height 43
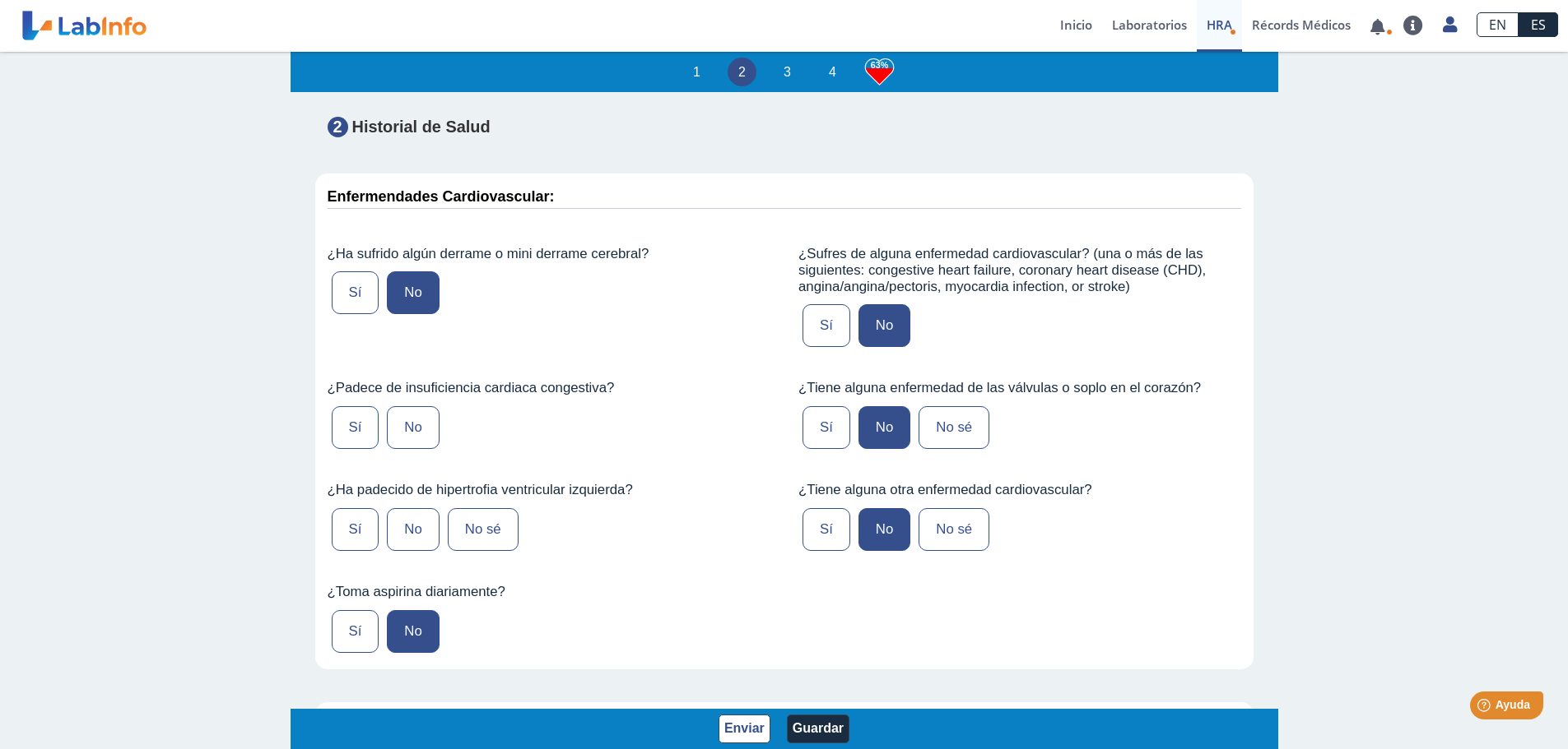
click at [0, 0] on input "No" at bounding box center [0, 0] width 0 height 0
click at [407, 447] on label "No" at bounding box center [412, 427] width 52 height 43
click at [0, 0] on input "No" at bounding box center [0, 0] width 0 height 0
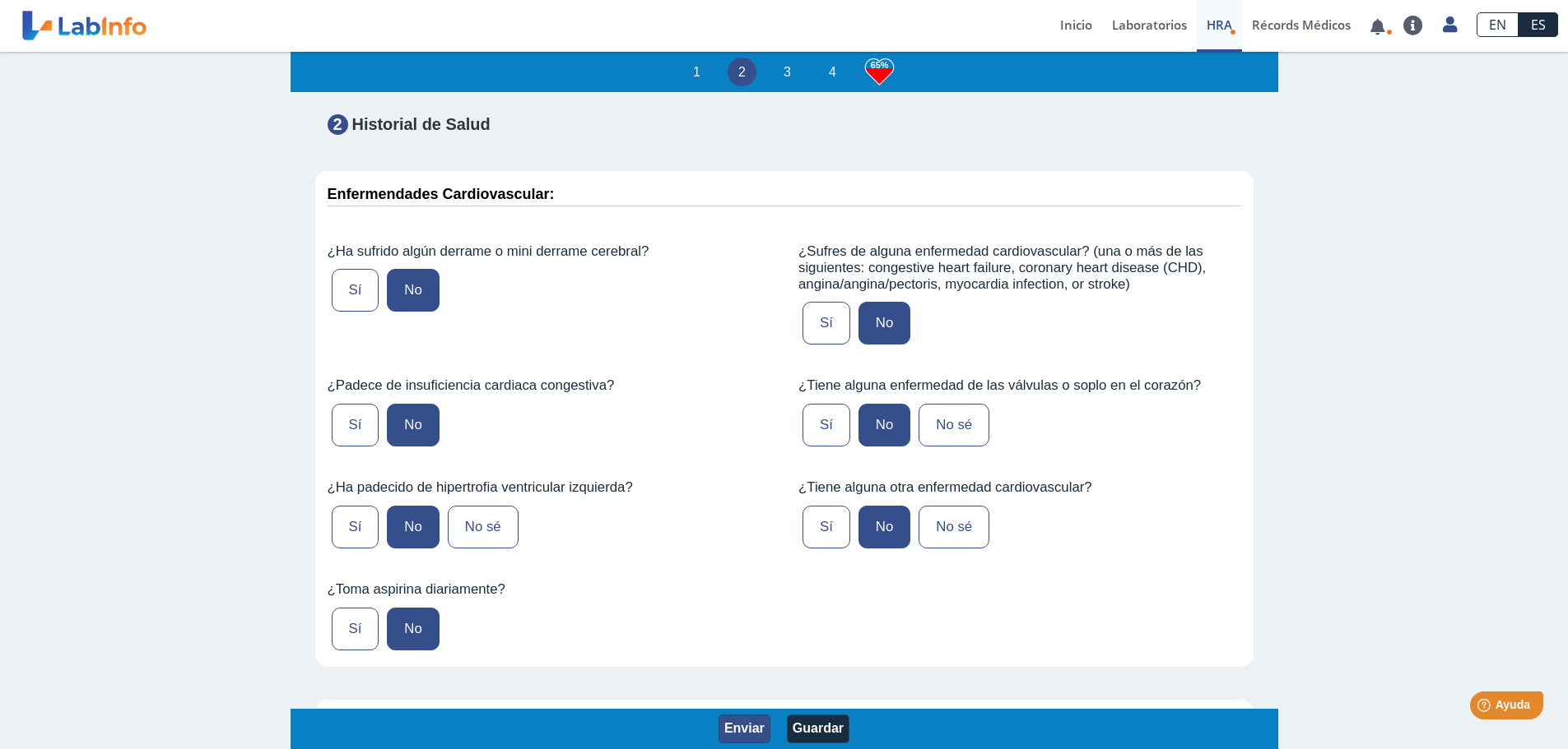
click at [750, 724] on button "Enviar" at bounding box center [744, 729] width 52 height 29
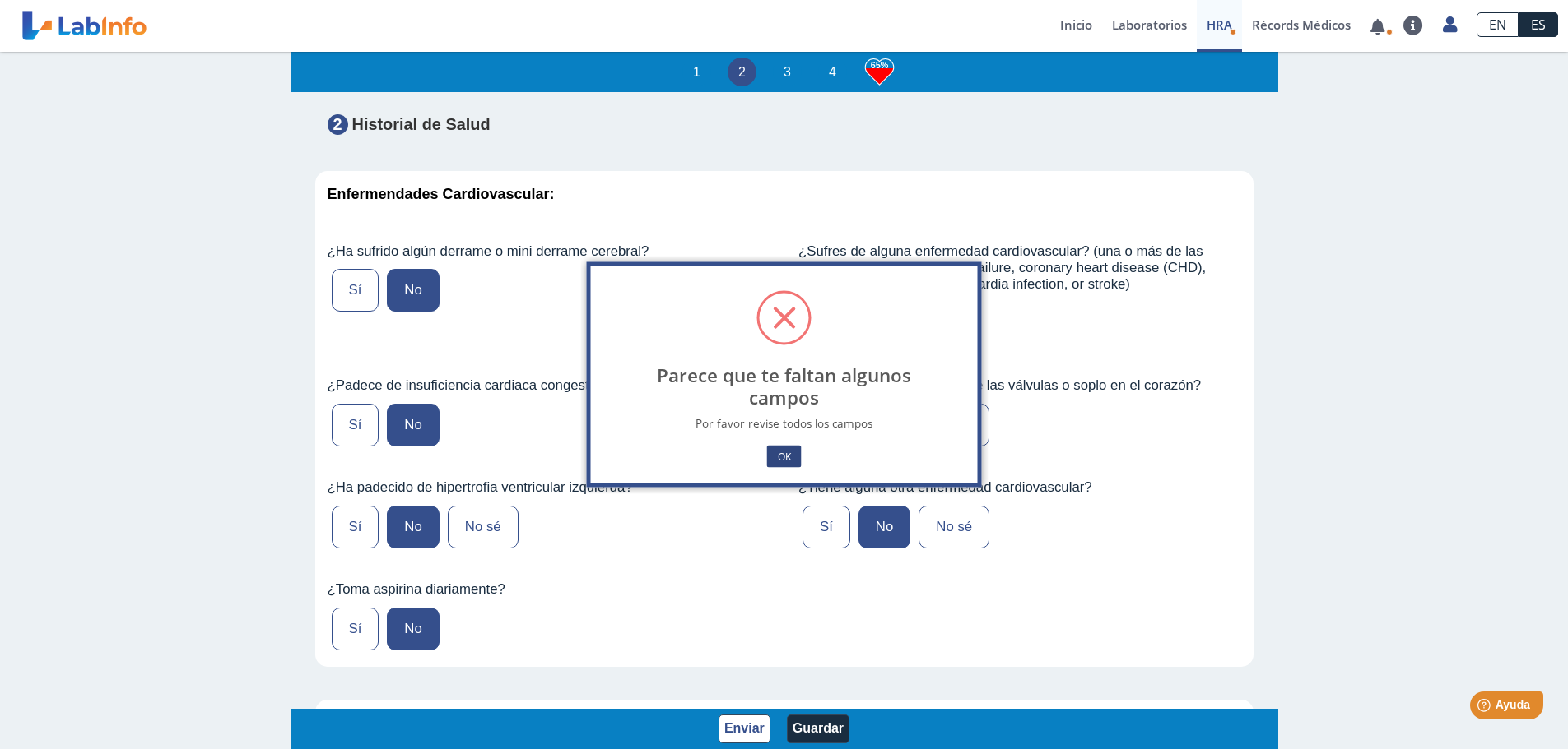
click at [800, 458] on button "OK" at bounding box center [783, 456] width 34 height 22
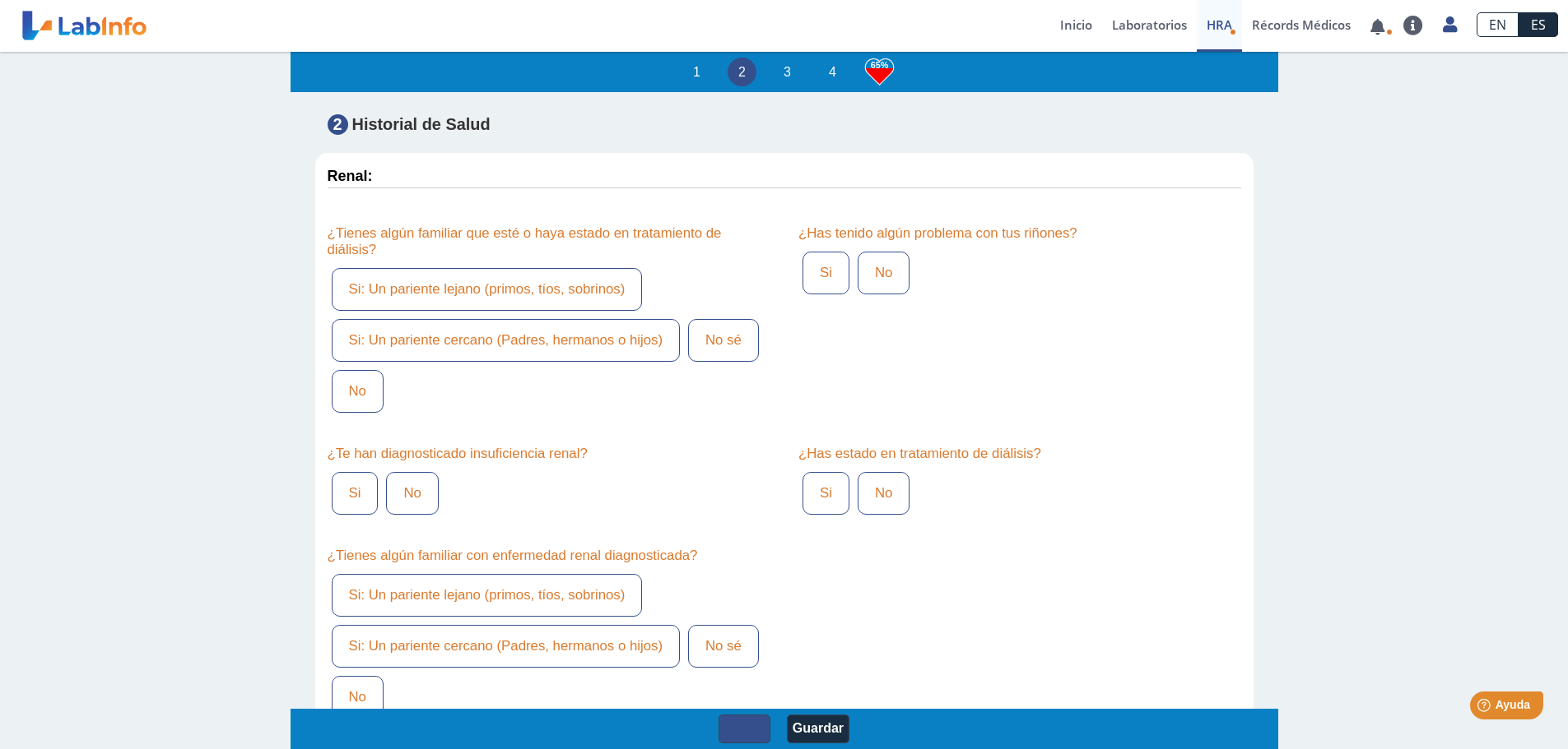
scroll to position [4359, 0]
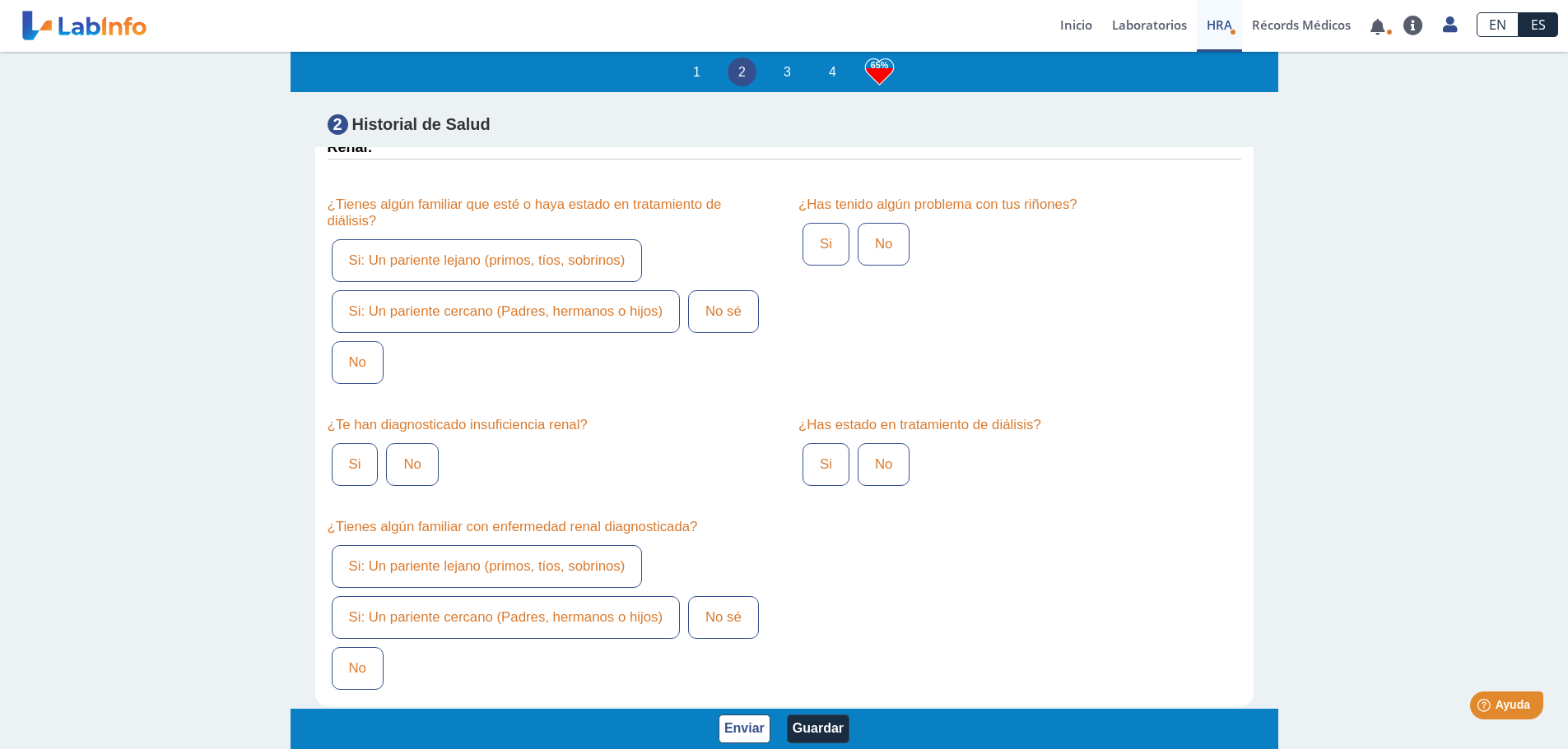
click at [356, 380] on label "No" at bounding box center [357, 363] width 52 height 43
click at [0, 0] on input "No" at bounding box center [0, 0] width 0 height 0
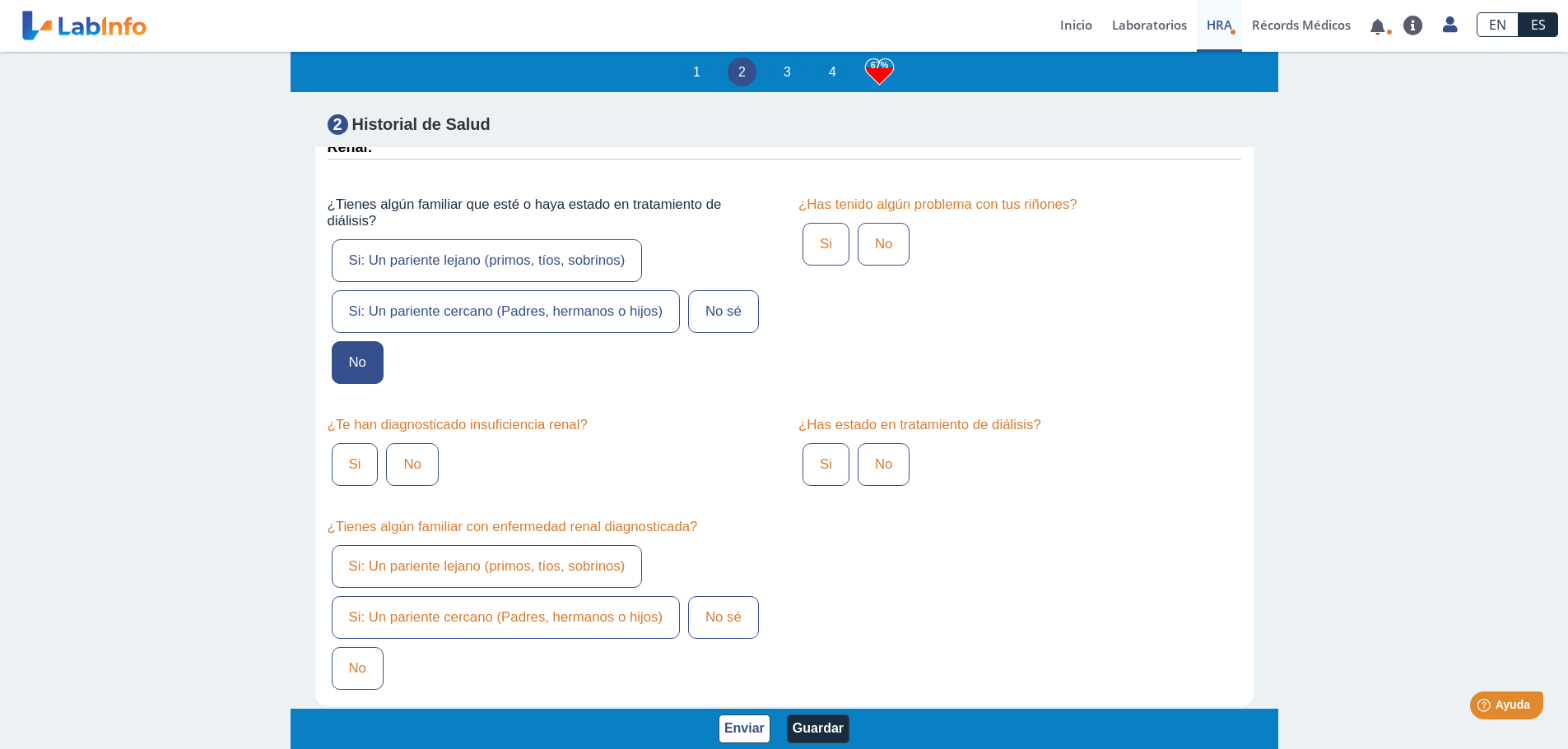
click at [884, 262] on label "No" at bounding box center [883, 244] width 52 height 43
click at [0, 0] on input "No" at bounding box center [0, 0] width 0 height 0
click at [879, 483] on label "No" at bounding box center [883, 464] width 52 height 43
click at [0, 0] on input "No" at bounding box center [0, 0] width 0 height 0
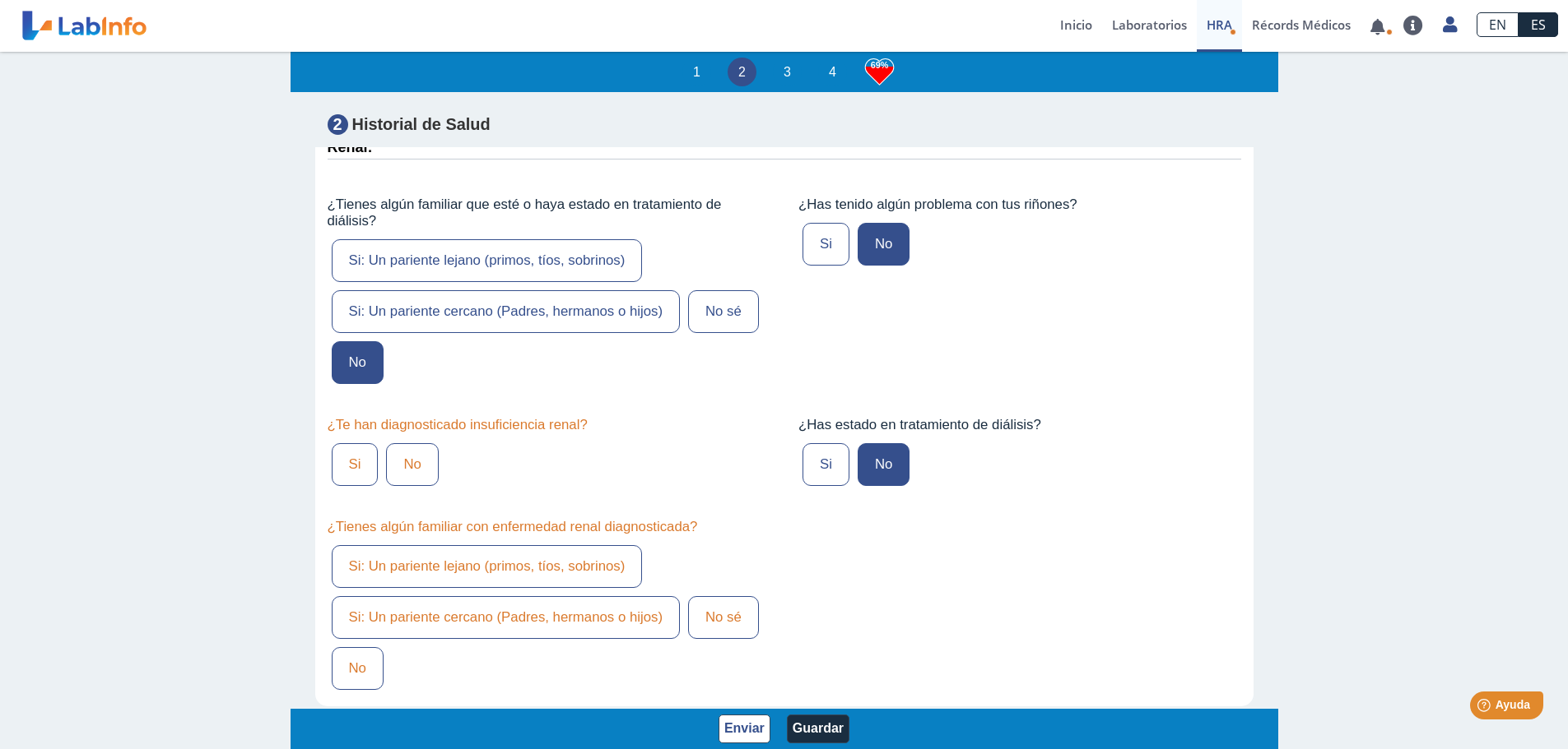
click at [398, 475] on label "No" at bounding box center [411, 464] width 52 height 43
click at [0, 0] on input "No" at bounding box center [0, 0] width 0 height 0
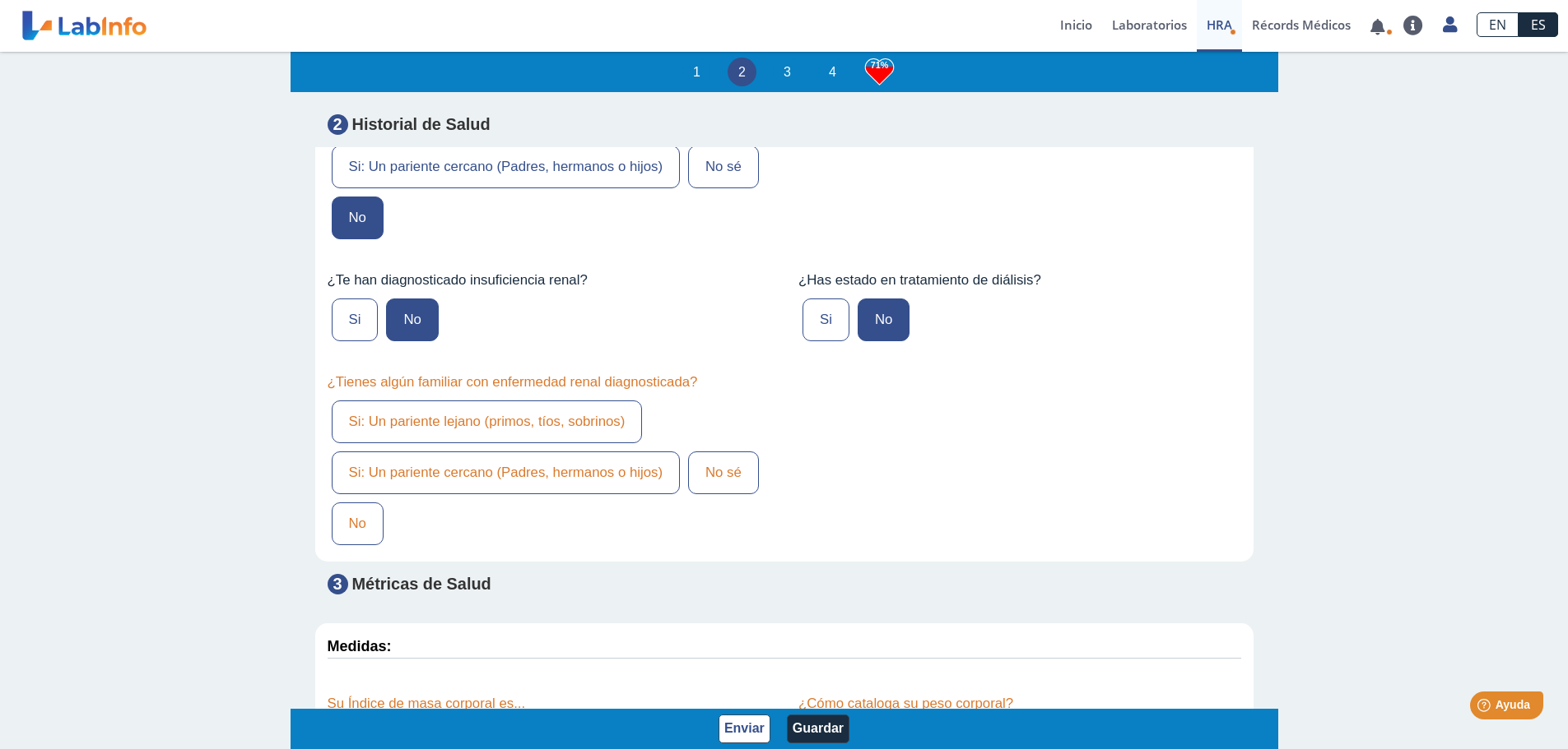
scroll to position [4524, 0]
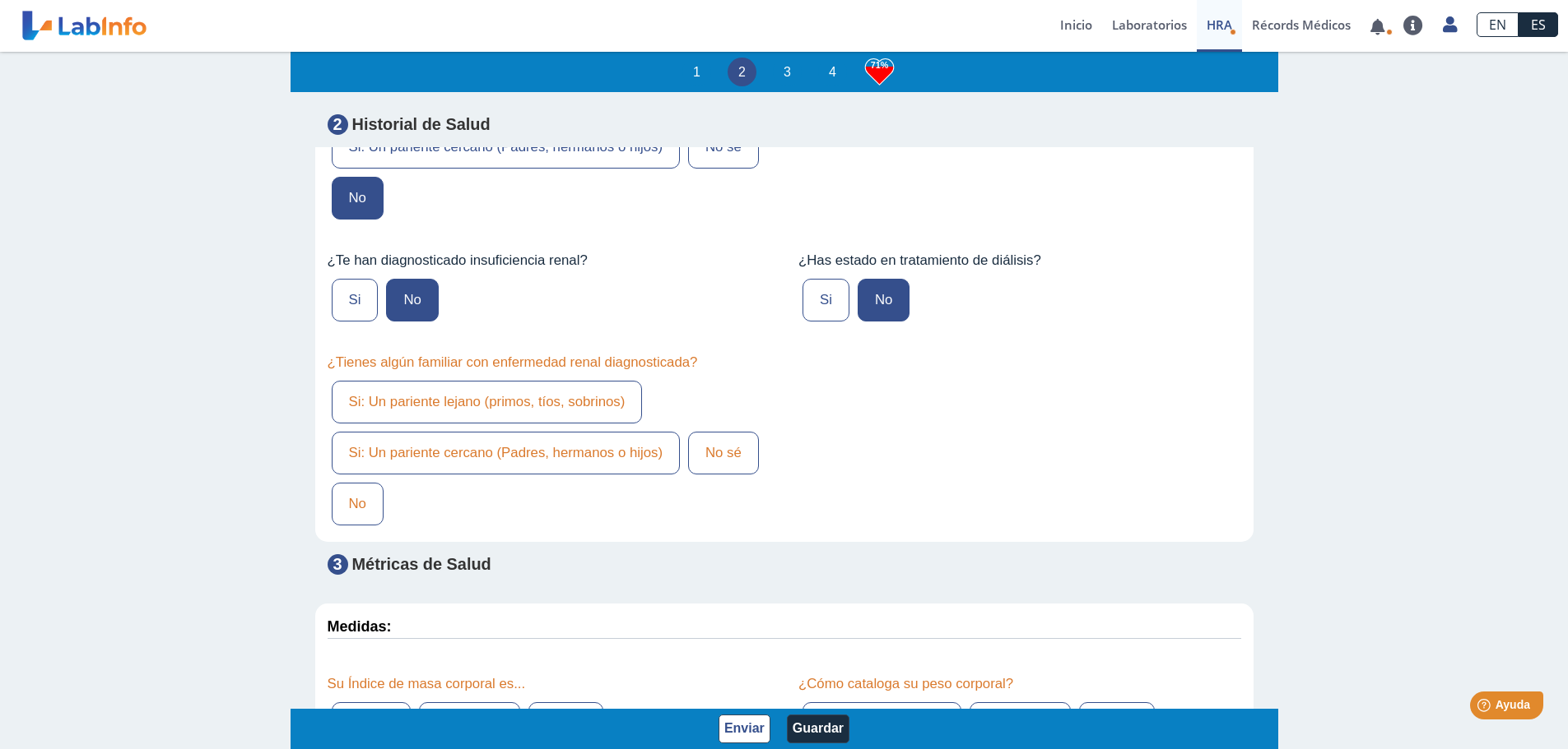
click at [344, 522] on label "No" at bounding box center [357, 504] width 52 height 43
click at [0, 0] on input "No" at bounding box center [0, 0] width 0 height 0
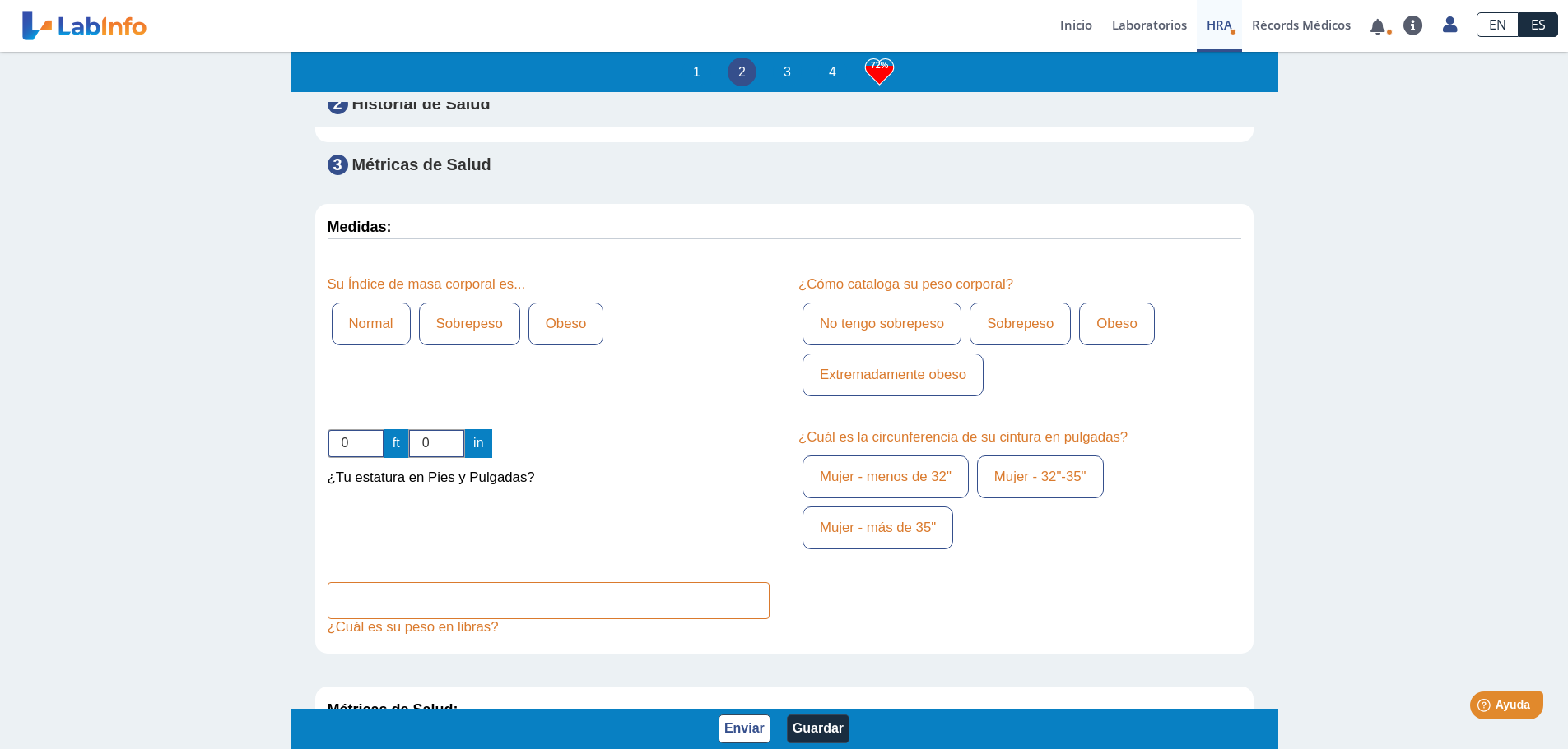
scroll to position [4936, 0]
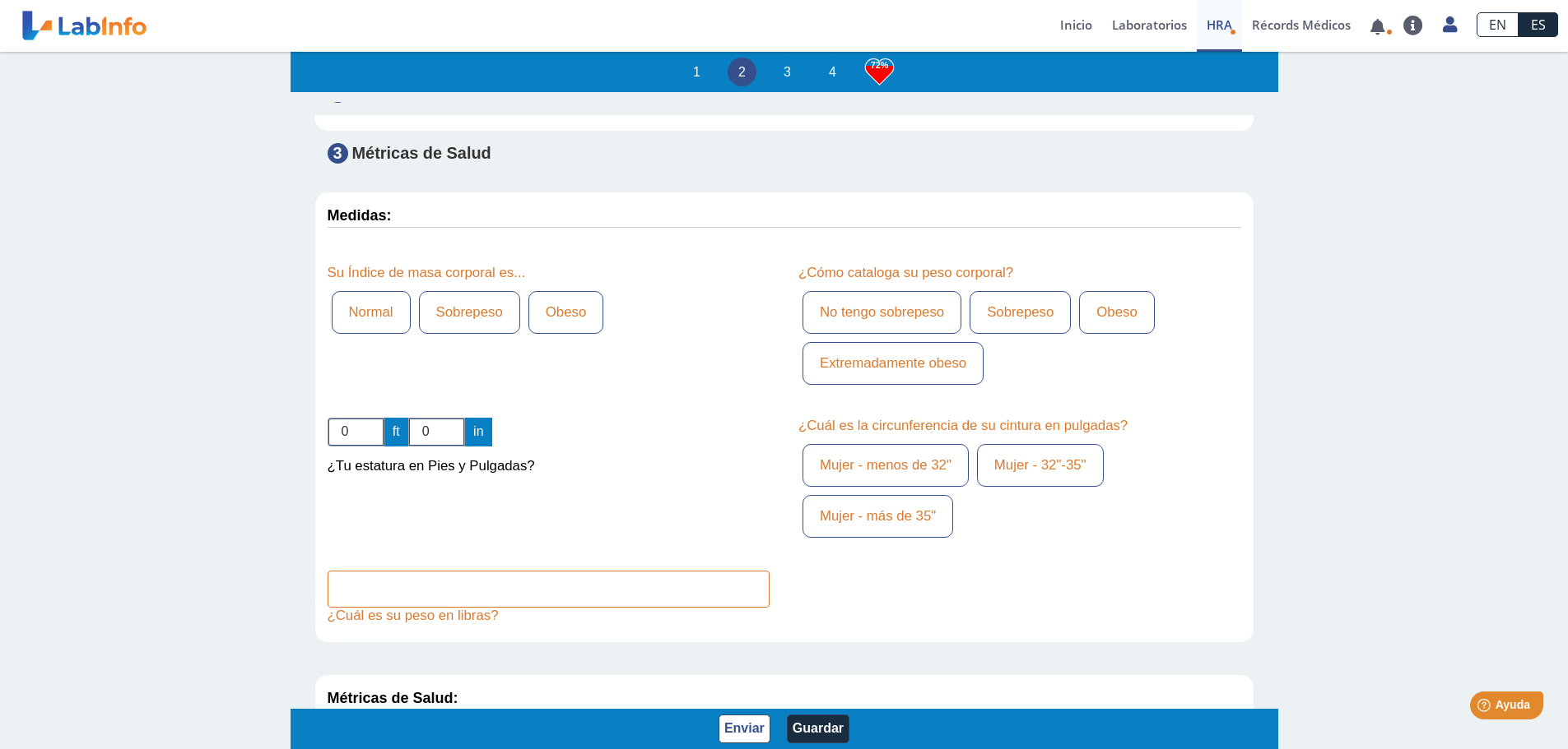
click at [460, 330] on label "Sobrepeso" at bounding box center [469, 312] width 101 height 43
click at [0, 0] on input "Sobrepeso" at bounding box center [0, 0] width 0 height 0
click at [1099, 330] on label "Obeso" at bounding box center [1116, 312] width 74 height 43
click at [0, 0] on input "Obeso" at bounding box center [0, 0] width 0 height 0
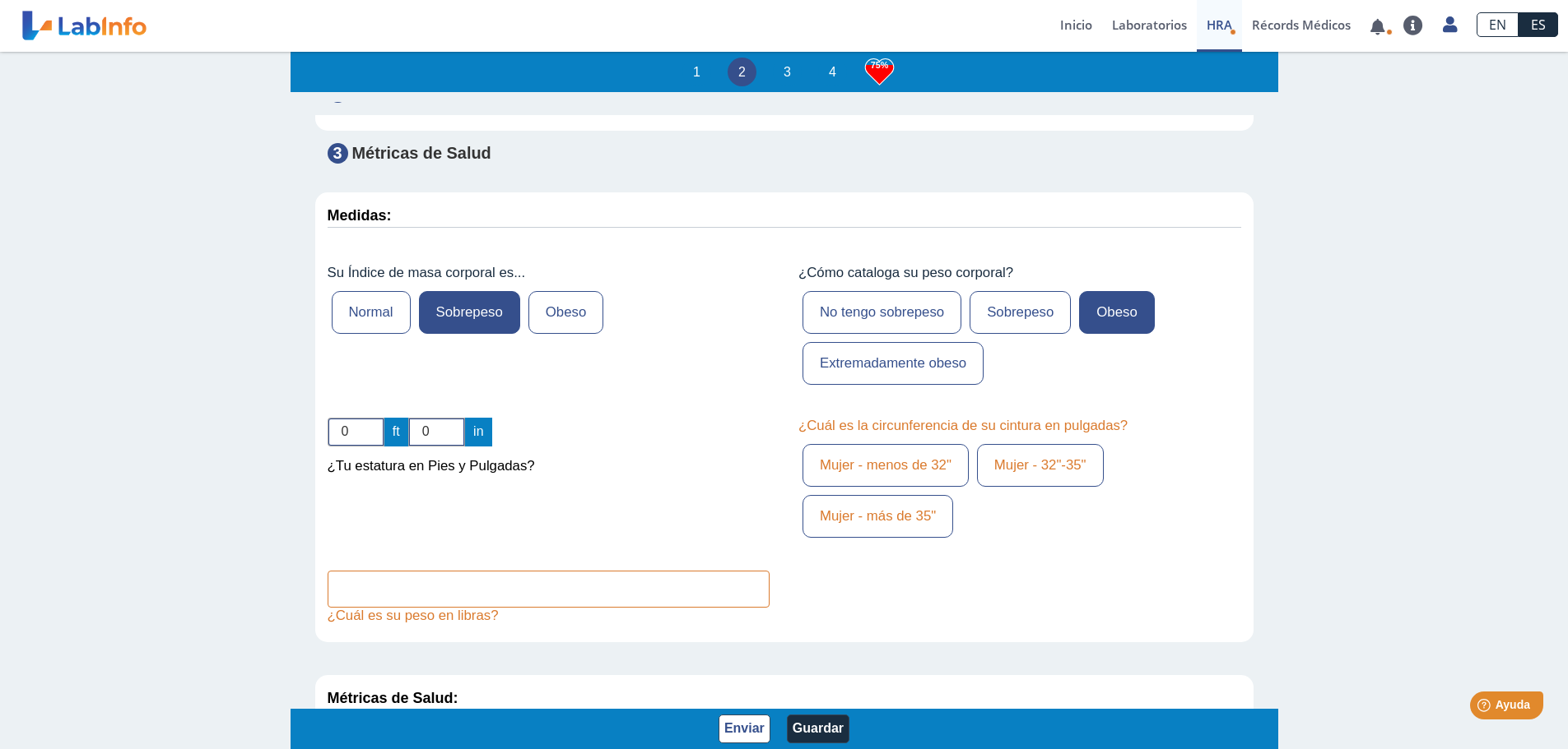
click at [574, 326] on label "Obeso" at bounding box center [565, 312] width 74 height 43
click at [0, 0] on input "Obeso" at bounding box center [0, 0] width 0 height 0
click at [358, 447] on input "0" at bounding box center [356, 432] width 57 height 29
type input "05"
click at [443, 443] on input "0" at bounding box center [436, 432] width 57 height 29
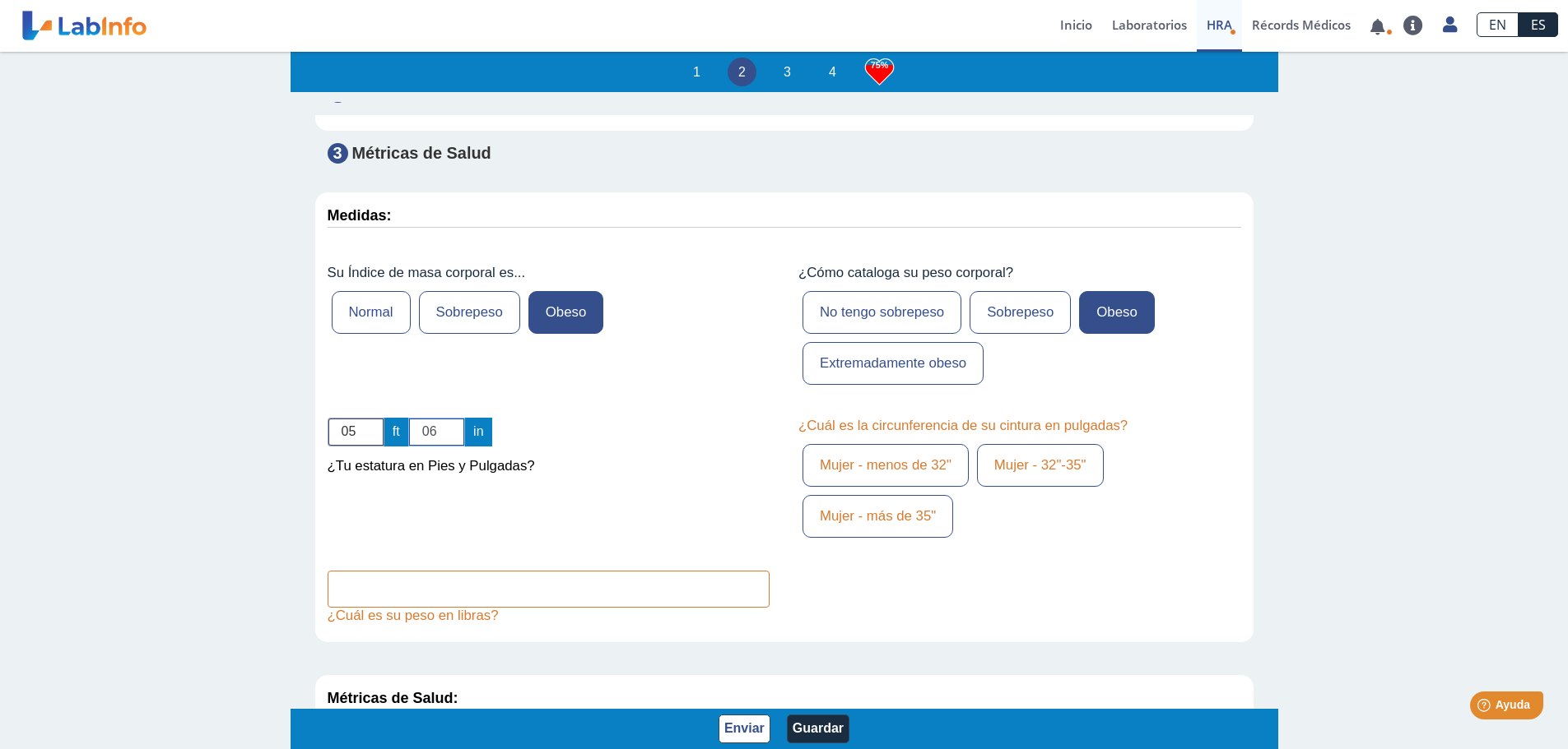
type input "06"
click at [859, 538] on label "Mujer - más de 35"" at bounding box center [877, 516] width 151 height 43
click at [0, 0] on input "Mujer - más de 35"" at bounding box center [0, 0] width 0 height 0
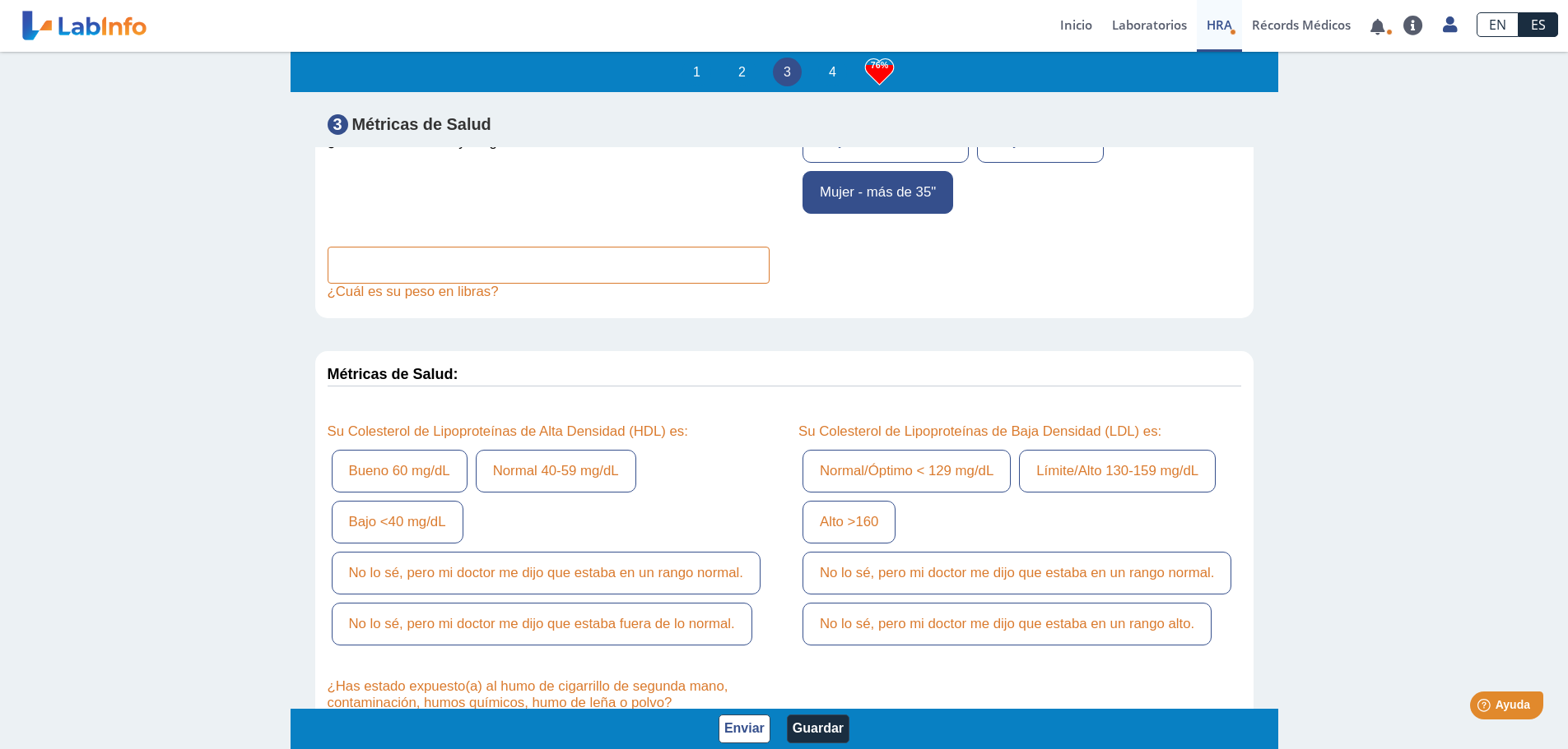
scroll to position [5264, 0]
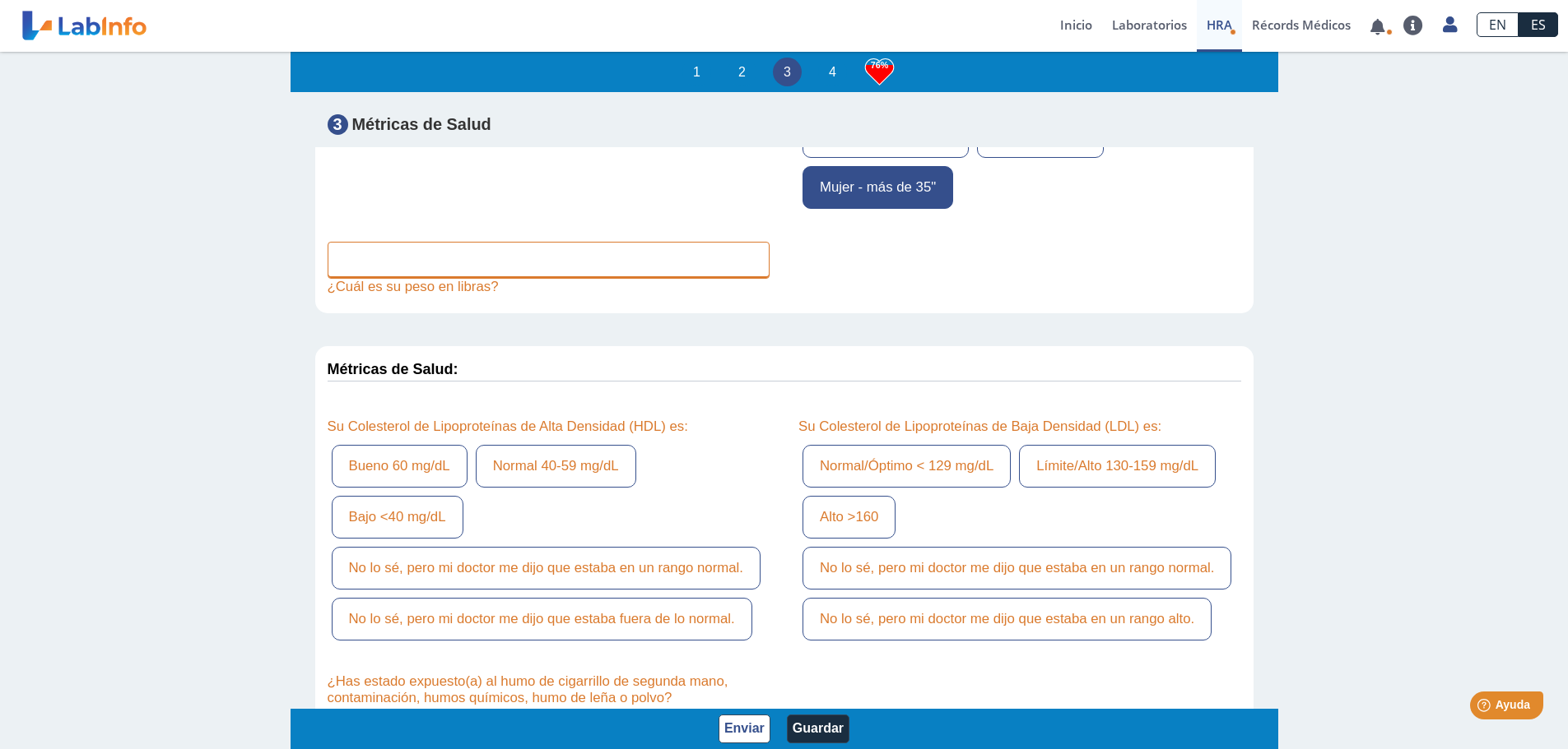
click at [391, 268] on input "text" at bounding box center [549, 260] width 443 height 37
type input "333"
click at [620, 402] on div "Métricas de Salud:" at bounding box center [784, 374] width 938 height 56
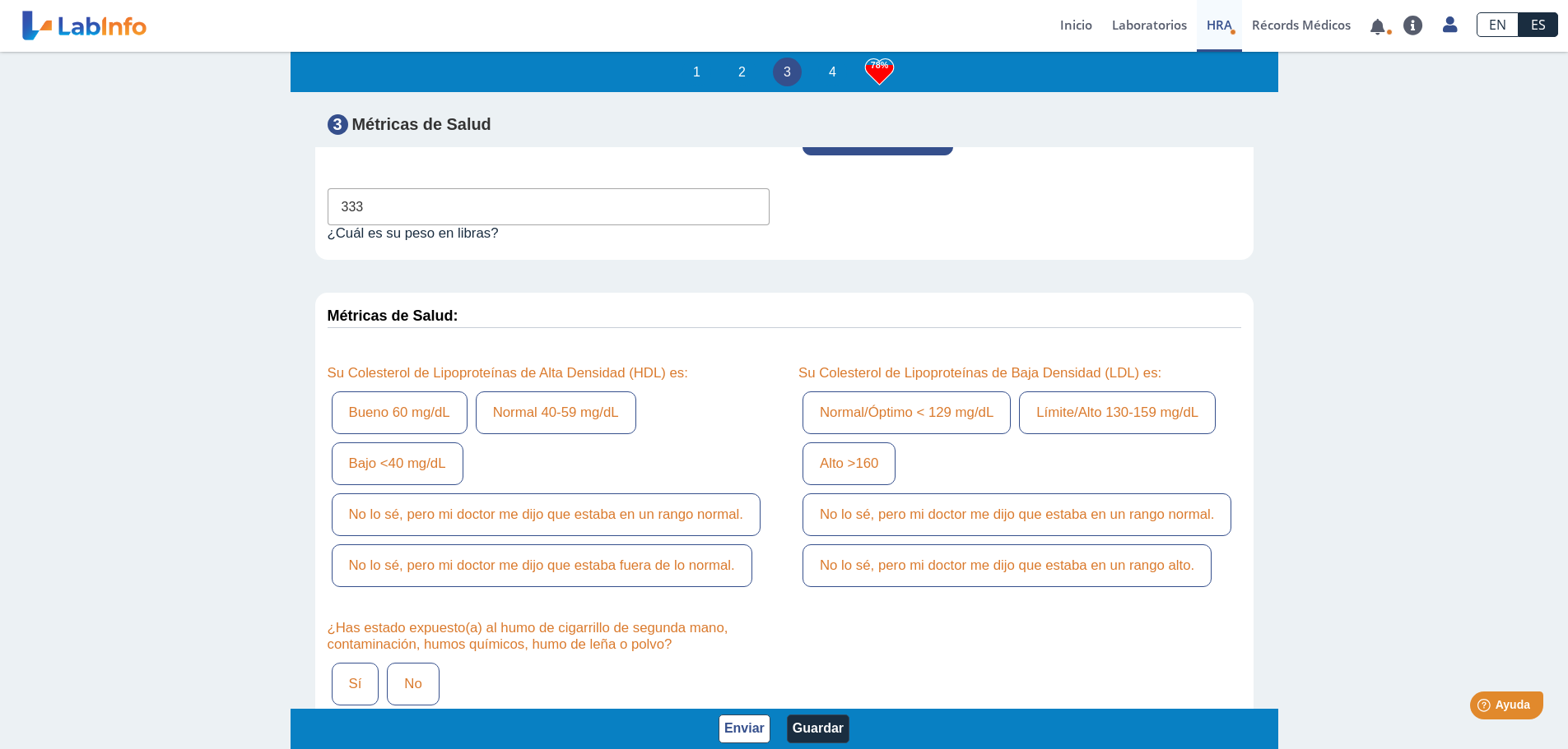
scroll to position [5346, 0]
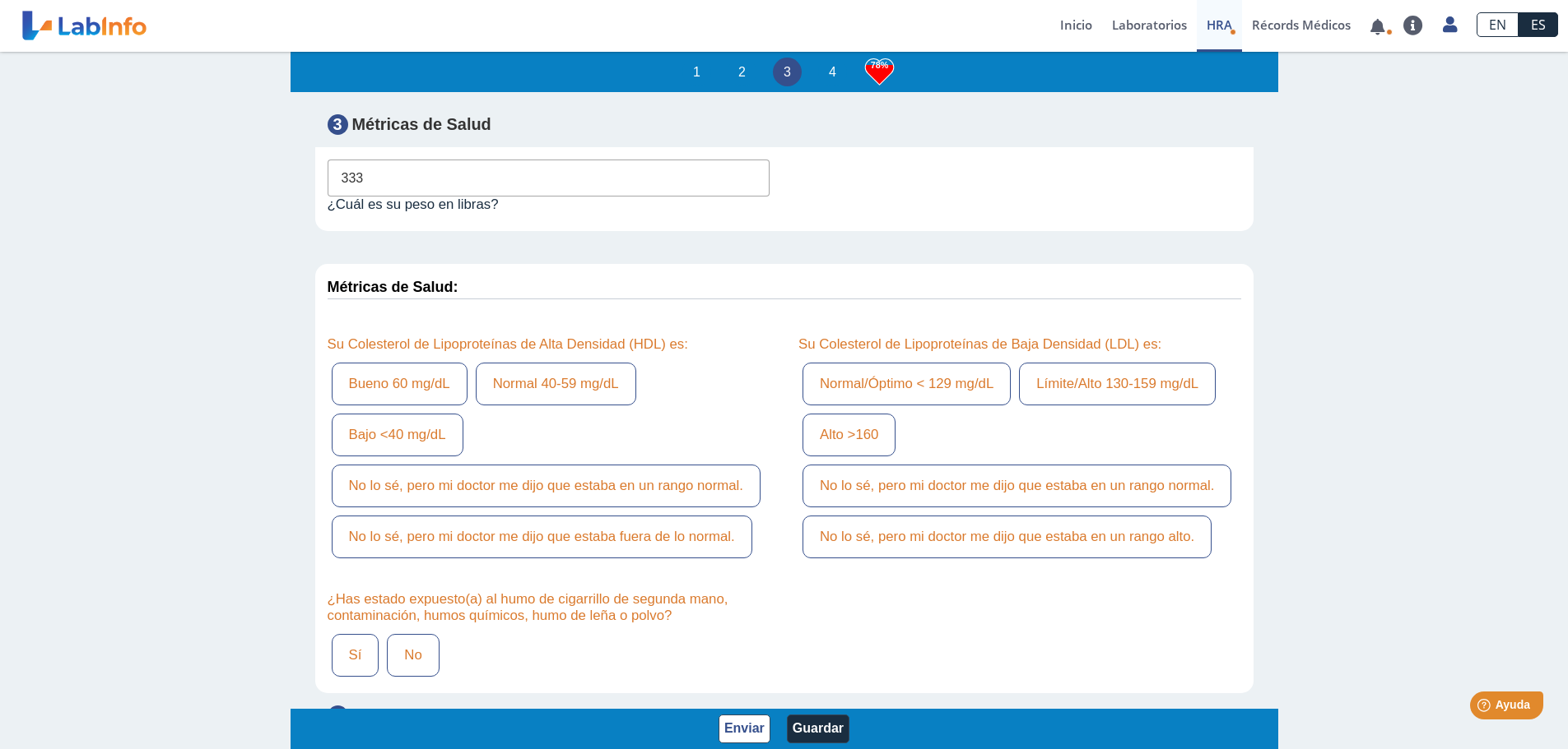
click at [638, 507] on label "No lo sé, pero mi doctor me dijo que estaba en un rango normal." at bounding box center [545, 486] width 429 height 43
click at [0, 0] on input "No lo sé, pero mi doctor me dijo que estaba en un rango normal." at bounding box center [0, 0] width 0 height 0
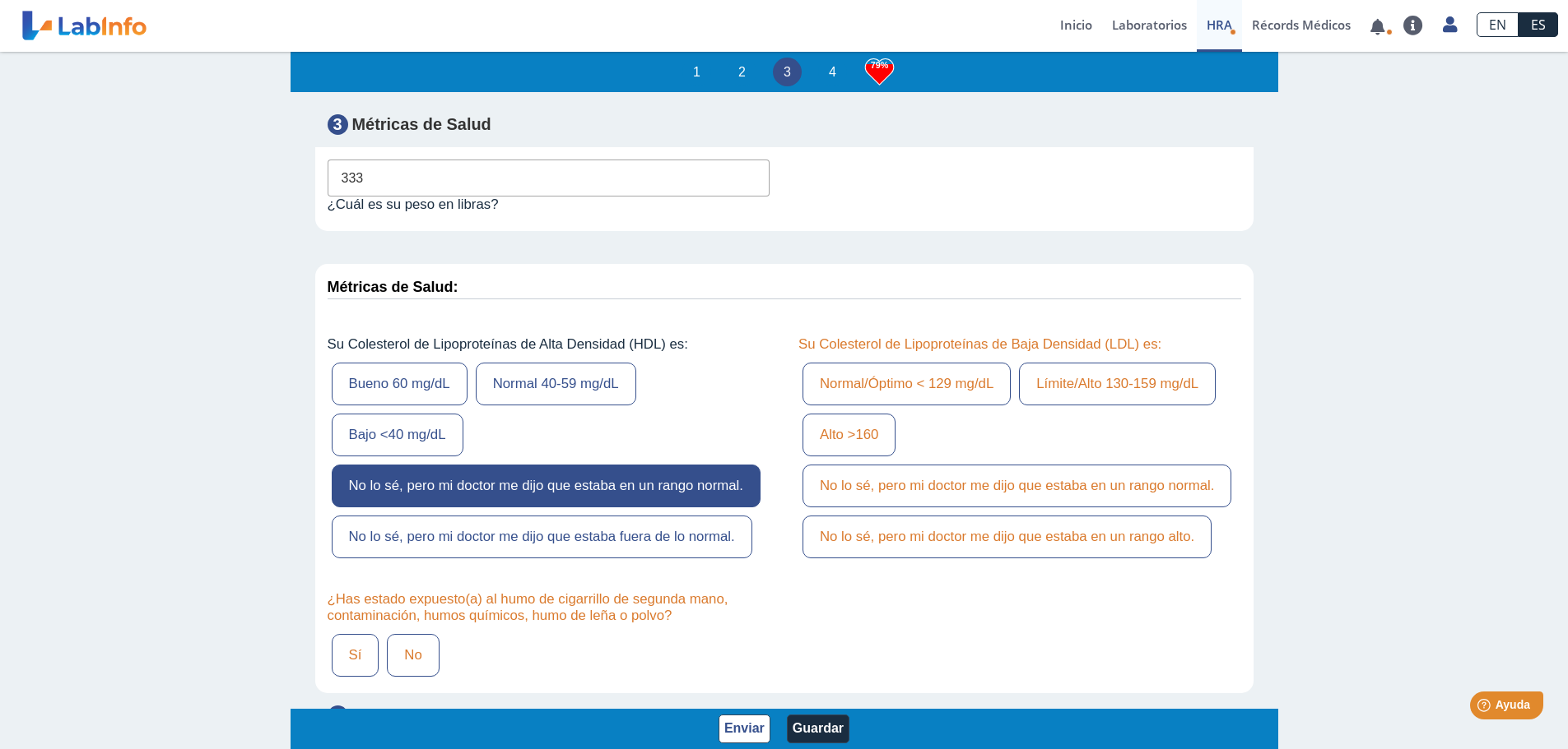
click at [1002, 502] on label "No lo sé, pero mi doctor me dijo que estaba en un rango normal." at bounding box center [1016, 486] width 429 height 43
click at [0, 0] on input "No lo sé, pero mi doctor me dijo que estaba en un rango normal." at bounding box center [0, 0] width 0 height 0
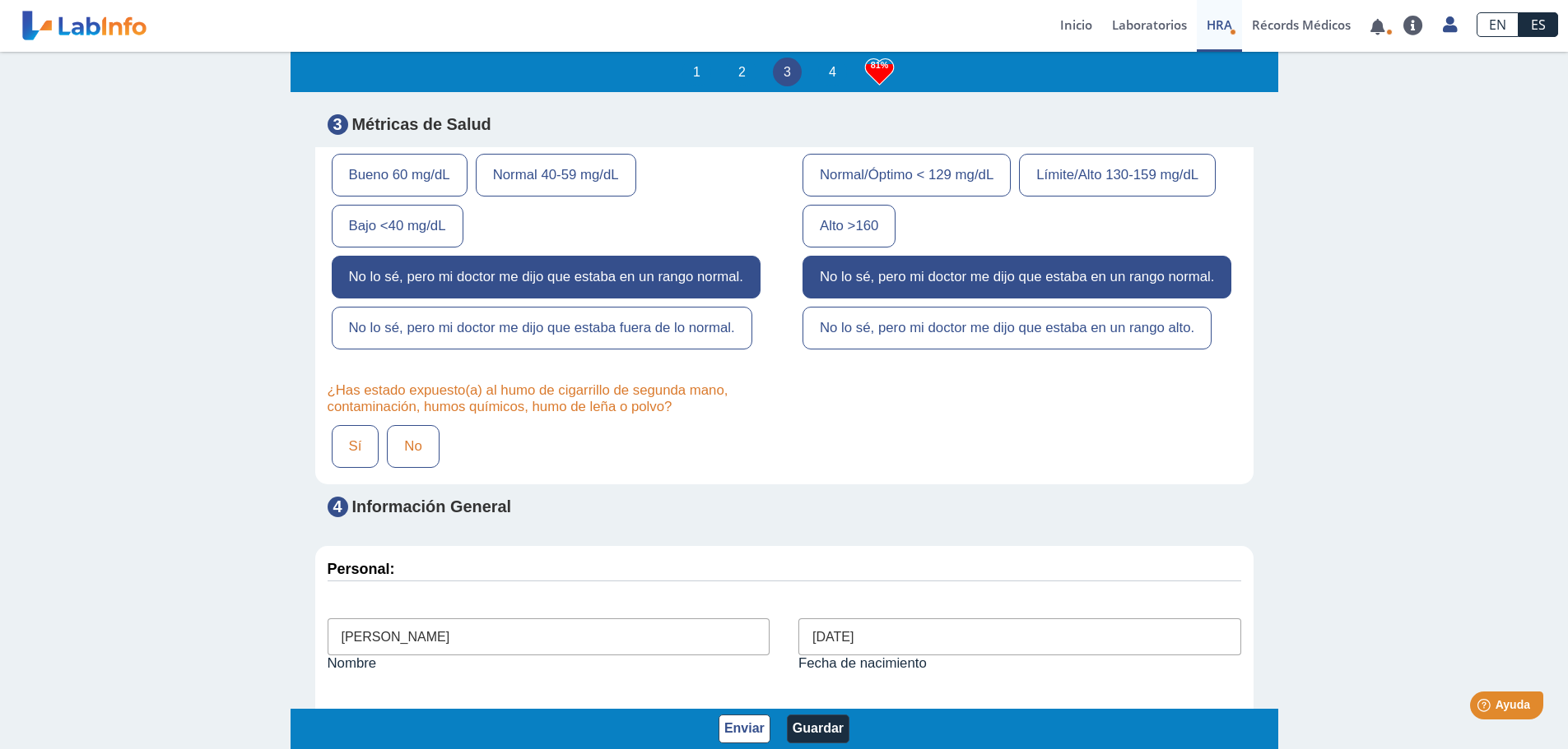
scroll to position [5593, 0]
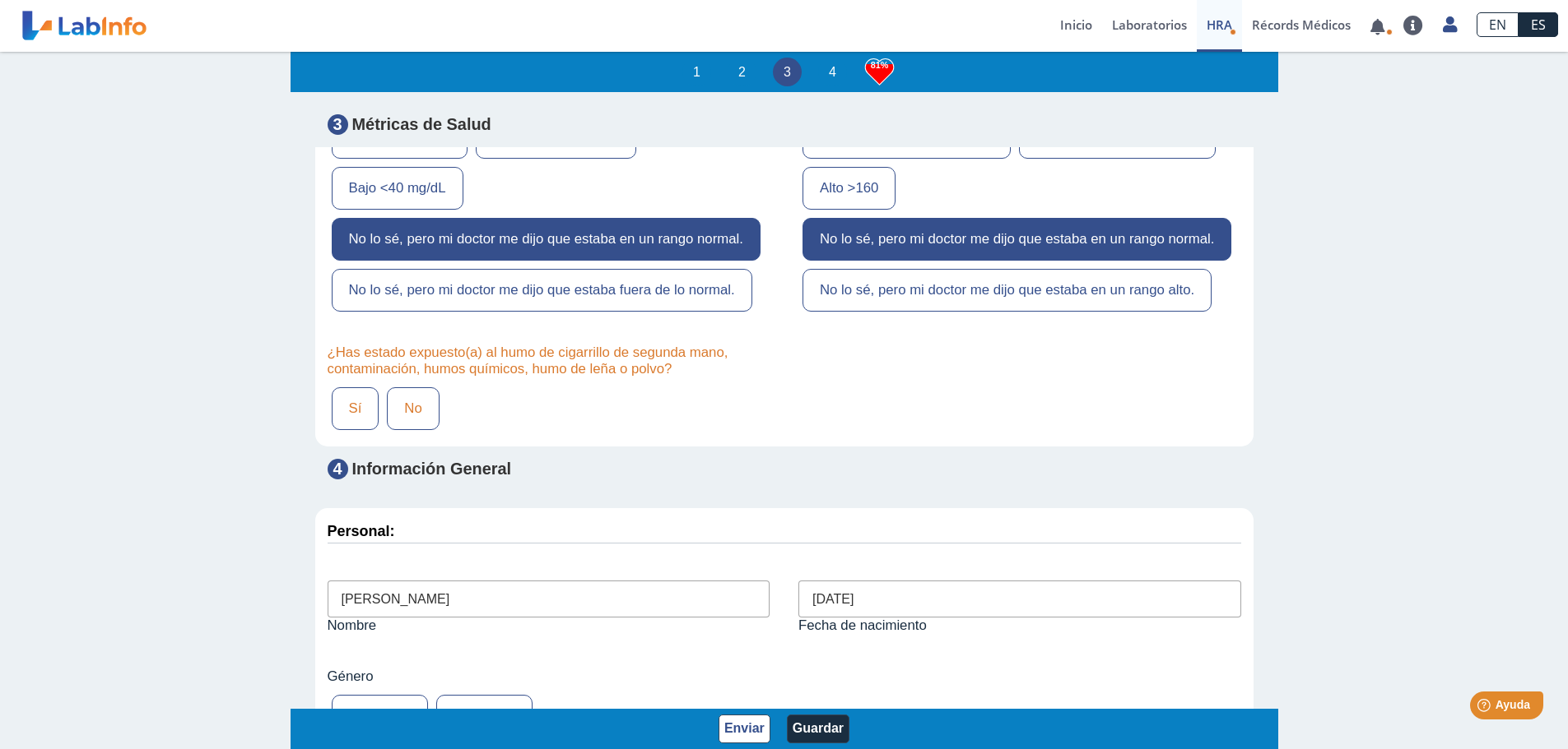
click at [421, 430] on label "No" at bounding box center [412, 408] width 52 height 43
click at [0, 0] on input "No" at bounding box center [0, 0] width 0 height 0
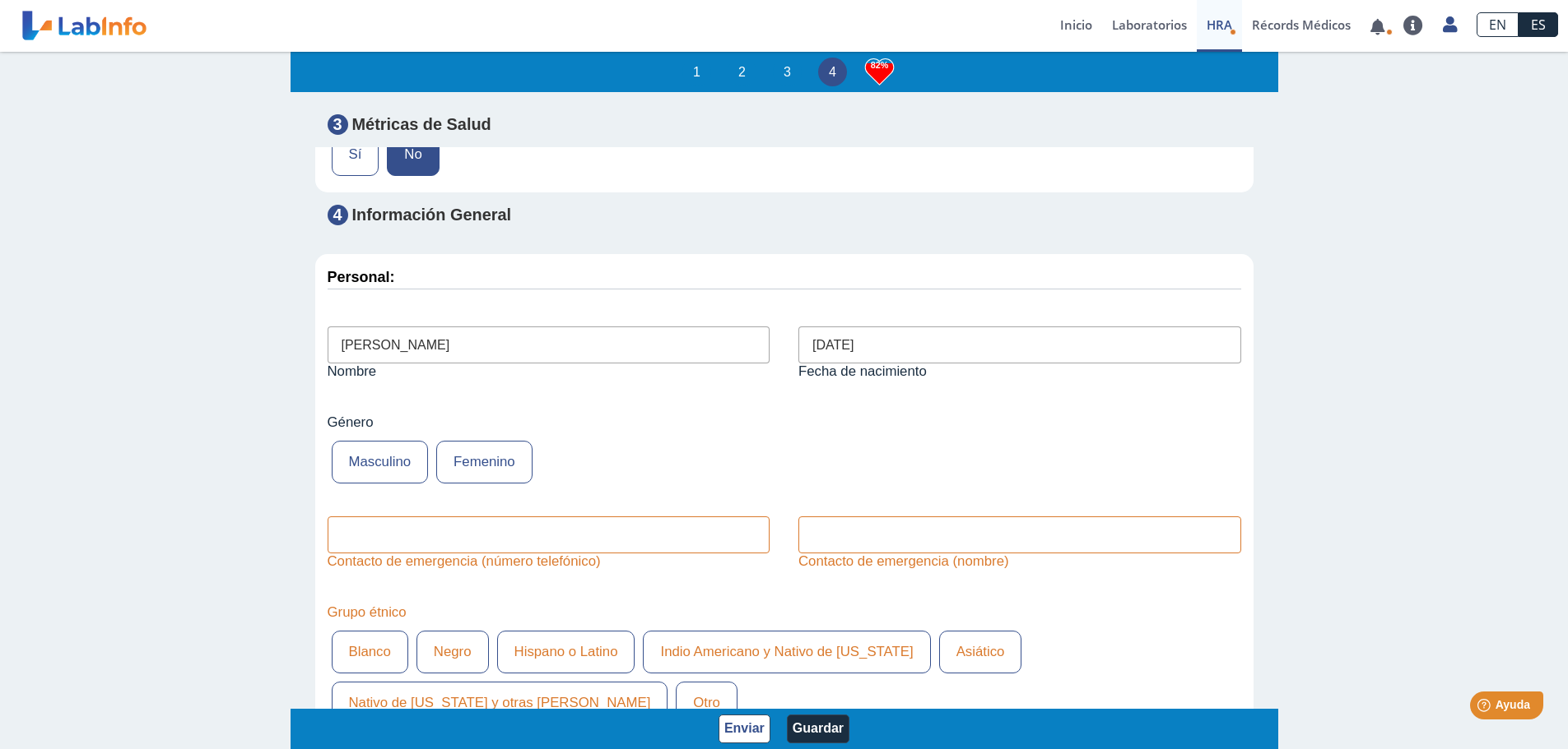
scroll to position [6004, 0]
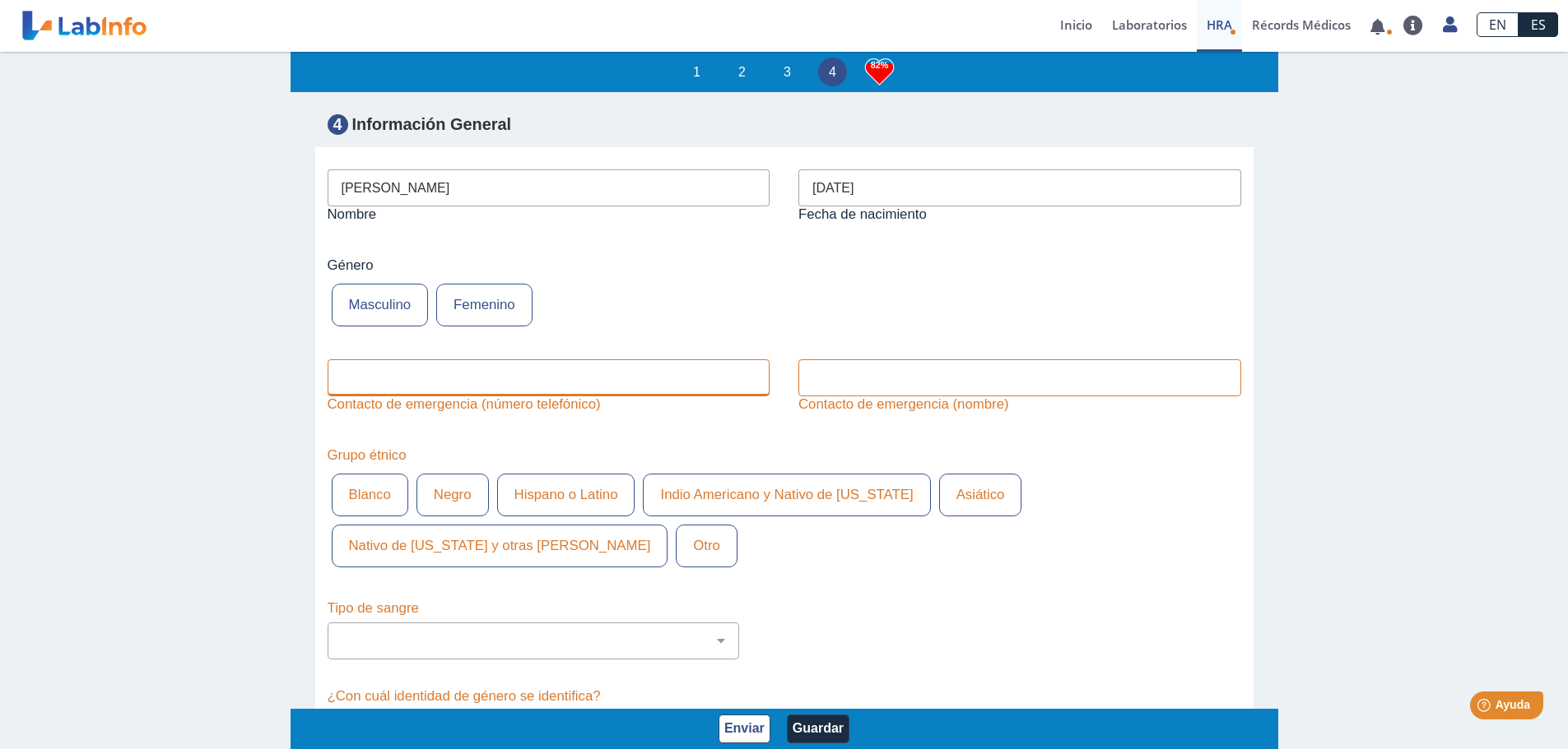
click at [397, 397] on input "text" at bounding box center [549, 378] width 443 height 37
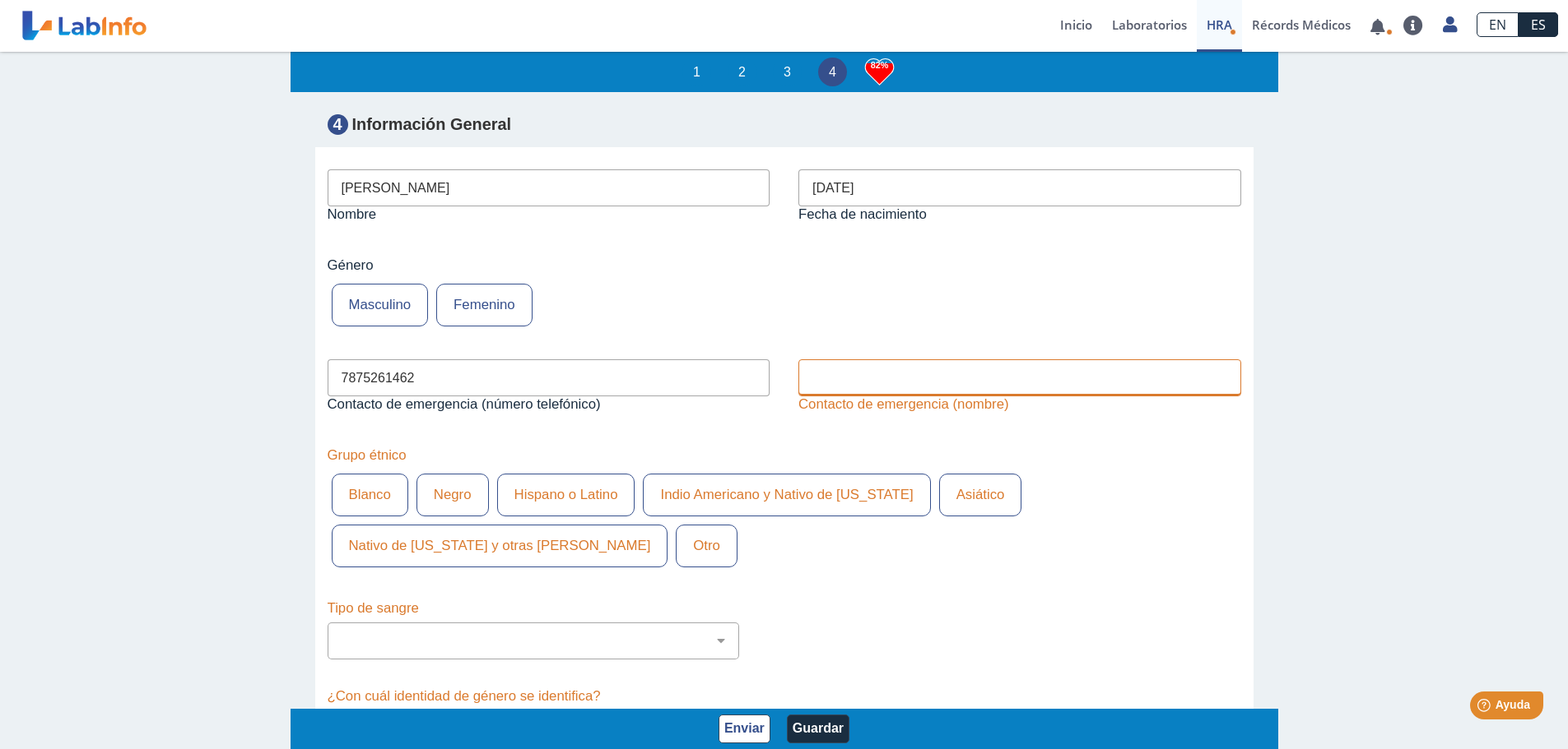
type input "7875261462"
click at [872, 397] on input "text" at bounding box center [1019, 378] width 443 height 37
type input "Marta Acevedo"
click at [1067, 274] on label "Género" at bounding box center [784, 265] width 913 height 17
click at [523, 517] on label "Hispano o Latino" at bounding box center [566, 495] width 138 height 43
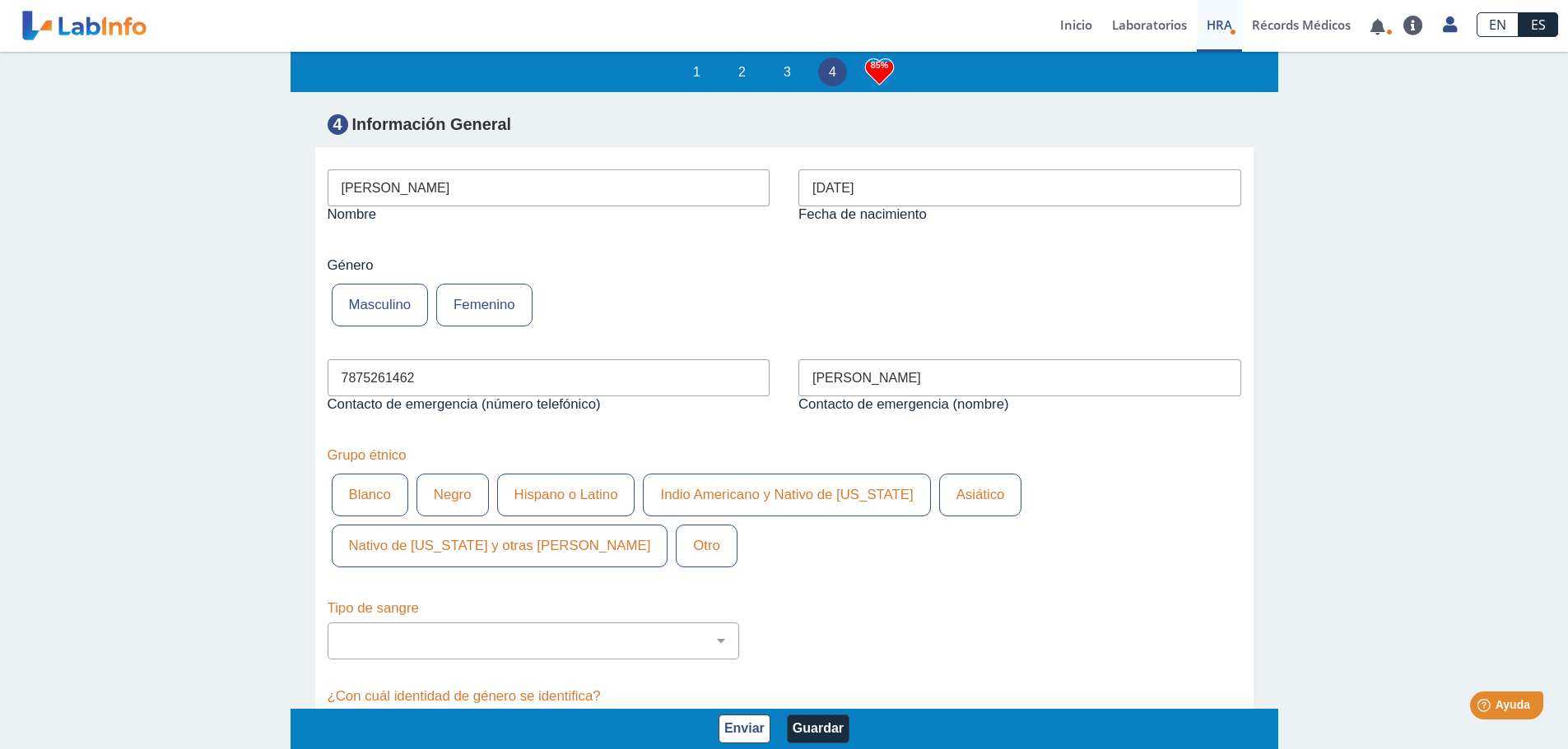
click at [0, 0] on input "Hispano o Latino" at bounding box center [0, 0] width 0 height 0
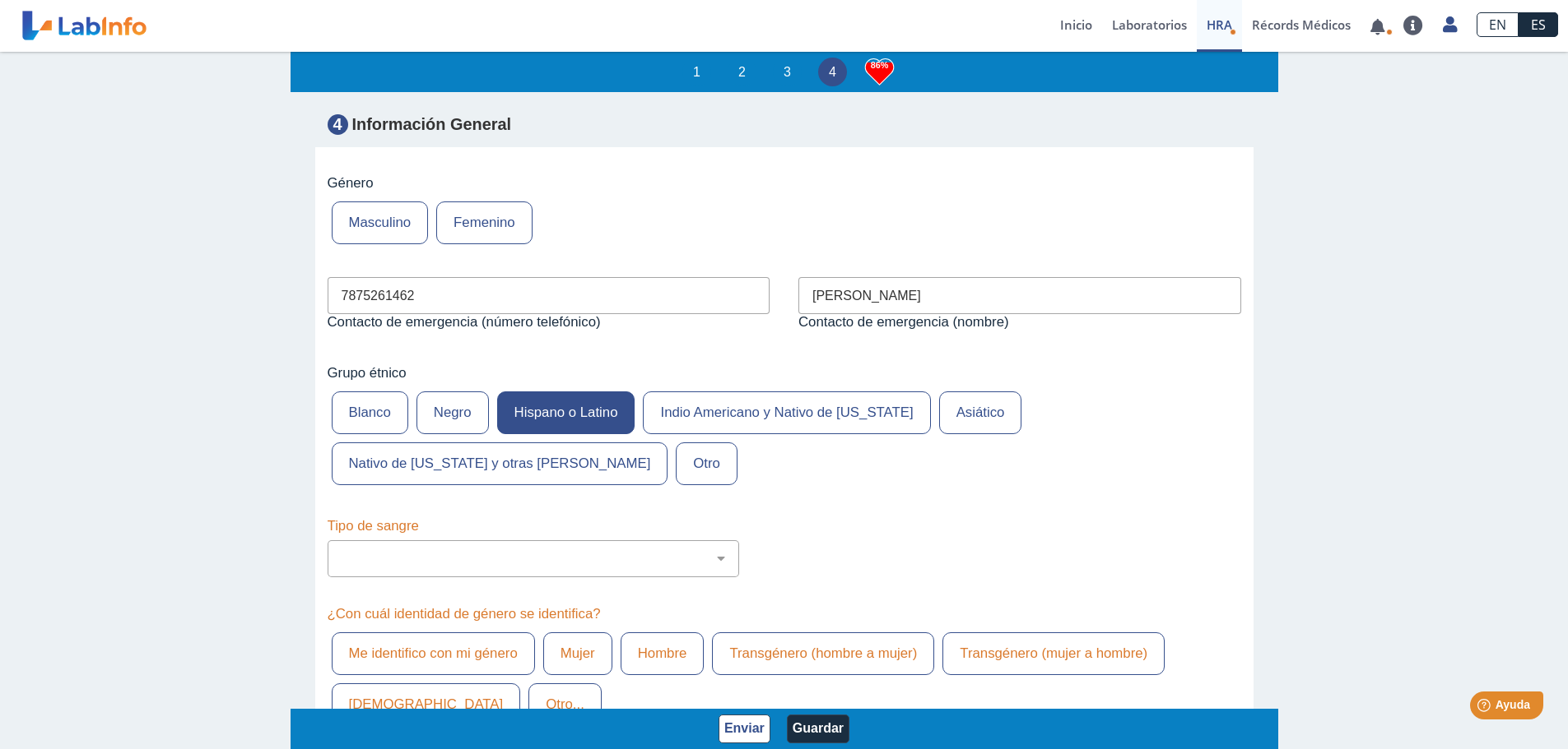
scroll to position [6169, 0]
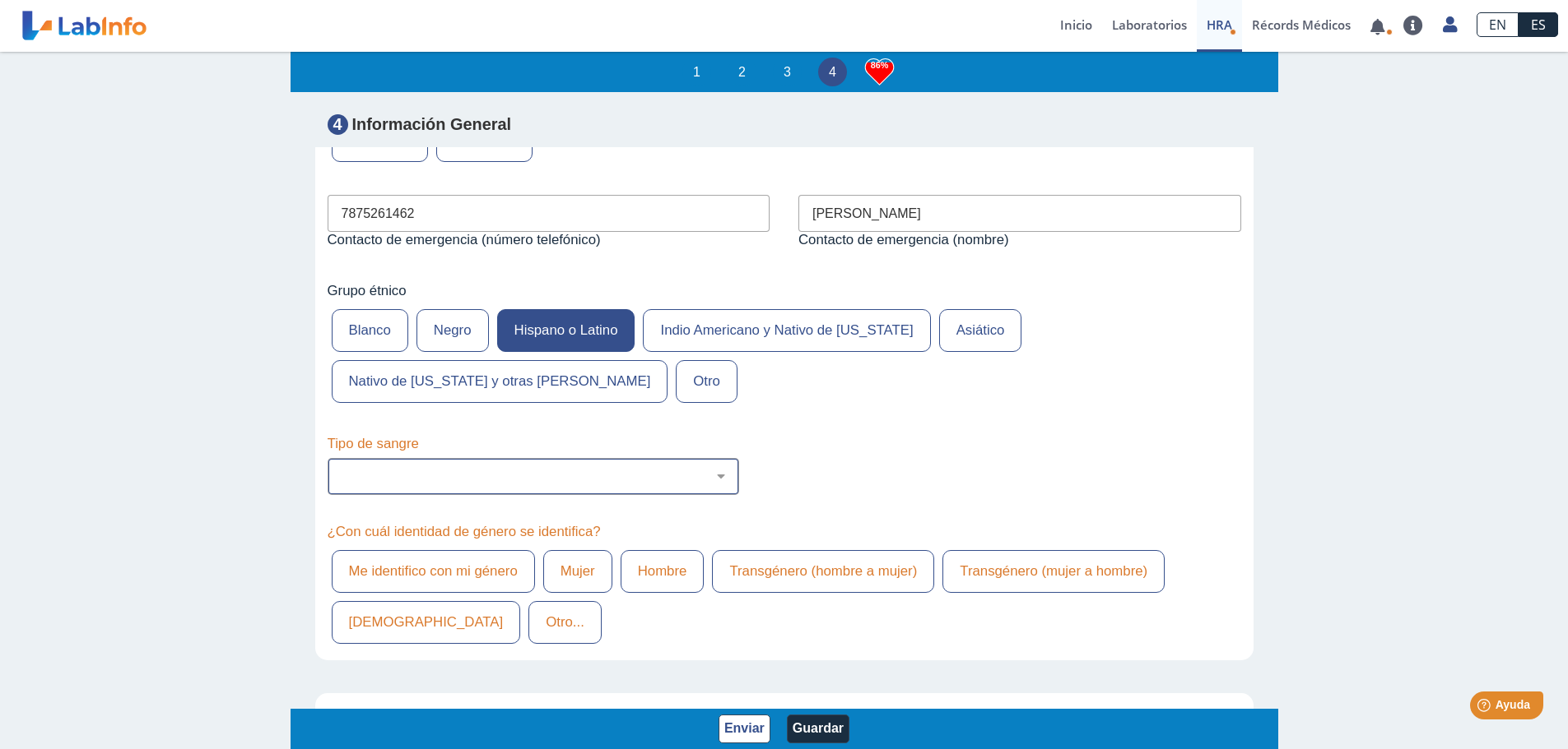
click at [411, 484] on select "No estoy seguro O Negativo O Positivo A Negativo A Positivo B Negativo B Positi…" at bounding box center [540, 477] width 397 height 16
select select "1: 227"
click at [342, 484] on select "No estoy seguro O Negativo O Positivo A Negativo A Positivo B Negativo B Positi…" at bounding box center [540, 477] width 397 height 16
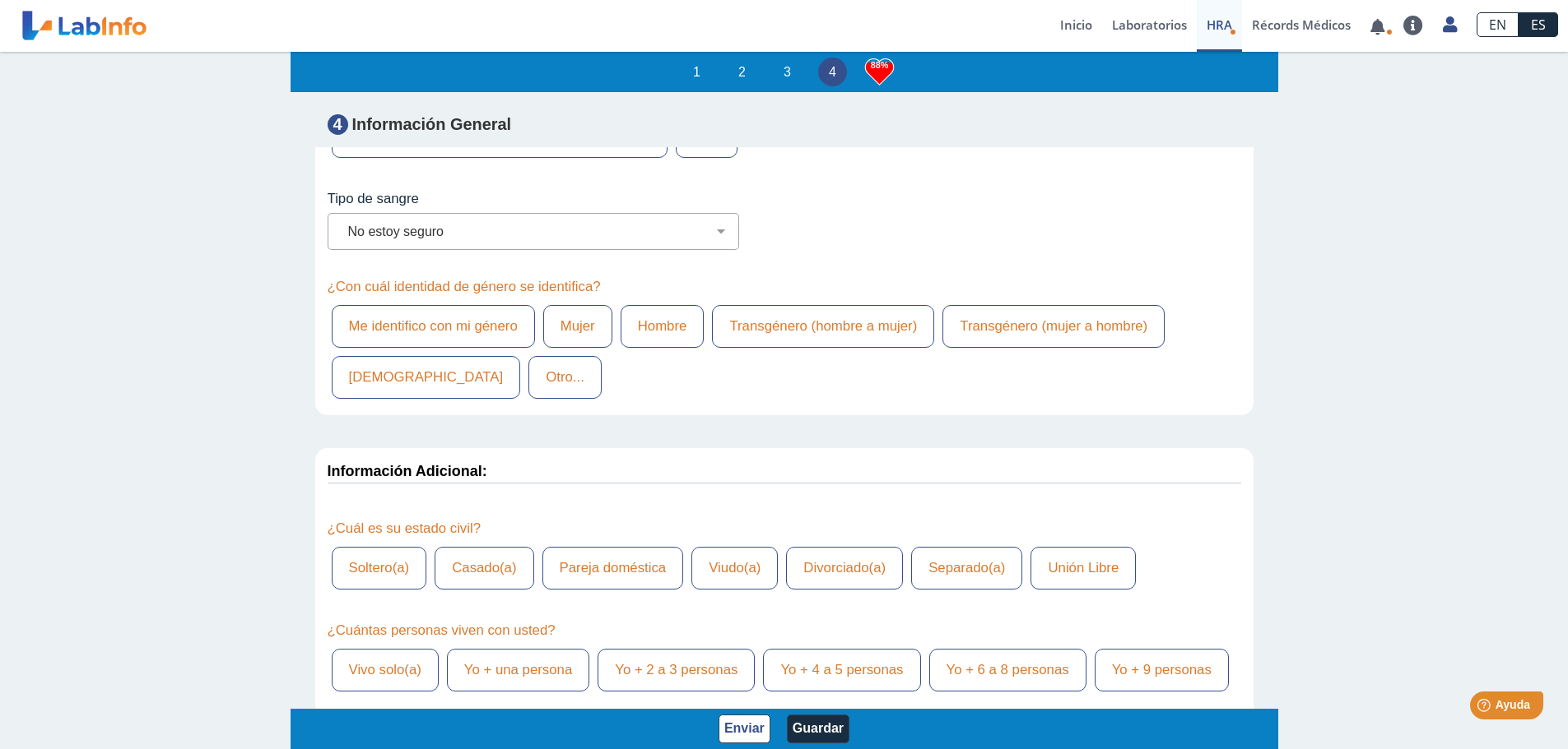
scroll to position [6416, 0]
click at [584, 346] on label "Mujer" at bounding box center [578, 324] width 69 height 43
click at [0, 0] on input "Mujer" at bounding box center [0, 0] width 0 height 0
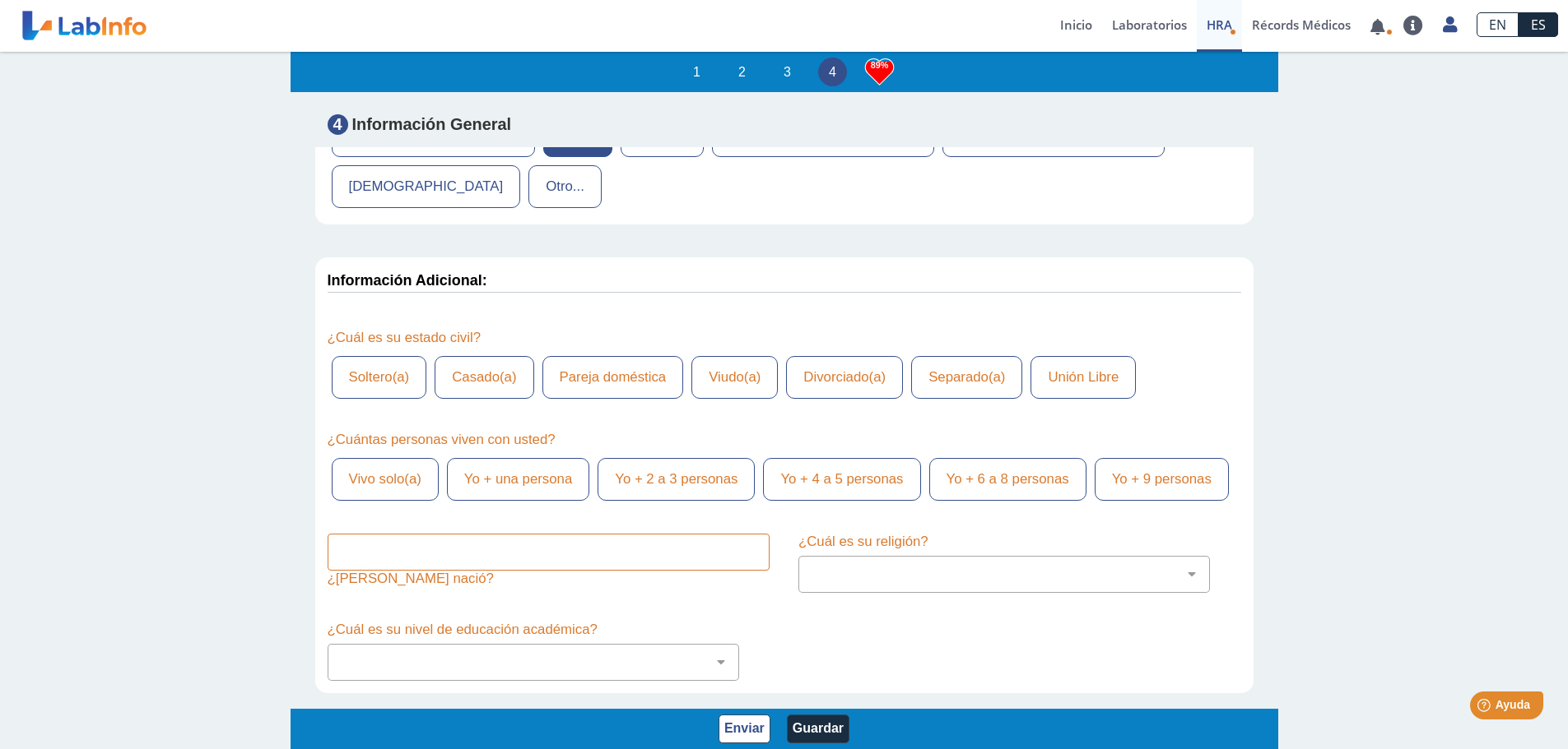
scroll to position [6663, 0]
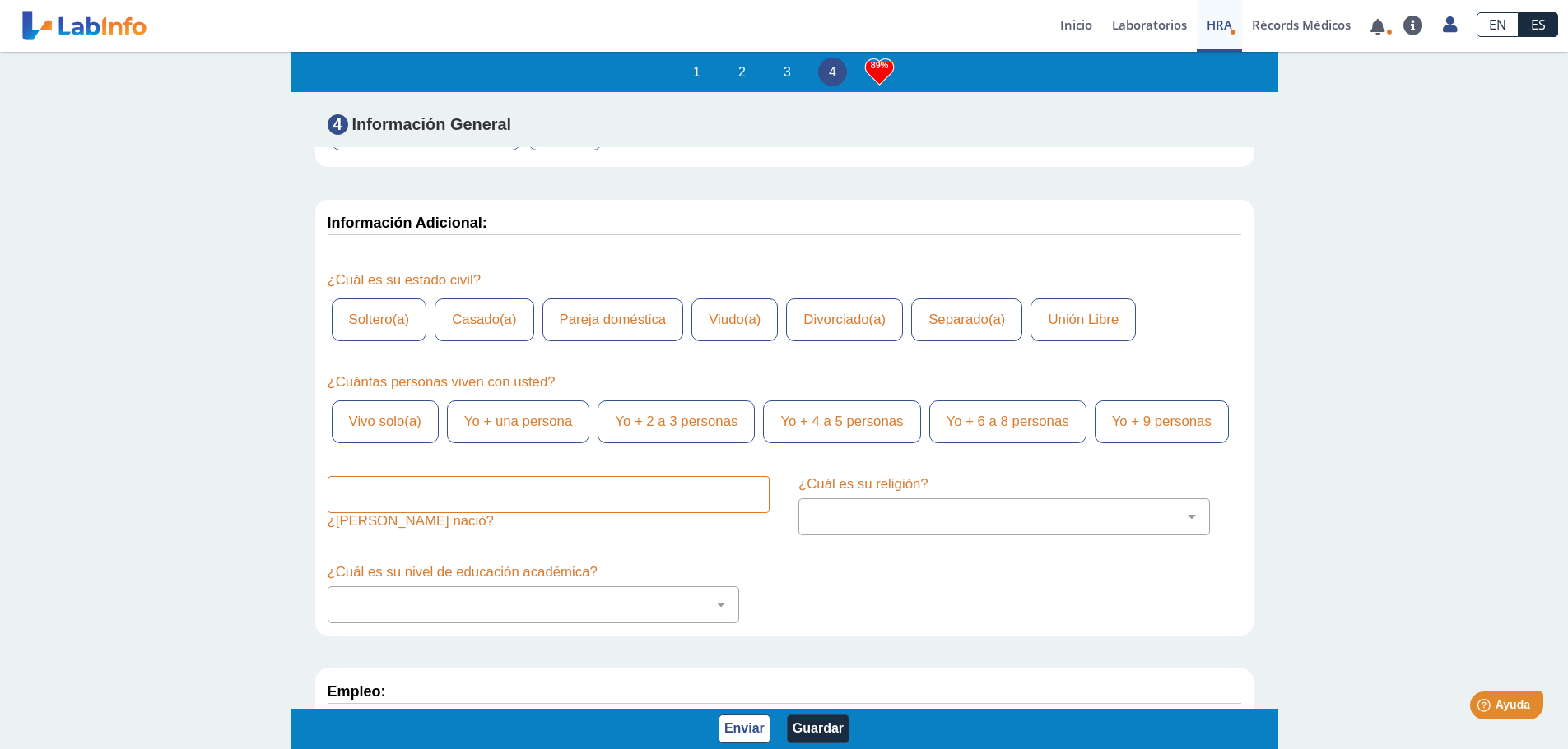
click at [367, 342] on label "Soltero(a)" at bounding box center [379, 320] width 96 height 43
click at [0, 0] on input "Soltero(a)" at bounding box center [0, 0] width 0 height 0
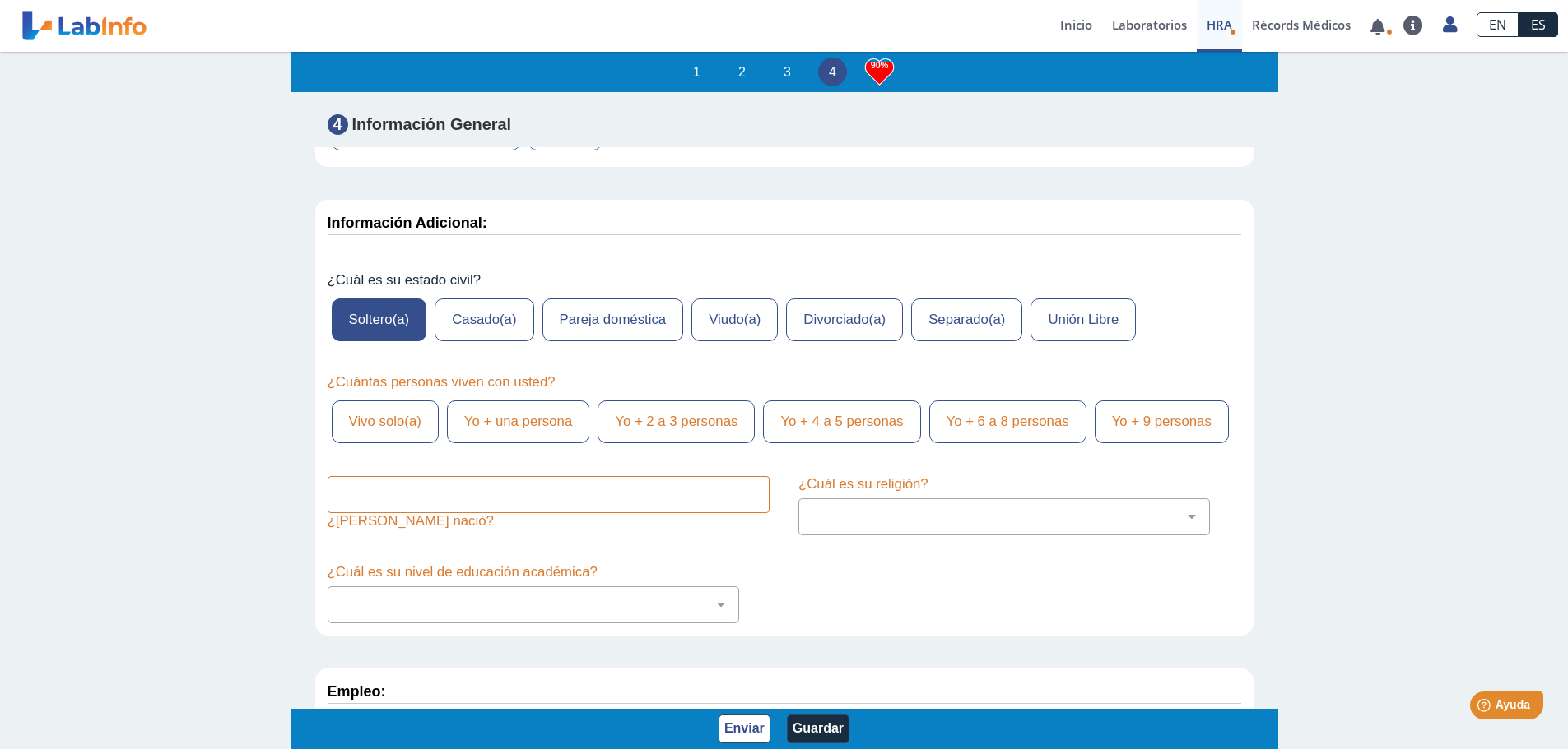
click at [638, 443] on label "Yo + 2 a 3 personas" at bounding box center [676, 421] width 157 height 43
click at [0, 0] on input "Yo + 2 a 3 personas" at bounding box center [0, 0] width 0 height 0
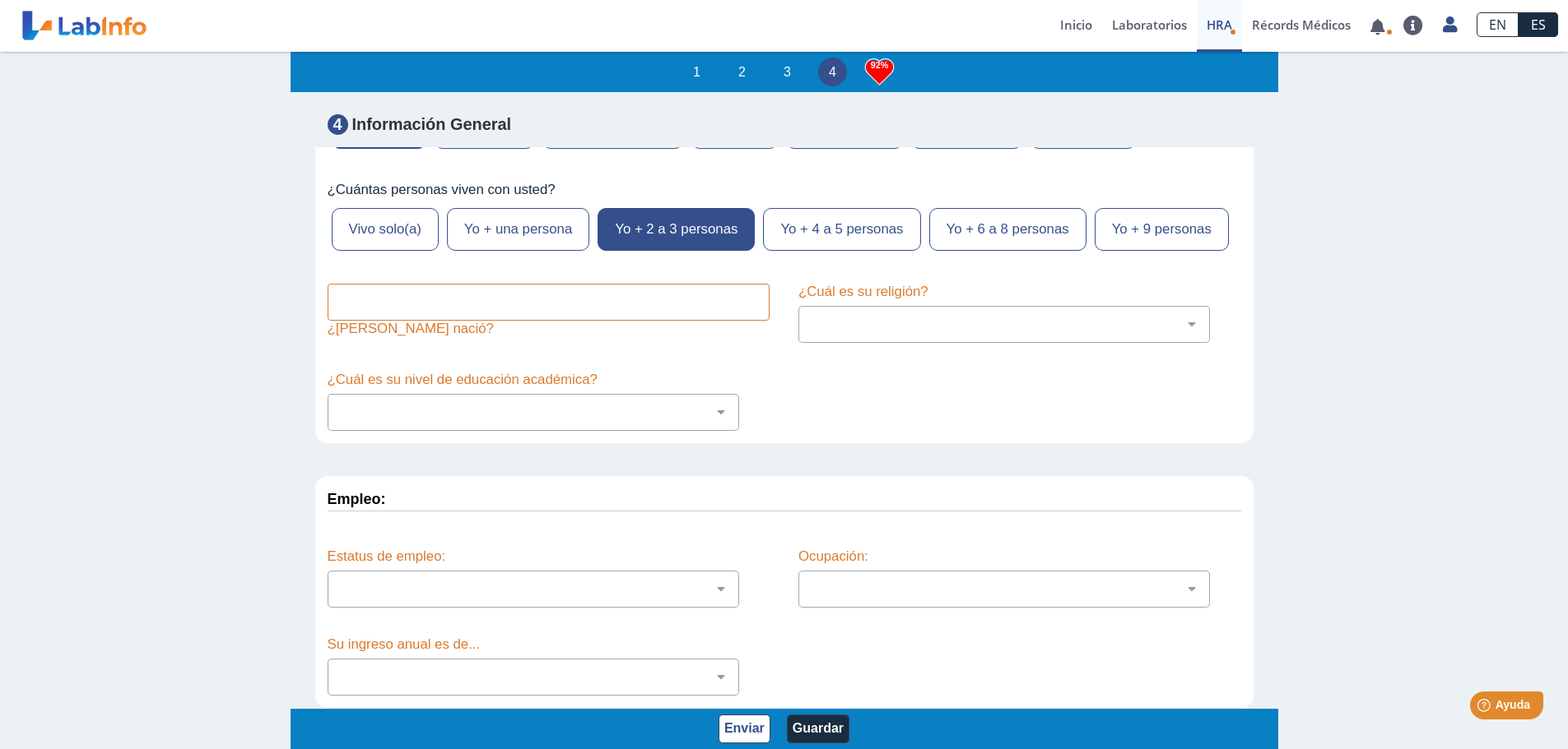
scroll to position [6909, 0]
click at [376, 321] on input "text" at bounding box center [549, 302] width 443 height 37
type input "San Juan"
click at [843, 332] on select "Cristiano (cualquier denominación) Judío Ortodoxo Mormón Musulmán Adventista Te…" at bounding box center [1011, 324] width 397 height 16
select select "10: 225"
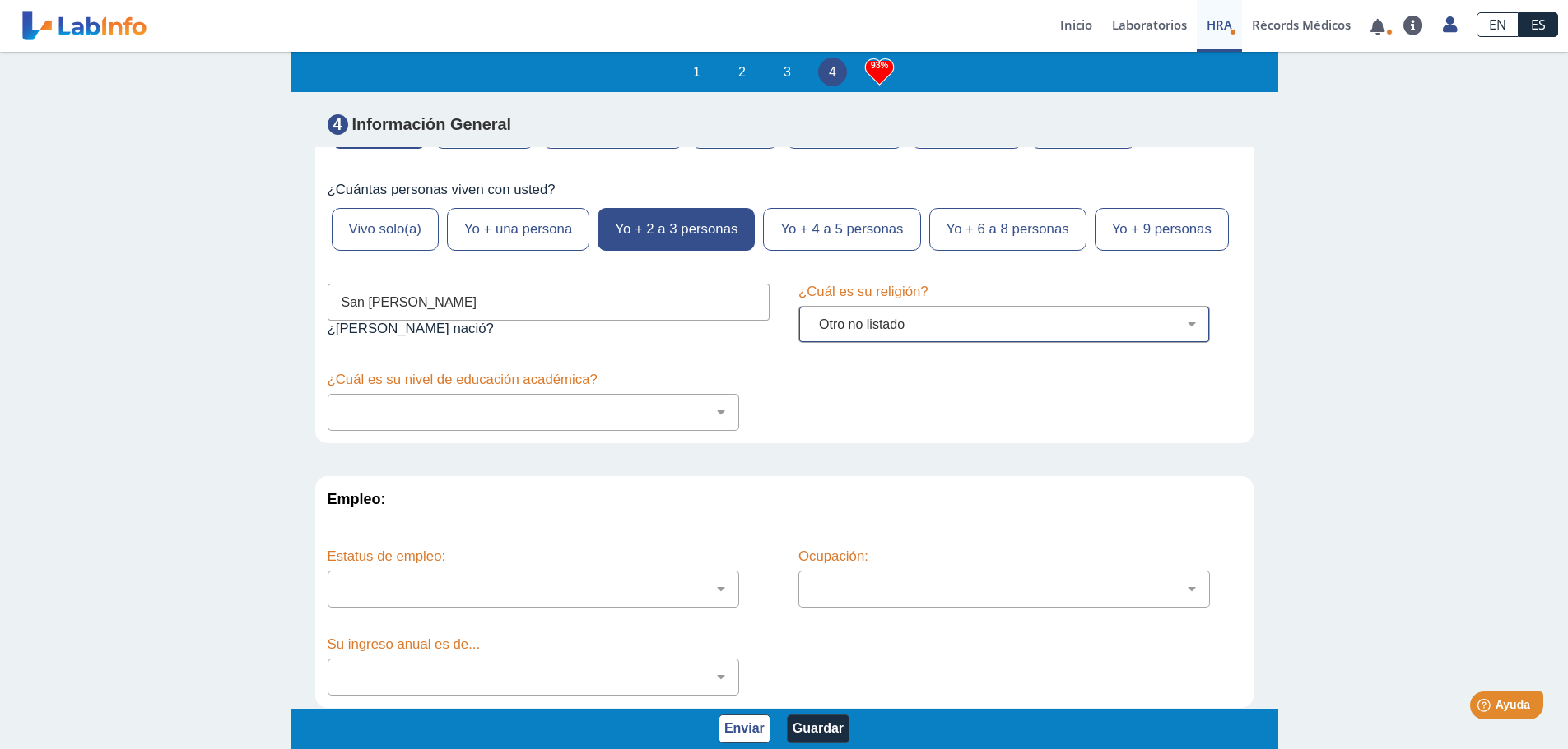
click at [812, 332] on select "Cristiano (cualquier denominación) Judío Ortodoxo Mormón Musulmán Adventista Te…" at bounding box center [1011, 324] width 397 height 16
click at [456, 420] on select "No fui a la escuela Escuela primaria Algo de escuela secundaria o equivalente s…" at bounding box center [540, 413] width 397 height 16
select select "7: 280"
click at [342, 420] on select "No fui a la escuela Escuela primaria Algo de escuela secundaria o equivalente s…" at bounding box center [540, 413] width 397 height 16
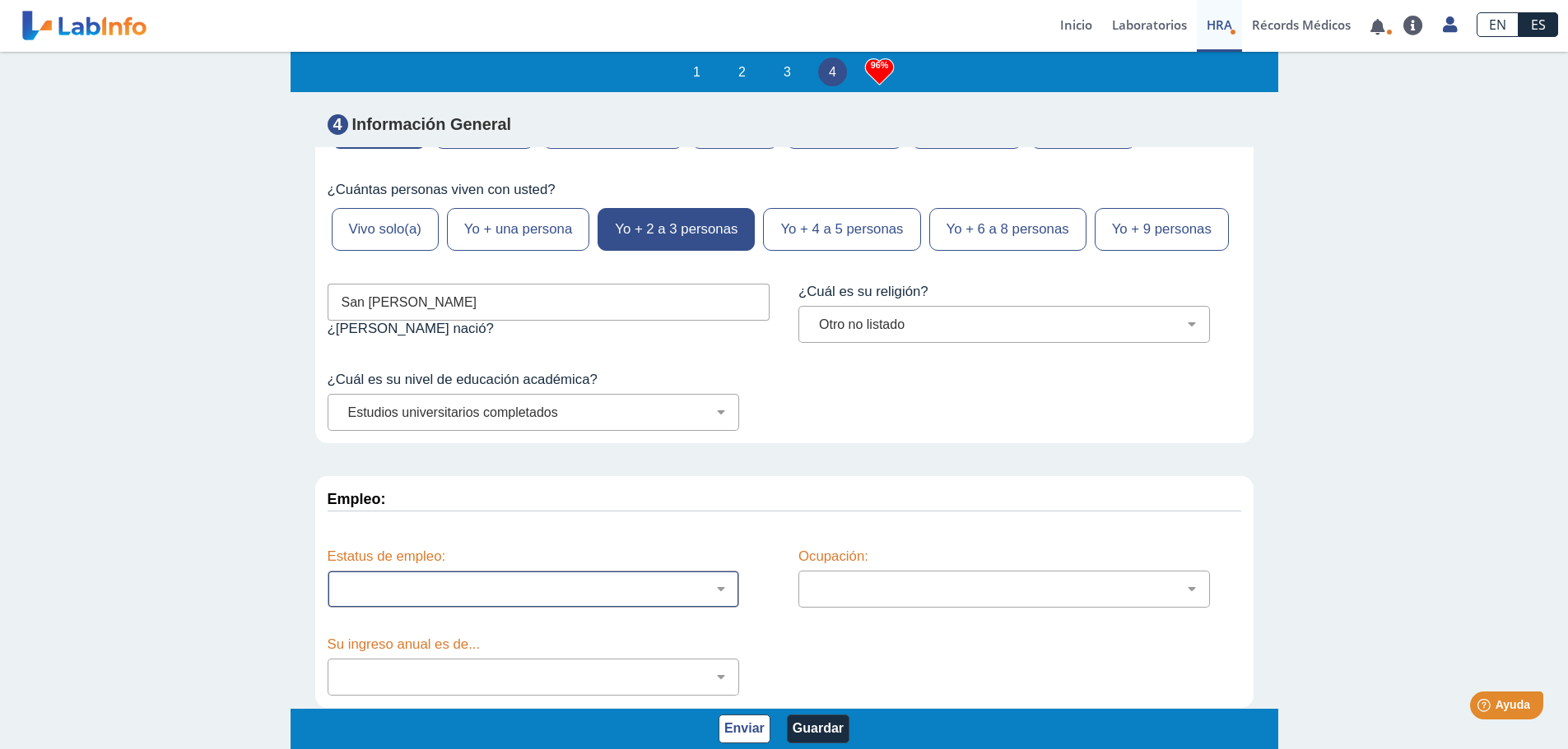
click at [434, 594] on select "Empleado a tiempo parcial Empleado a tiempo completo Servicio profesionales Sin…" at bounding box center [540, 590] width 397 height 16
select select "2: 134"
click at [342, 582] on select "Empleado a tiempo parcial Empleado a tiempo completo Servicio profesionales Sin…" at bounding box center [540, 590] width 397 height 16
click at [865, 590] on select "Administración de empresas Servicios de protección Instalaciones, Reparaciones …" at bounding box center [1011, 590] width 397 height 16
select select "24: 191"
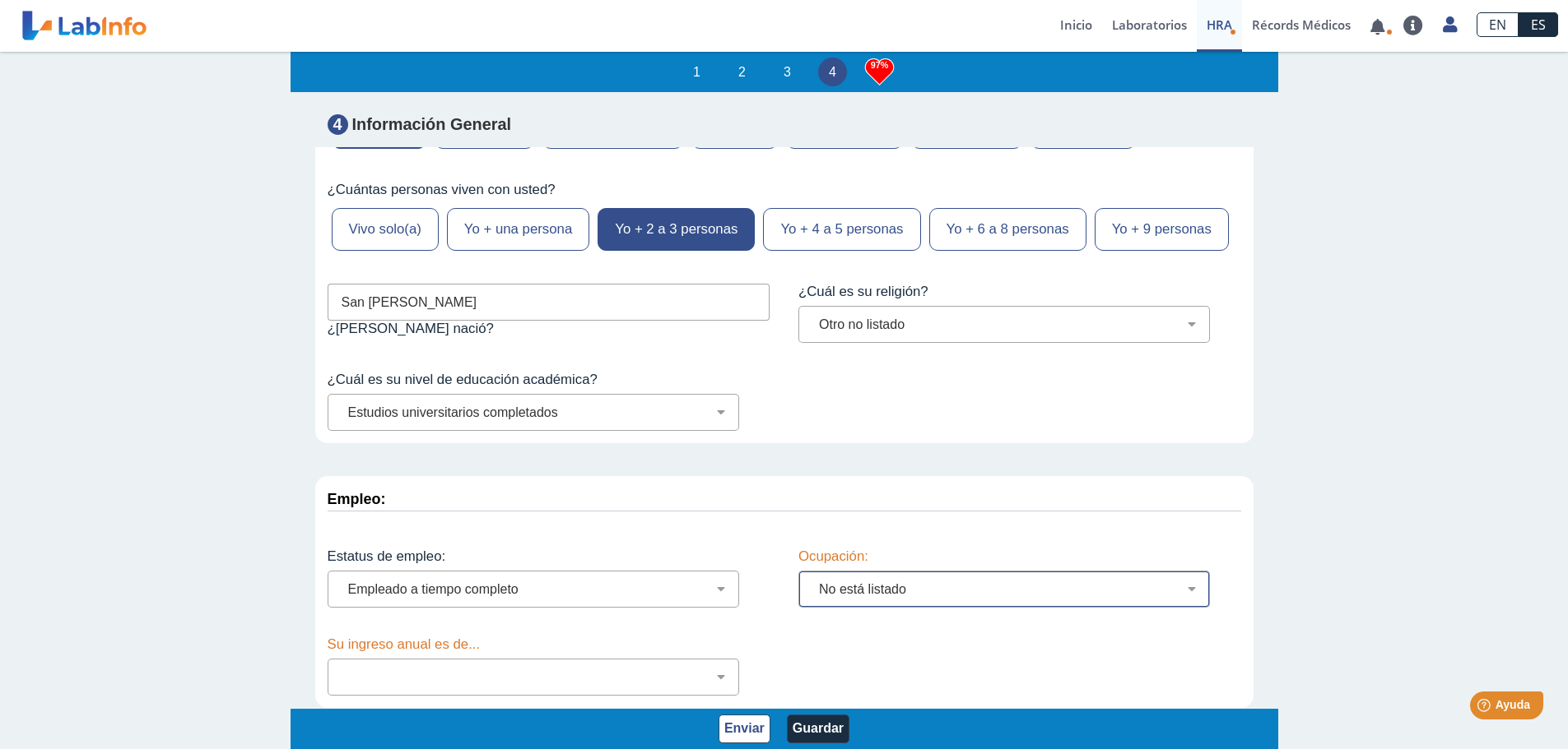
click at [812, 582] on select "Administración de empresas Servicios de protección Instalaciones, Reparaciones …" at bounding box center [1011, 590] width 397 height 16
click at [433, 660] on div "Menos de $12,000 $12,000-$16,000 $16,000-$24,000 $24,000-$30,000 $30,000-$40,00…" at bounding box center [533, 677] width 411 height 37
click at [429, 678] on select "Menos de $12,000 $12,000-$16,000 $16,000-$24,000 $24,000-$30,000 $30,000-$40,00…" at bounding box center [540, 677] width 397 height 16
select select "4: 146"
click at [342, 670] on select "Menos de $12,000 $12,000-$16,000 $16,000-$24,000 $24,000-$30,000 $30,000-$40,00…" at bounding box center [540, 677] width 397 height 16
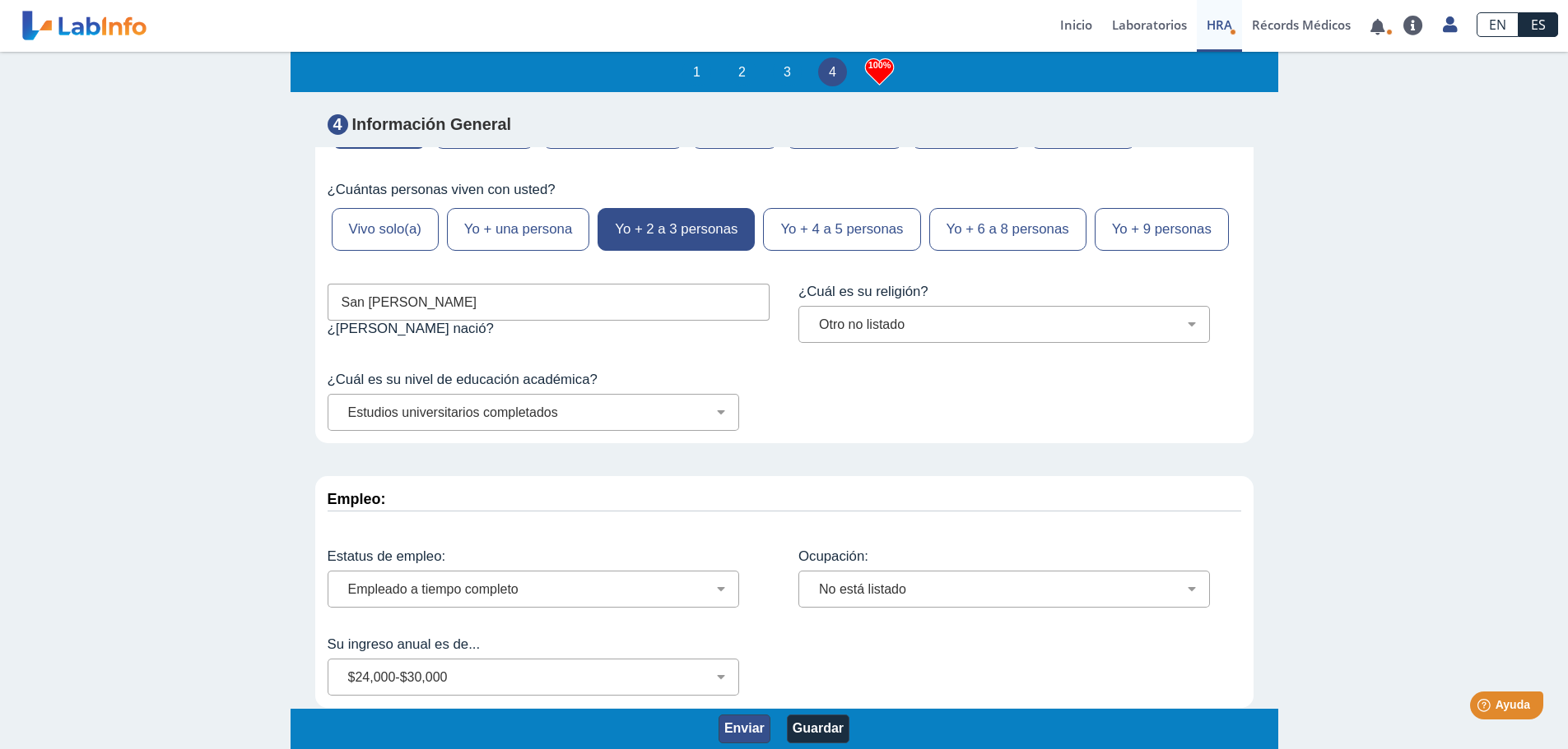
click at [729, 728] on button "Enviar" at bounding box center [744, 729] width 52 height 29
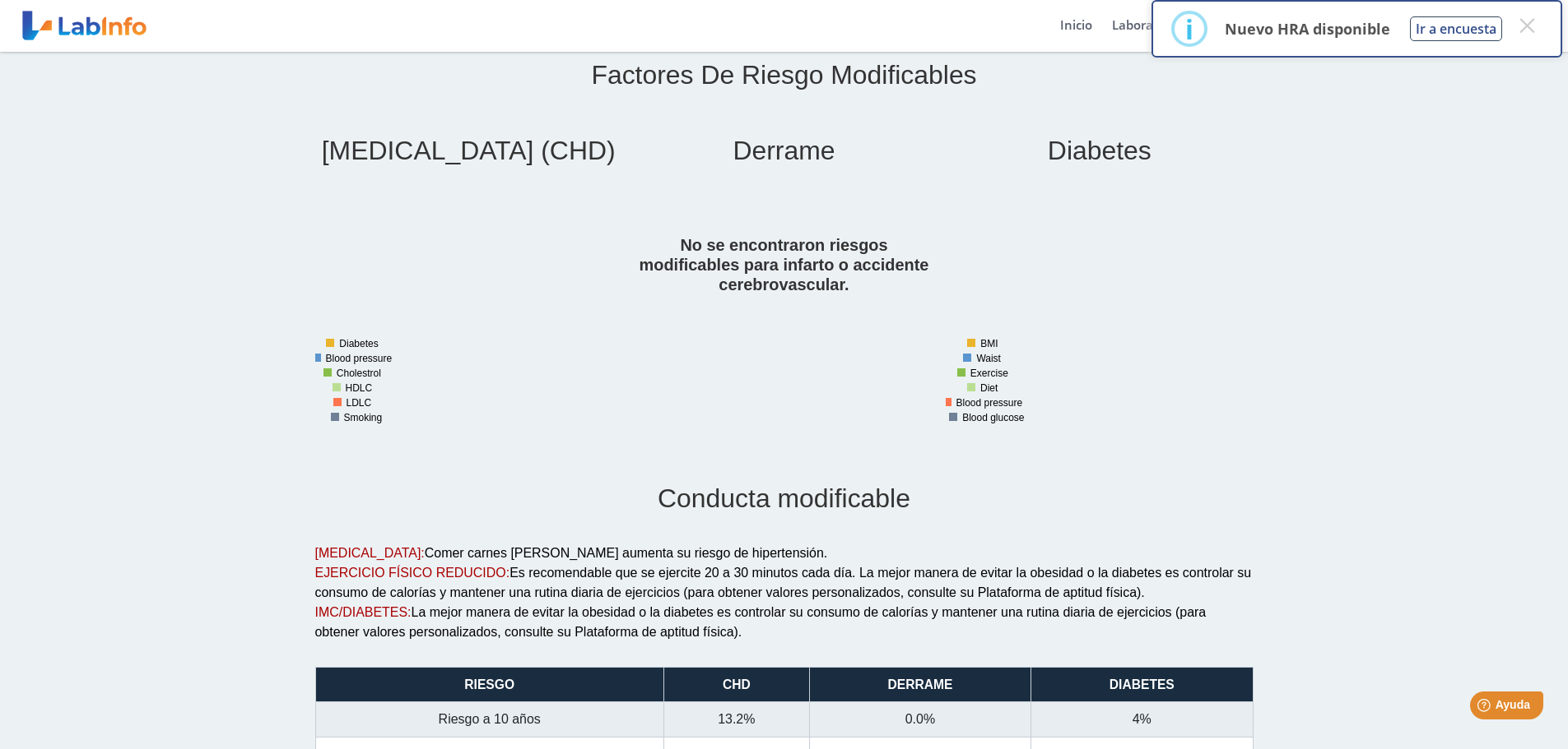
scroll to position [1022, 0]
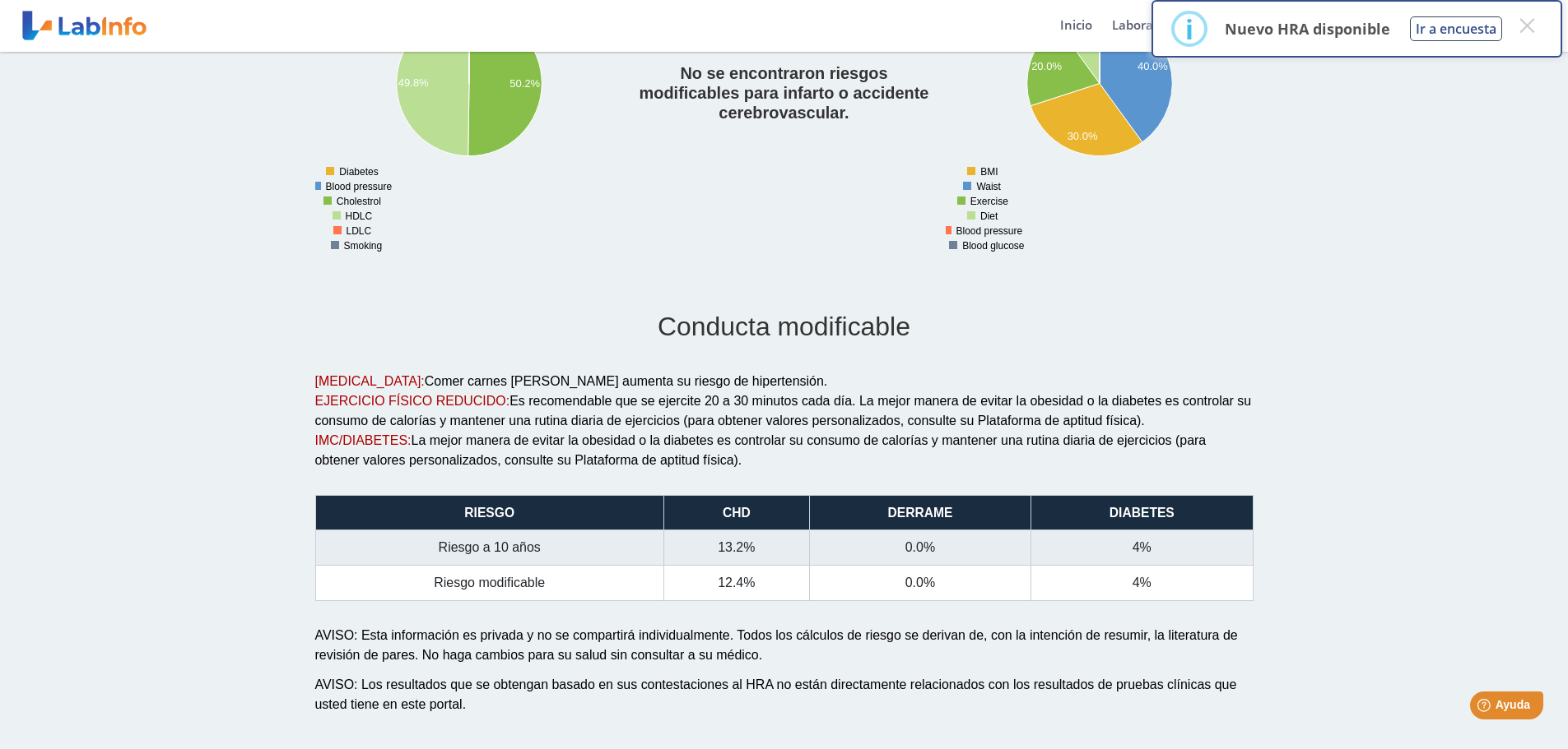
drag, startPoint x: 507, startPoint y: 384, endPoint x: 763, endPoint y: 385, distance: 256.0
click at [763, 385] on div "COLESTEROL ALTO: Comer carnes rojas aumenta su riesgo de hipertensión." at bounding box center [784, 381] width 938 height 20
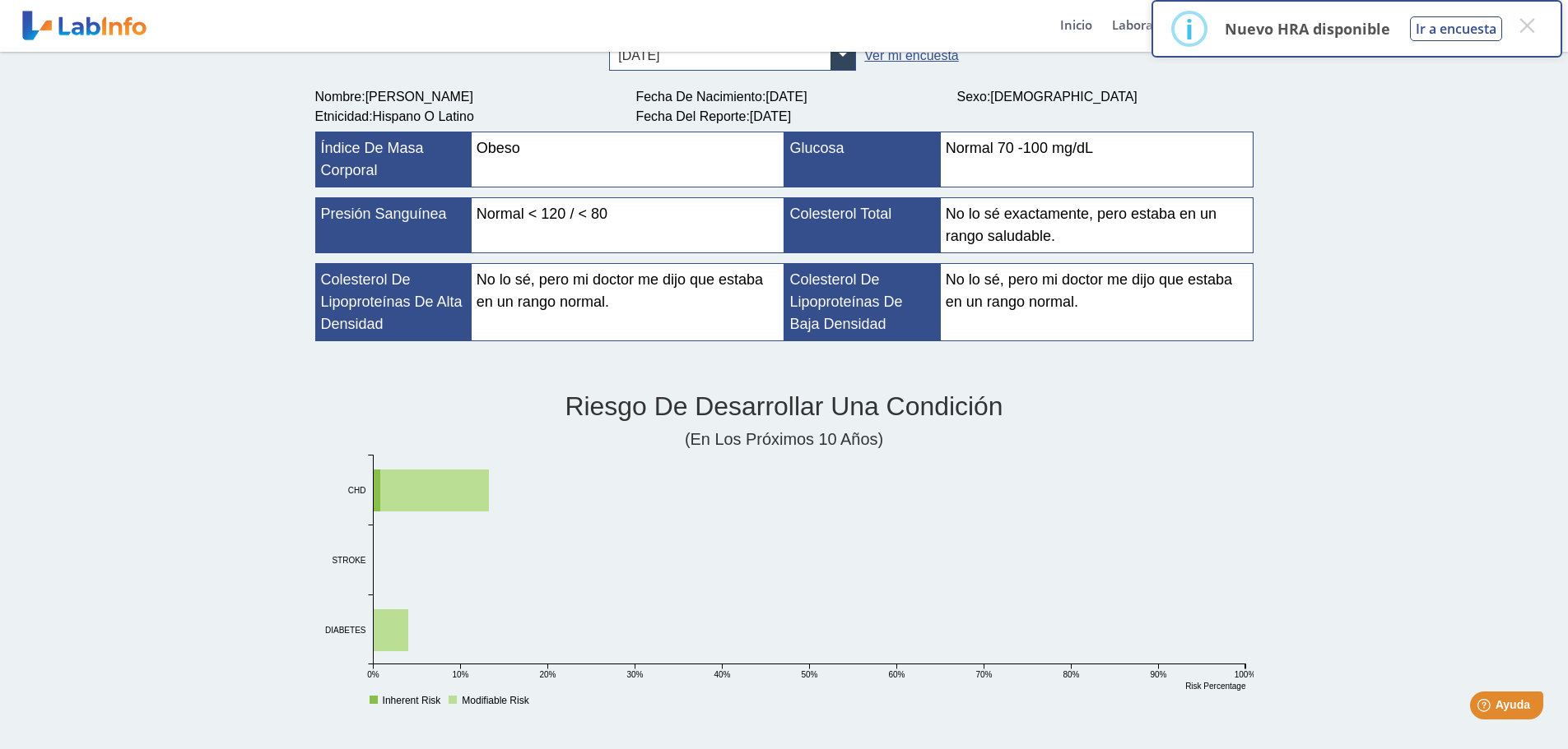
scroll to position [0, 0]
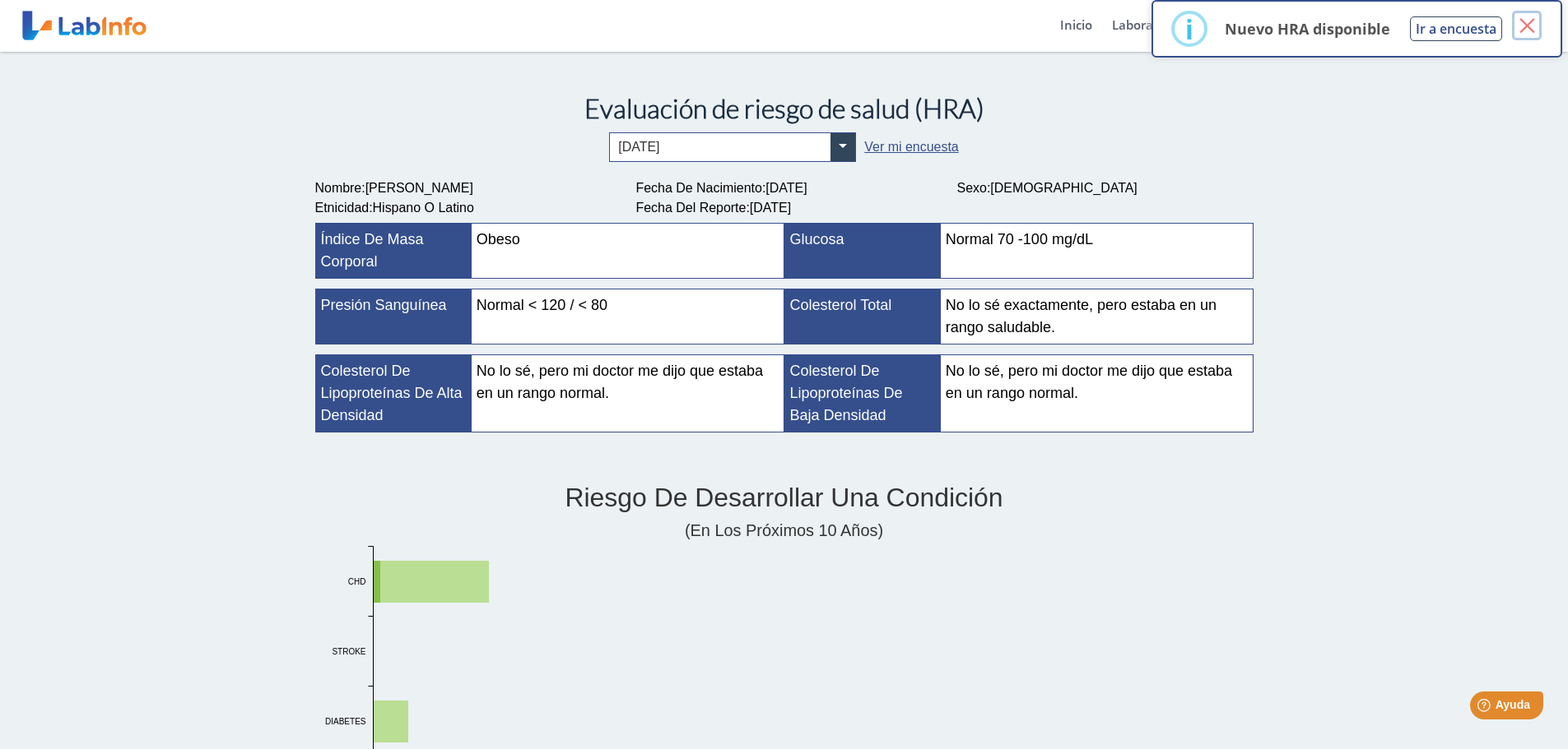
click at [1534, 28] on button "×" at bounding box center [1527, 25] width 30 height 30
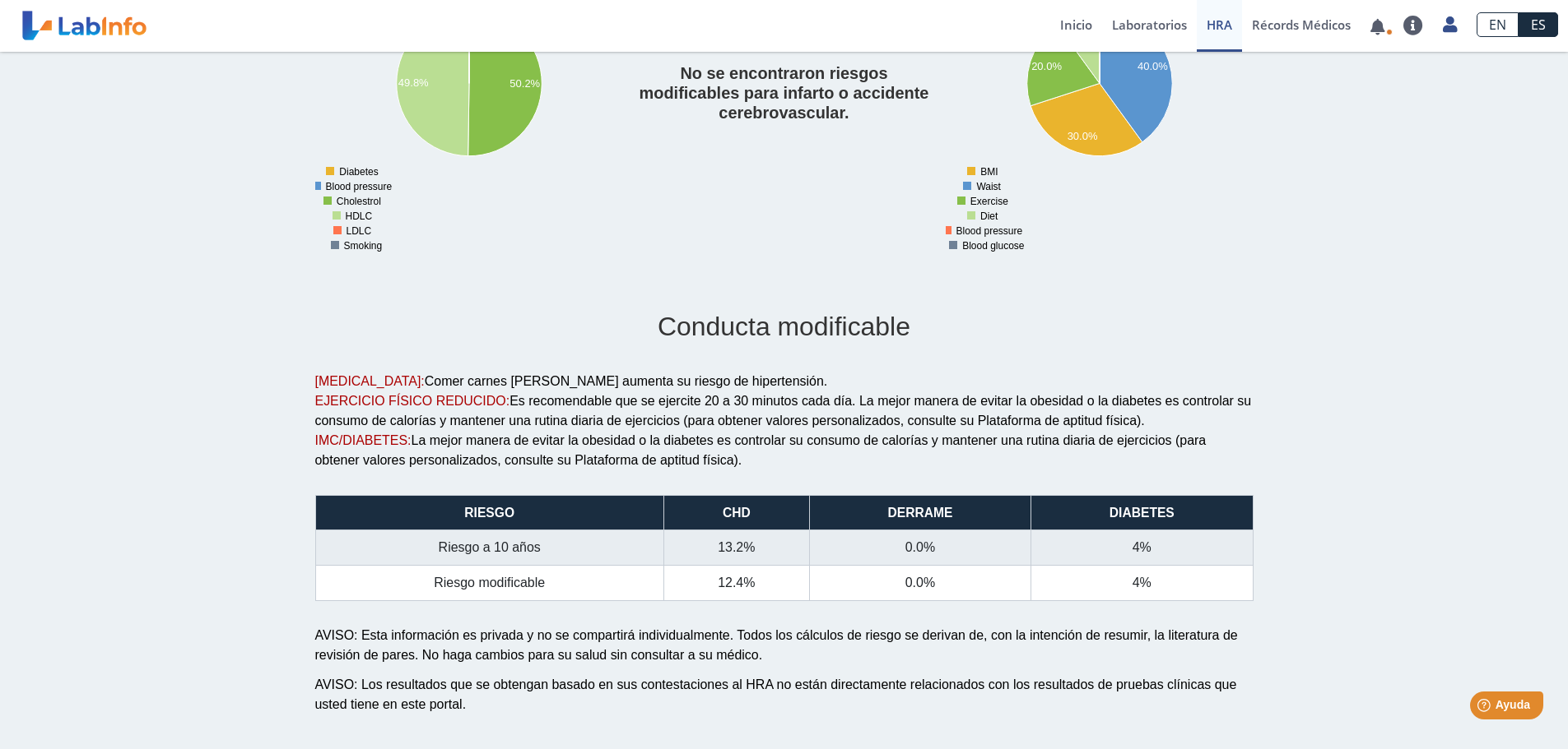
scroll to position [1022, 0]
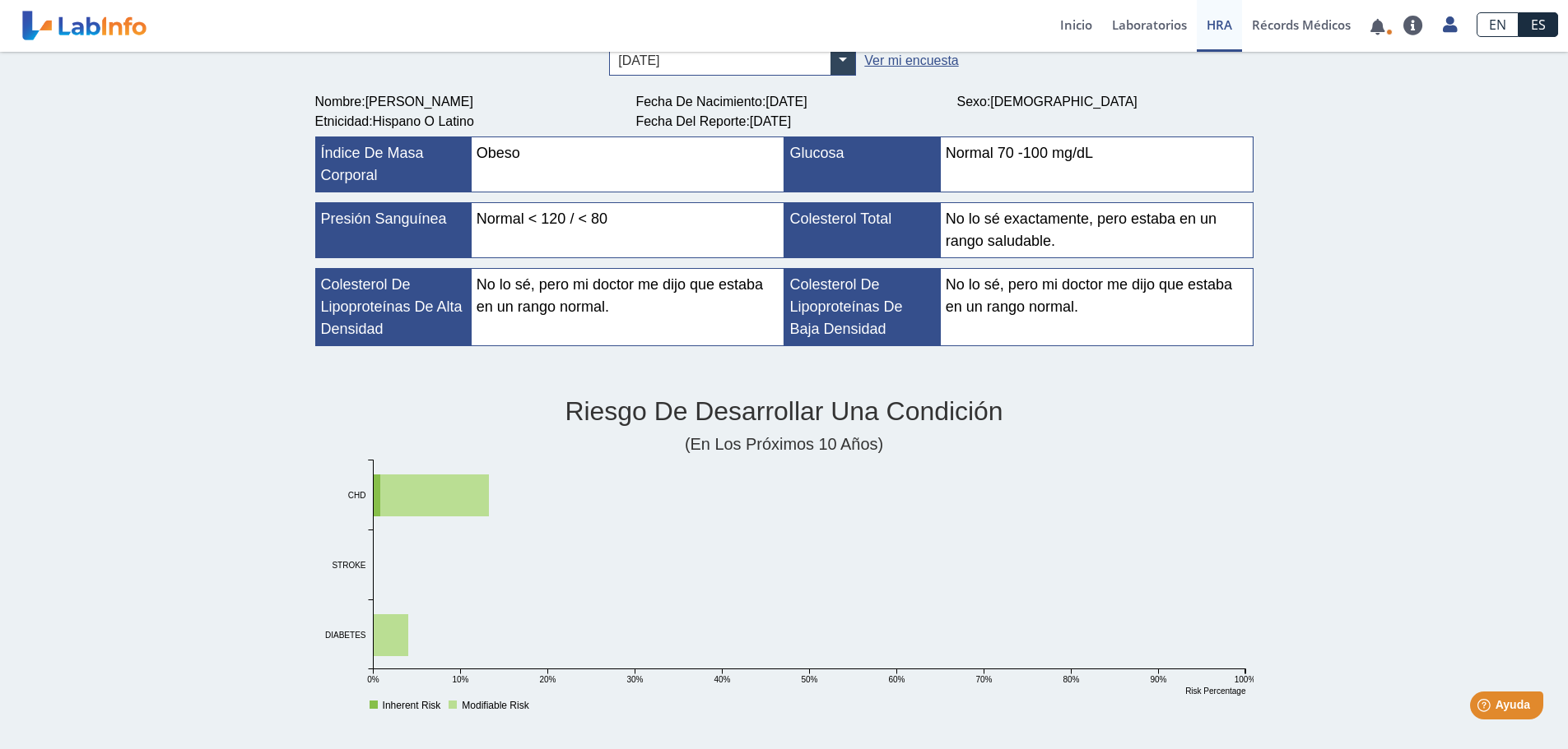
scroll to position [0, 0]
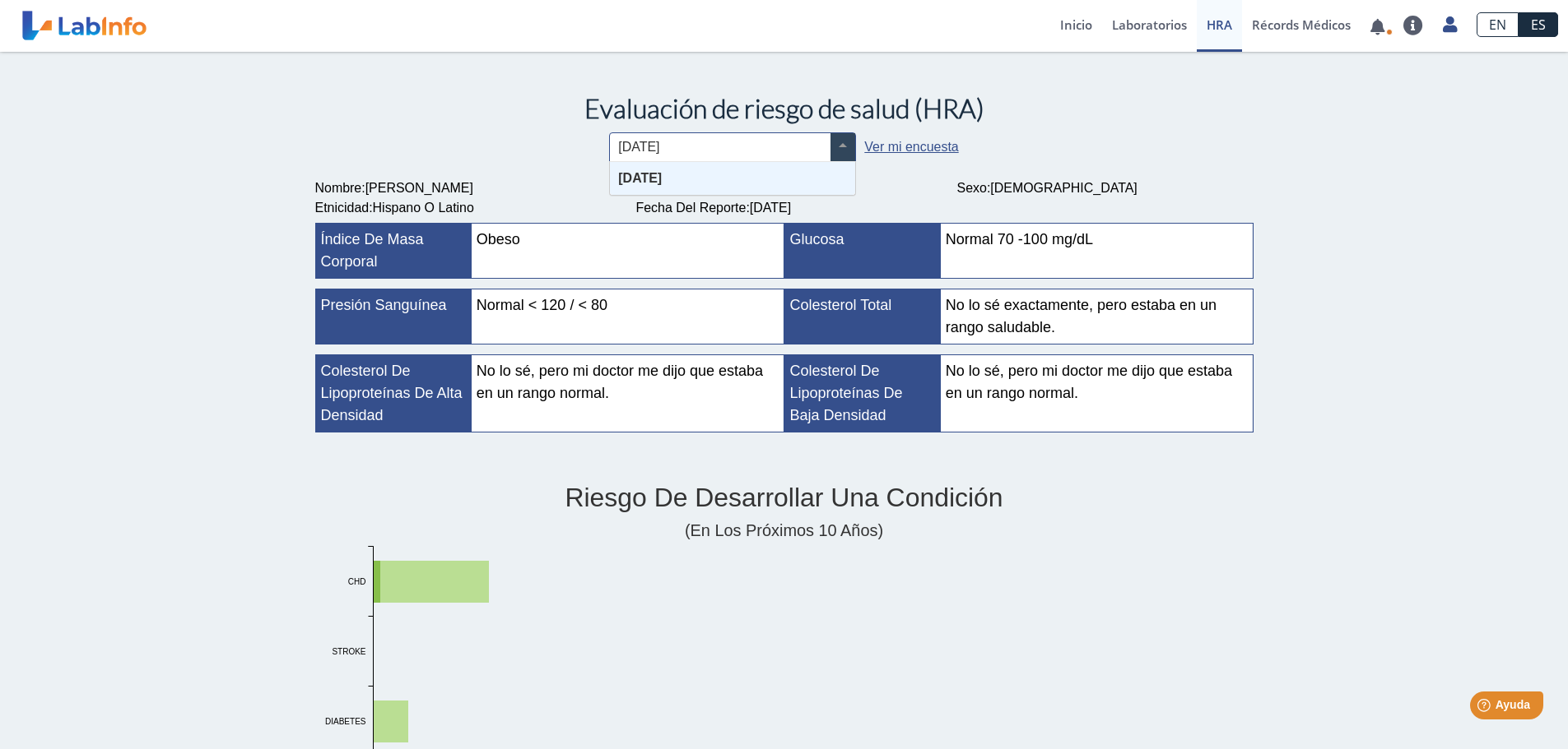
click at [846, 147] on span at bounding box center [842, 147] width 25 height 28
click at [781, 173] on div "Sep 17, 2025" at bounding box center [733, 179] width 245 height 33
click at [881, 152] on link "Ver mi encuesta" at bounding box center [911, 147] width 94 height 14
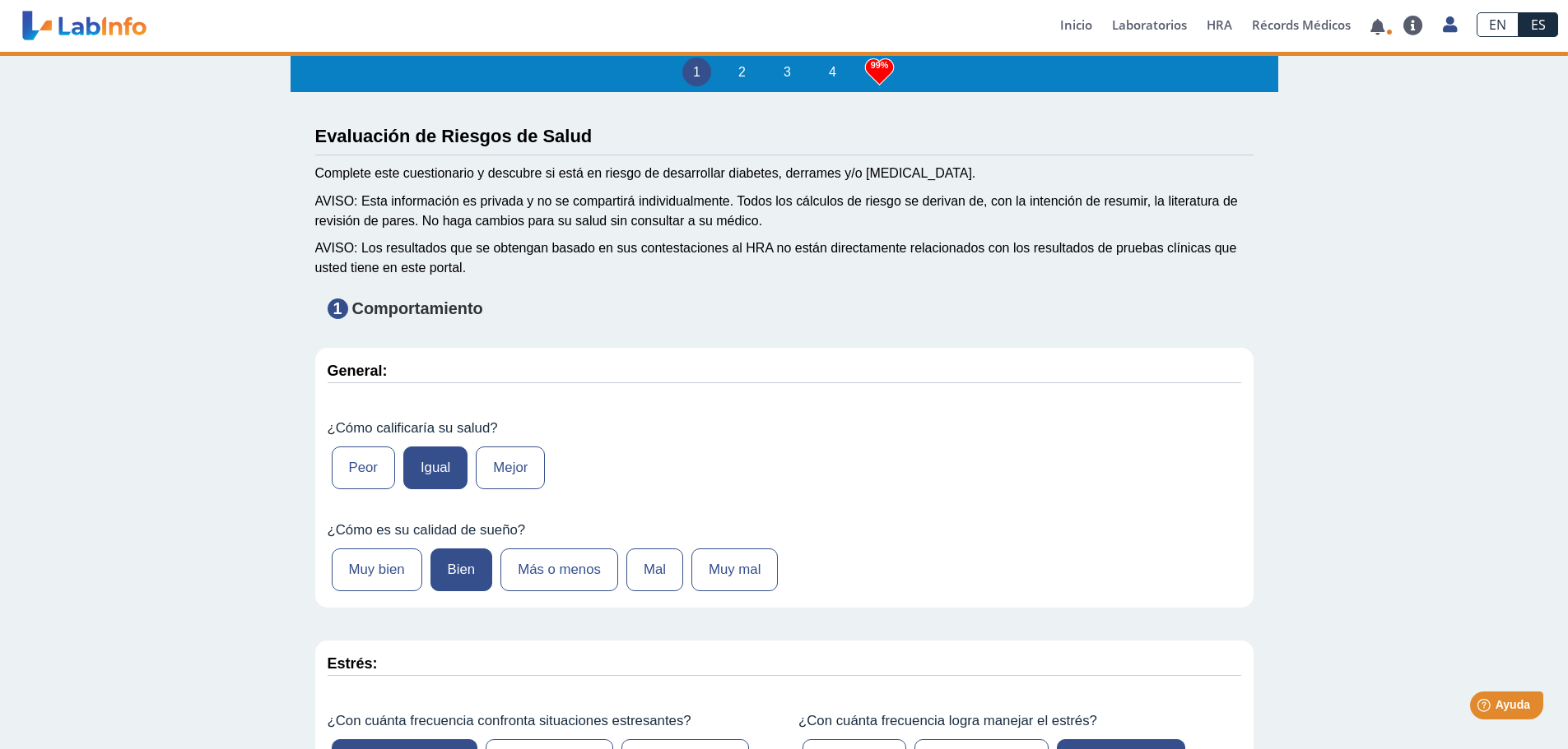
type input "333"
type input "Natalia Hernandez Acevedo"
type input "1994-11-10"
type input "7875261462"
type input "Marta Acevedo"
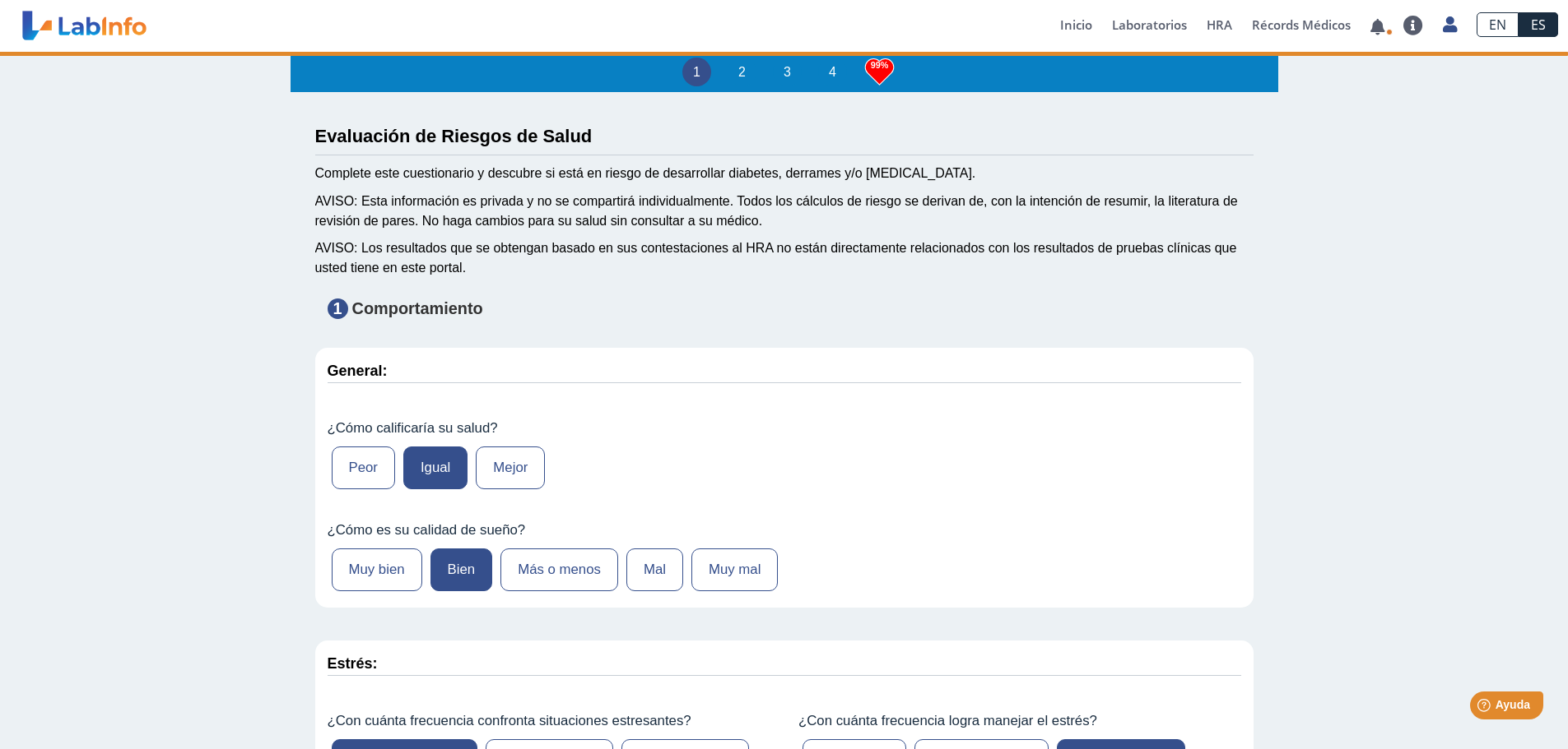
select select
type input "San Juan"
select select "10: 225"
select select "7: 280"
select select "2: 134"
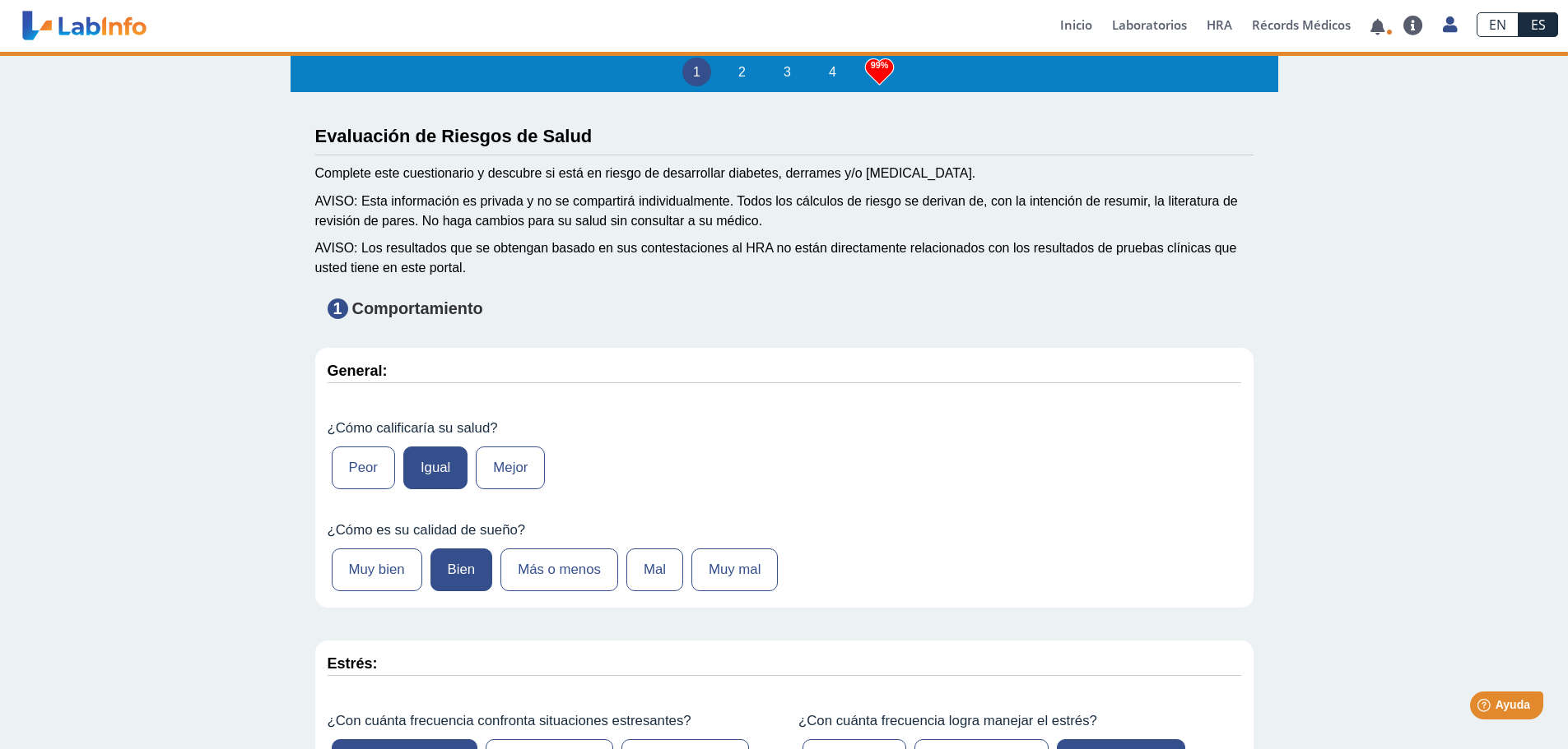
select select "24: 191"
select select "4: 146"
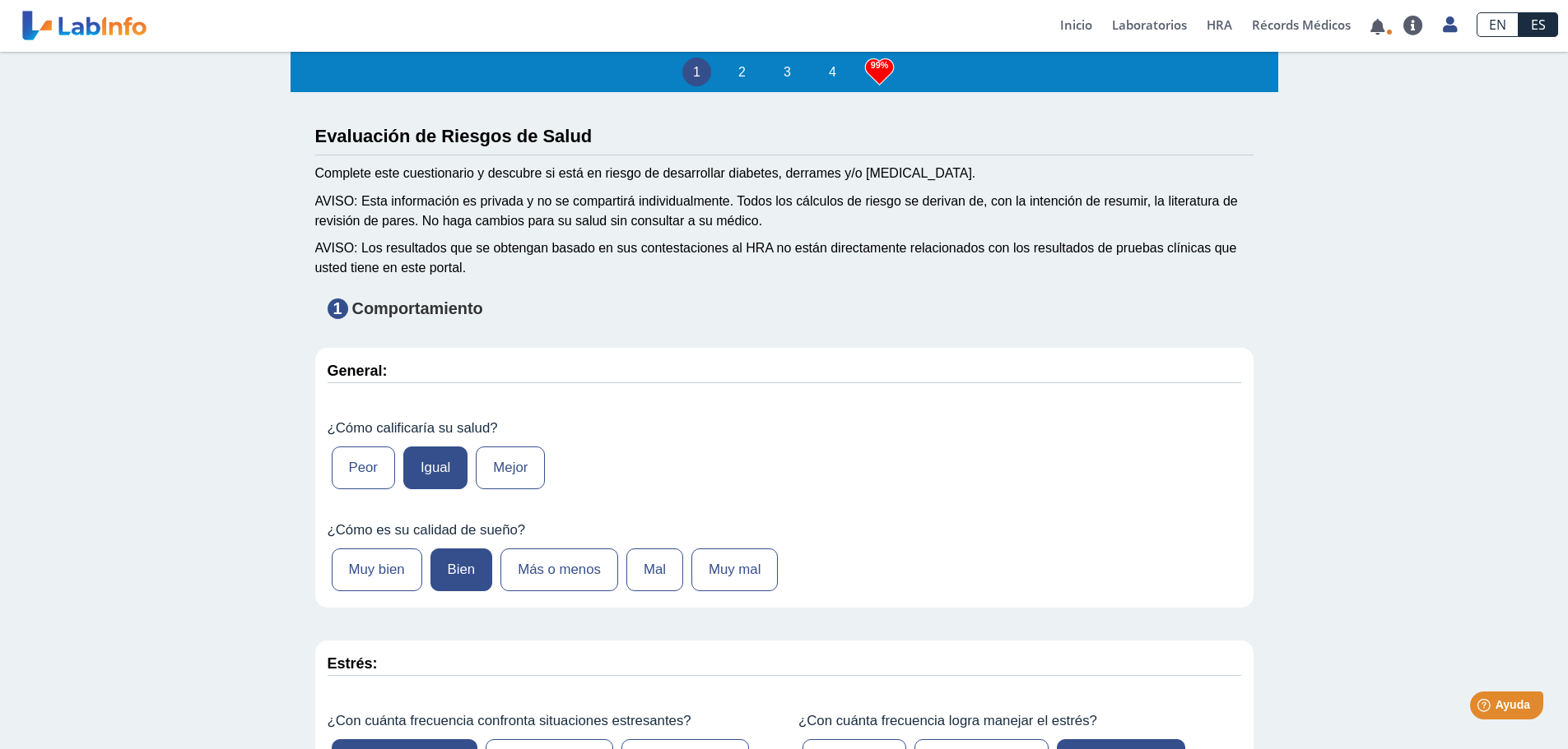
scroll to position [3, 0]
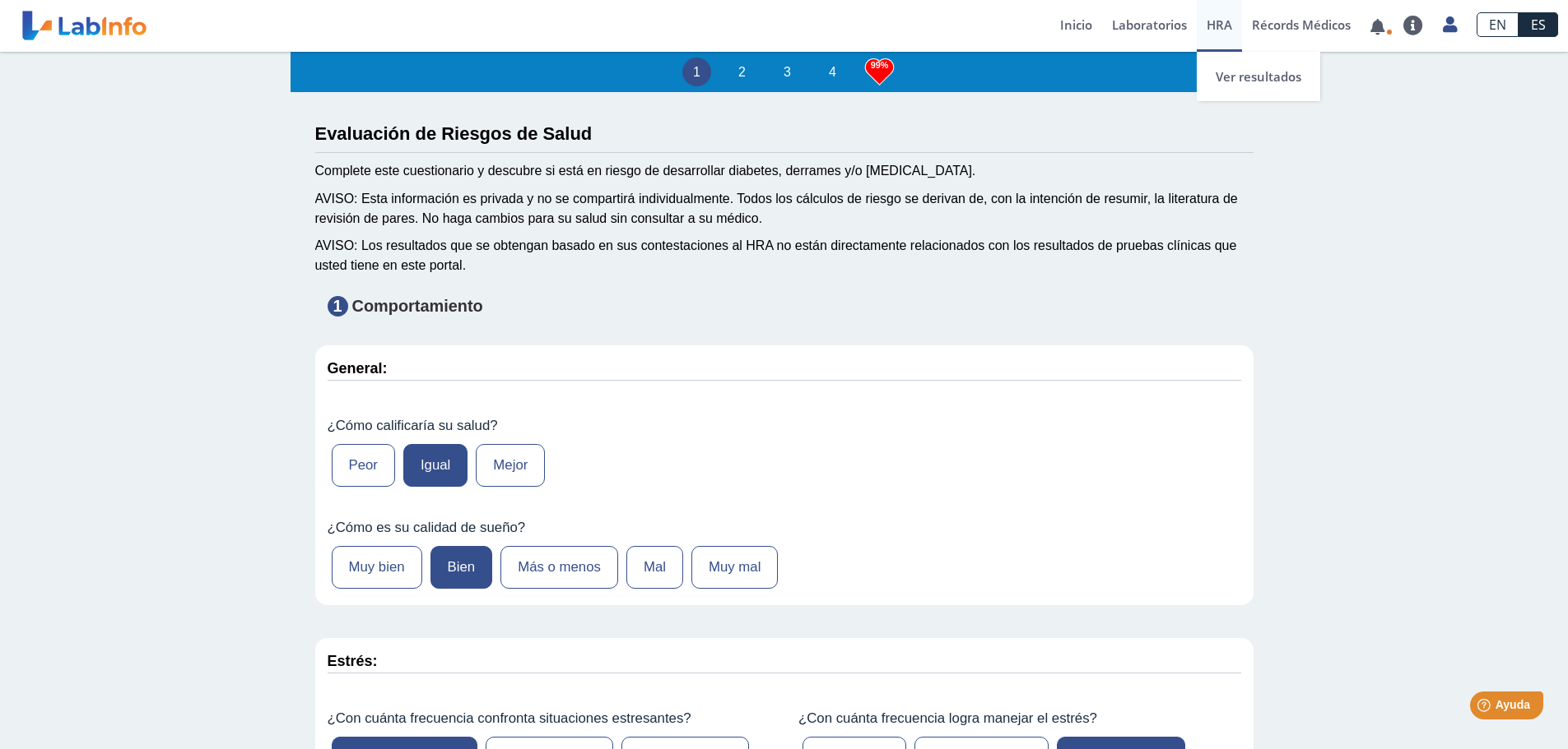
click at [1222, 21] on span "HRA" at bounding box center [1219, 25] width 25 height 17
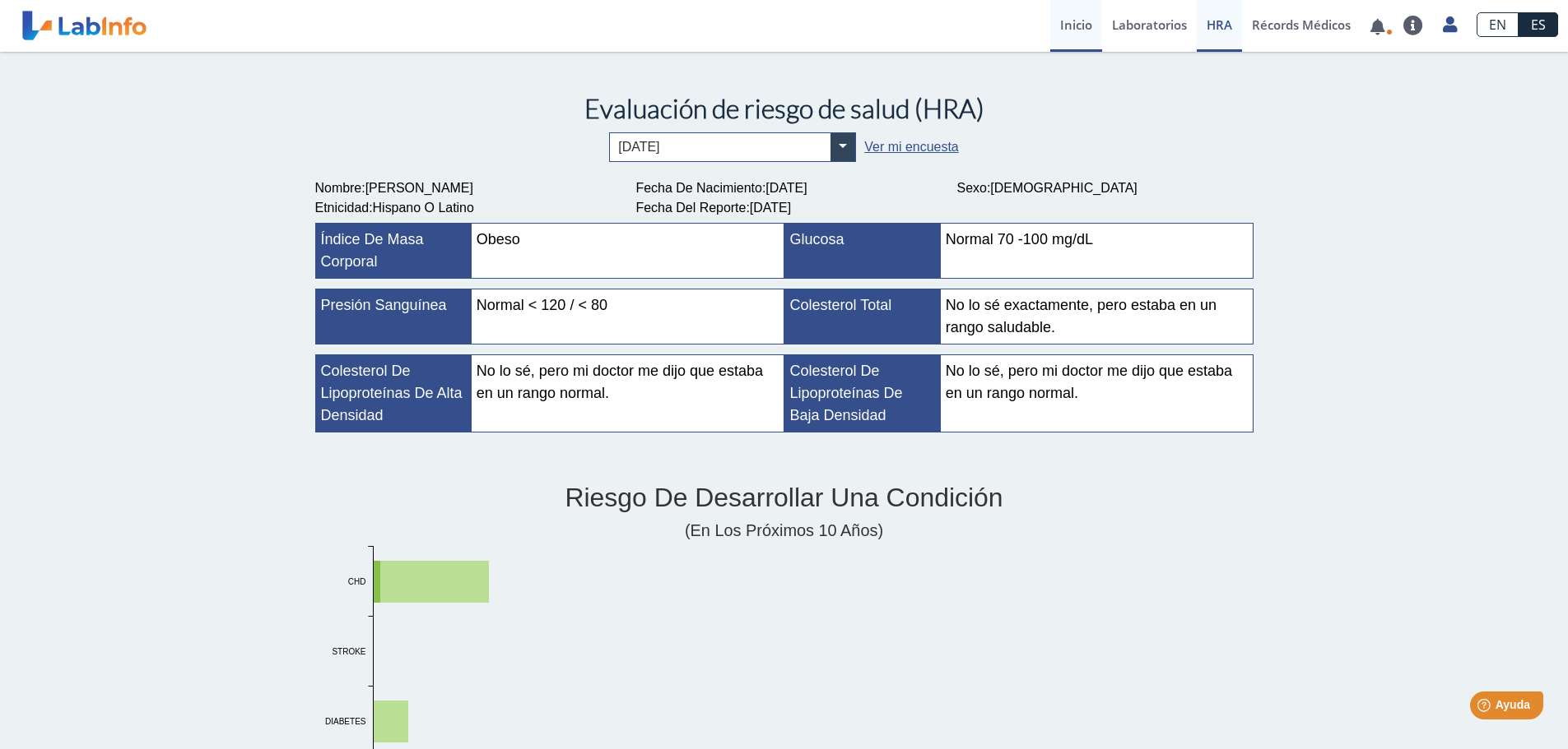
click at [1068, 27] on link "Inicio" at bounding box center [1075, 25] width 52 height 52
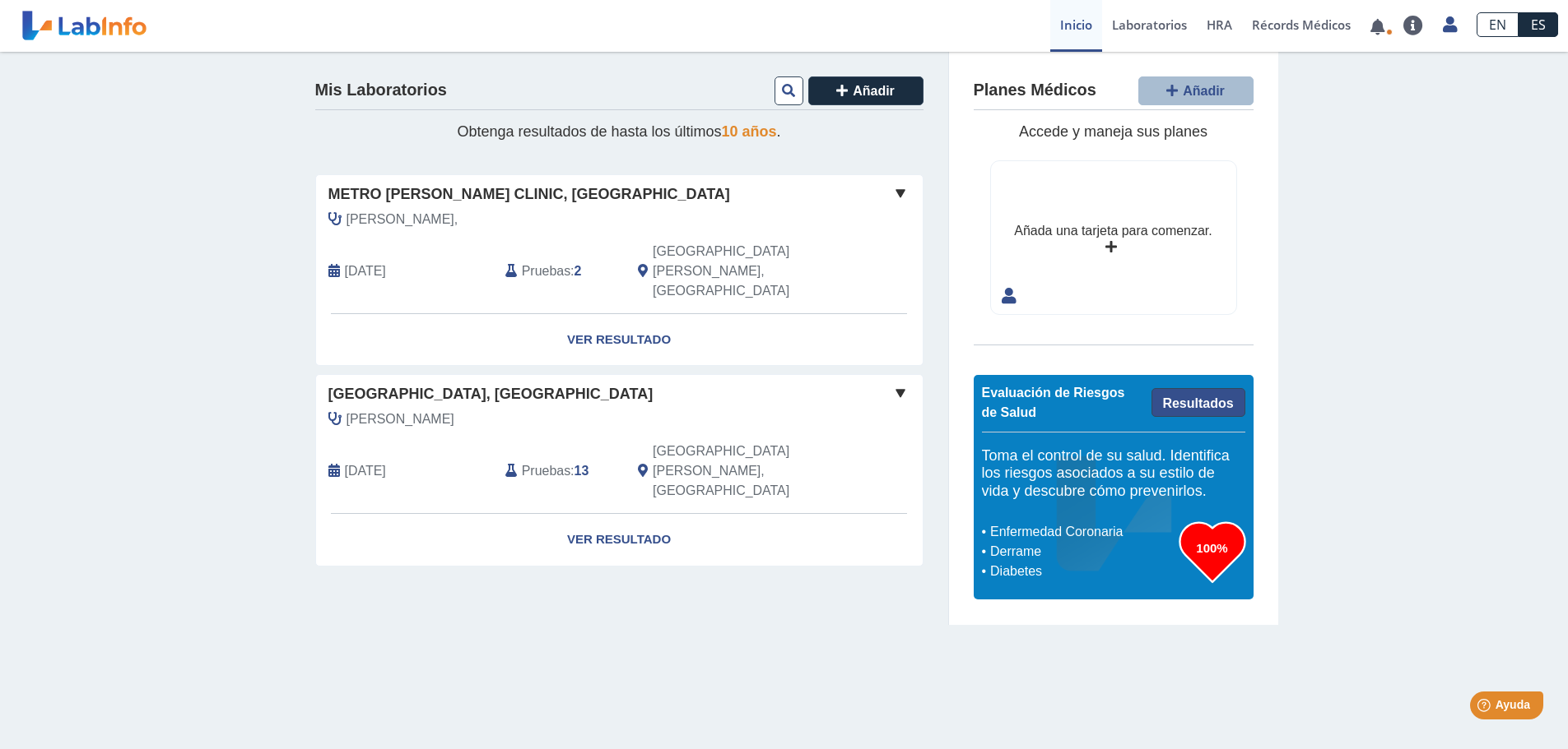
click at [1203, 404] on link "Resultados" at bounding box center [1198, 402] width 94 height 29
